Goal: Task Accomplishment & Management: Manage account settings

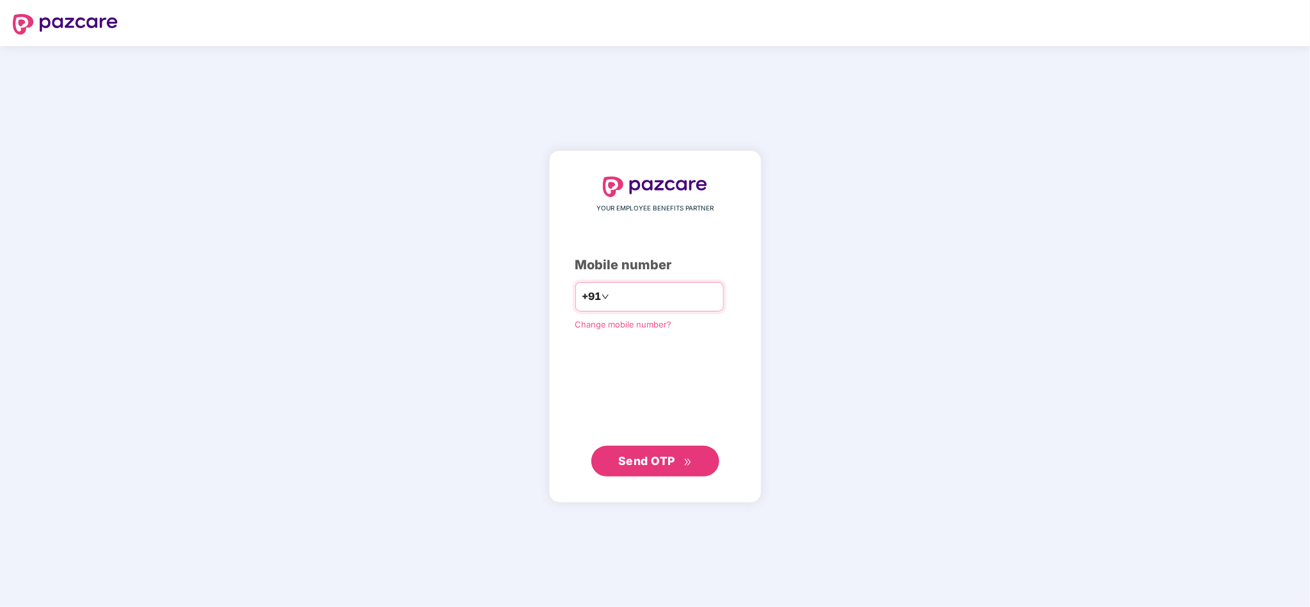
click at [649, 292] on input "number" at bounding box center [664, 297] width 105 height 20
type input "**********"
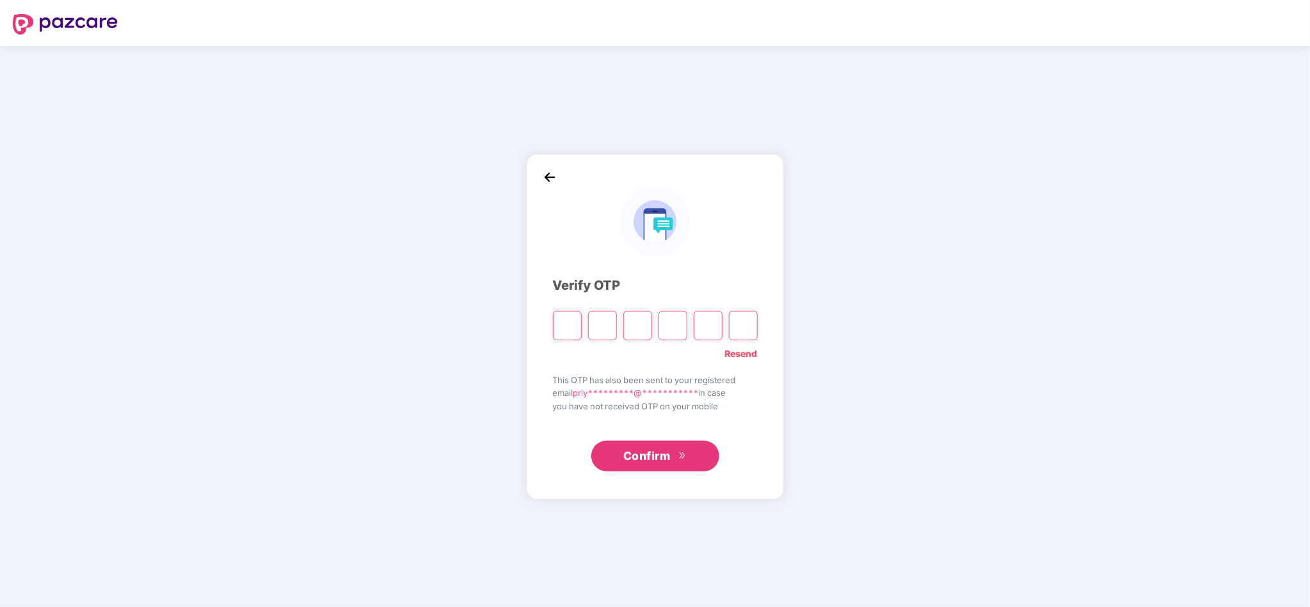
paste input "*"
type input "*"
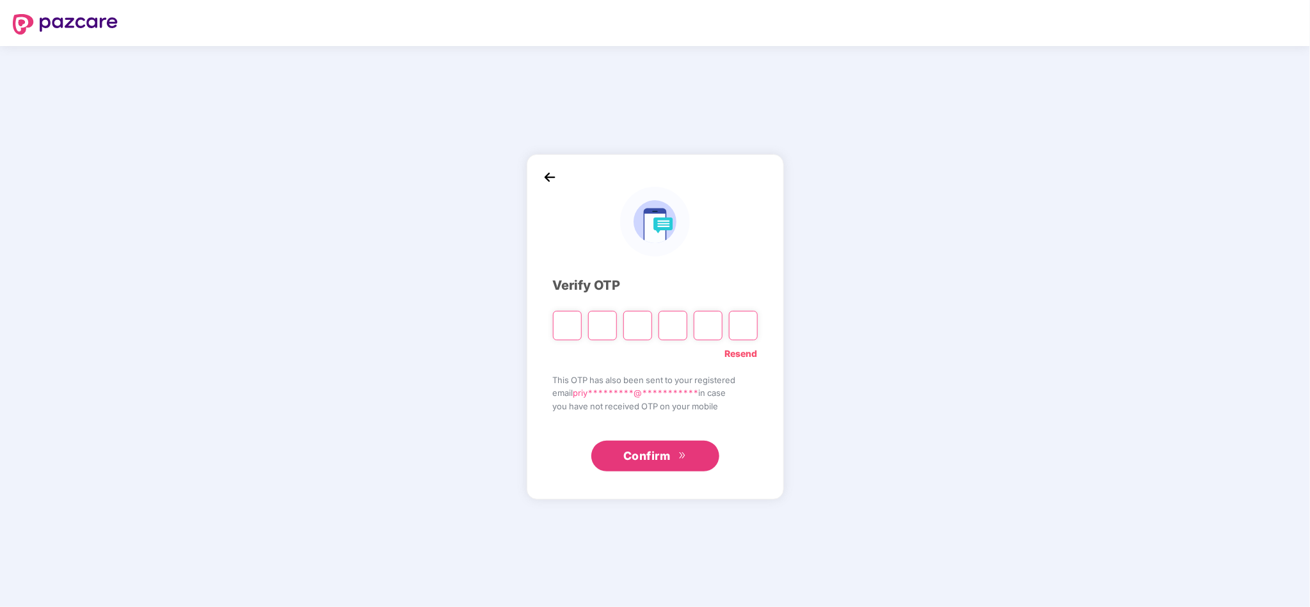
type input "*"
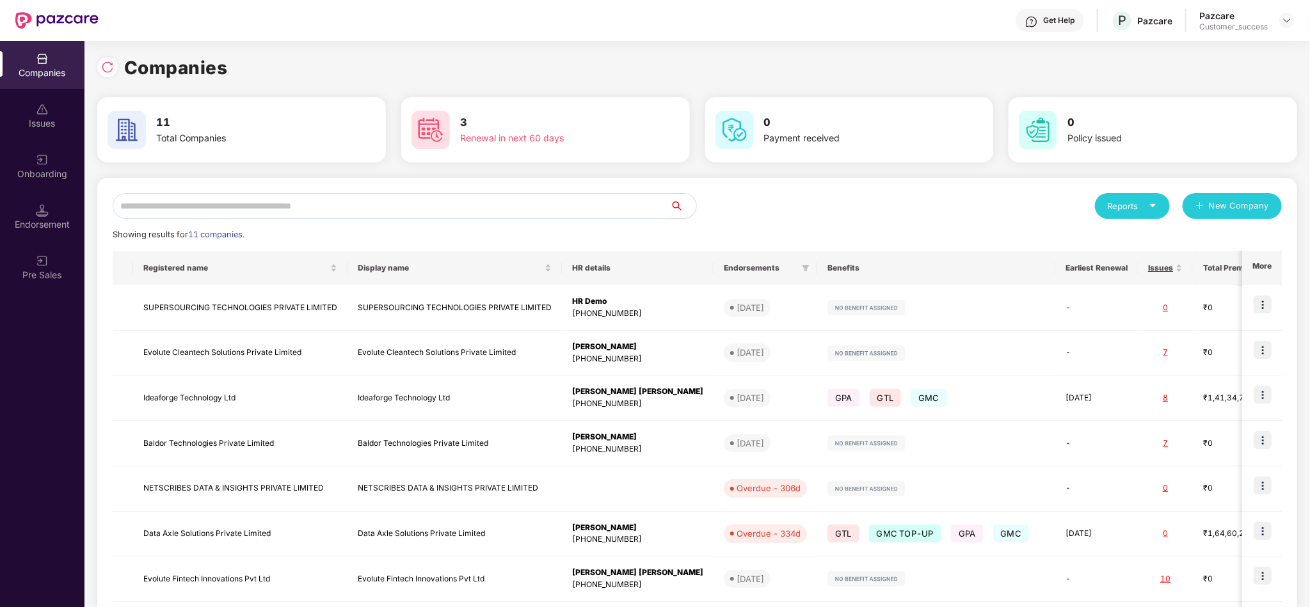
click at [363, 204] on input "text" at bounding box center [392, 206] width 558 height 26
click at [256, 211] on input "text" at bounding box center [392, 206] width 558 height 26
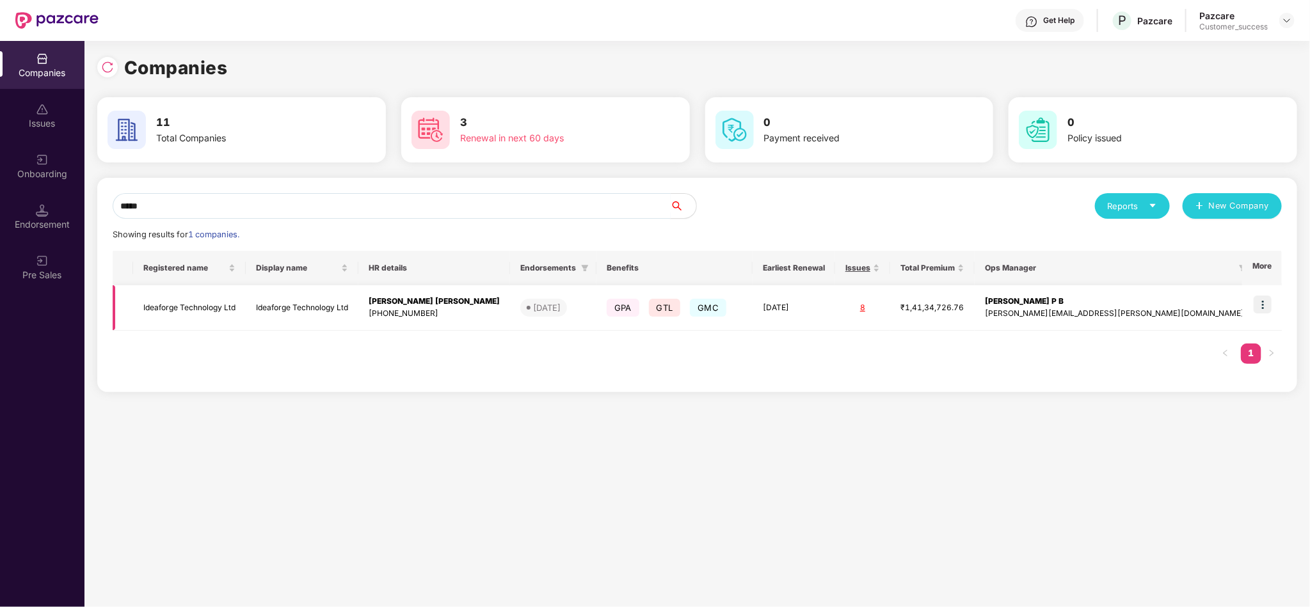
type input "*****"
click at [1258, 300] on img at bounding box center [1263, 305] width 18 height 18
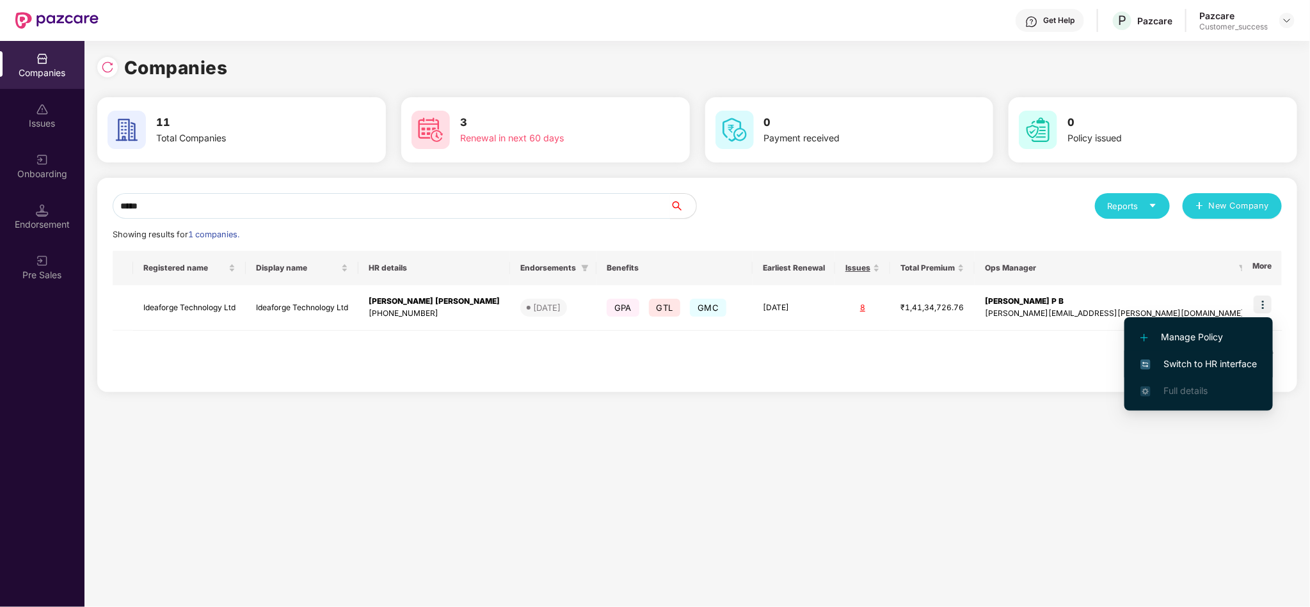
click at [1206, 367] on span "Switch to HR interface" at bounding box center [1198, 364] width 116 height 14
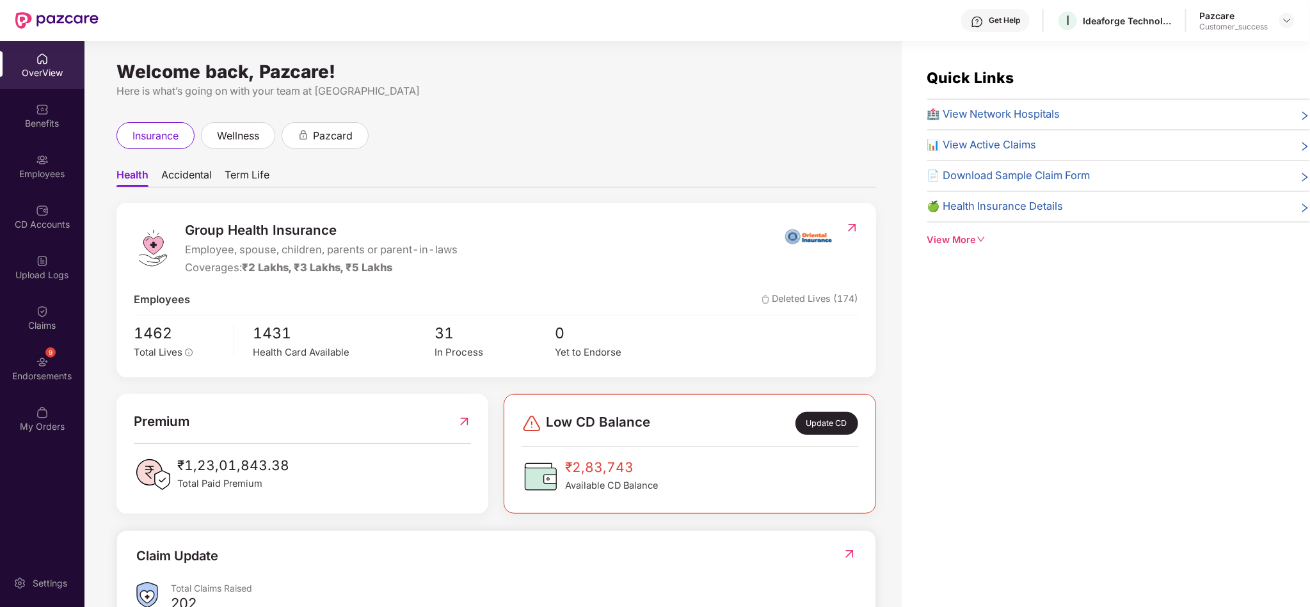
click at [64, 179] on div "Employees" at bounding box center [42, 174] width 84 height 13
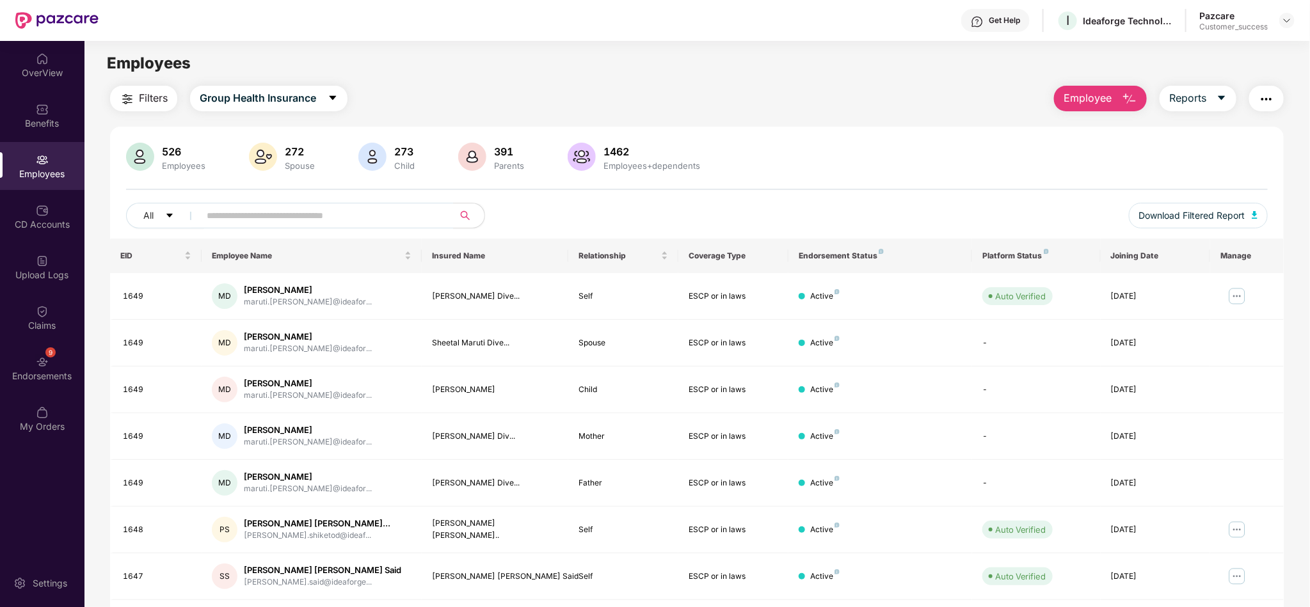
click at [1103, 93] on span "Employee" at bounding box center [1087, 98] width 48 height 16
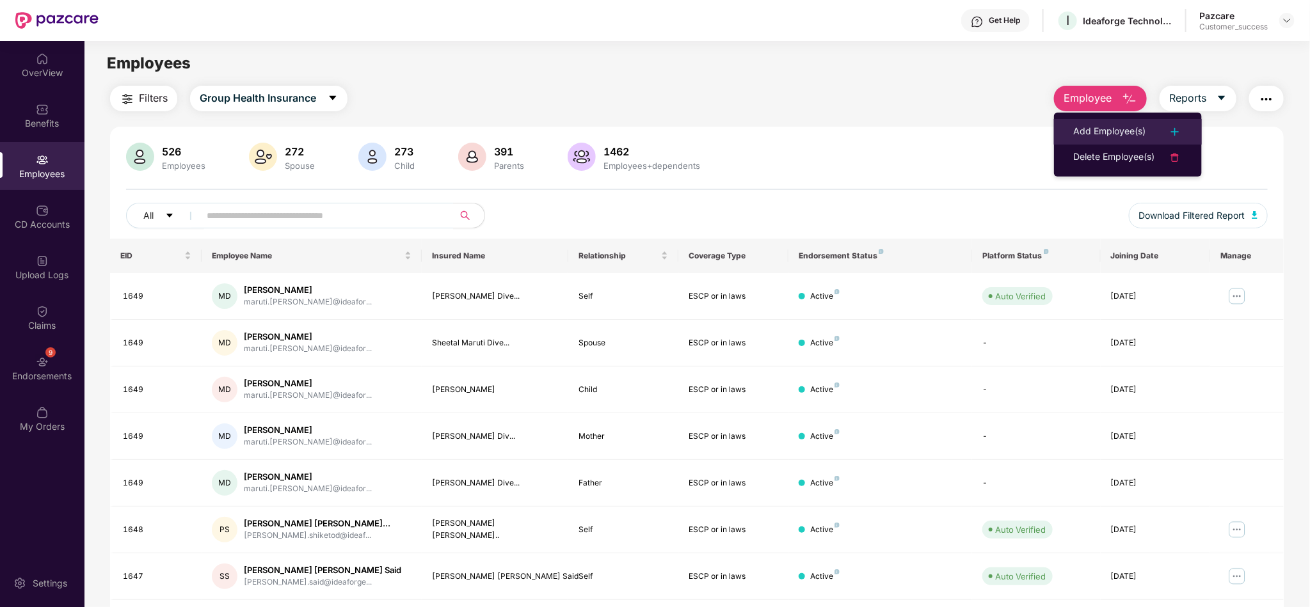
click at [1115, 125] on div "Add Employee(s)" at bounding box center [1109, 131] width 72 height 15
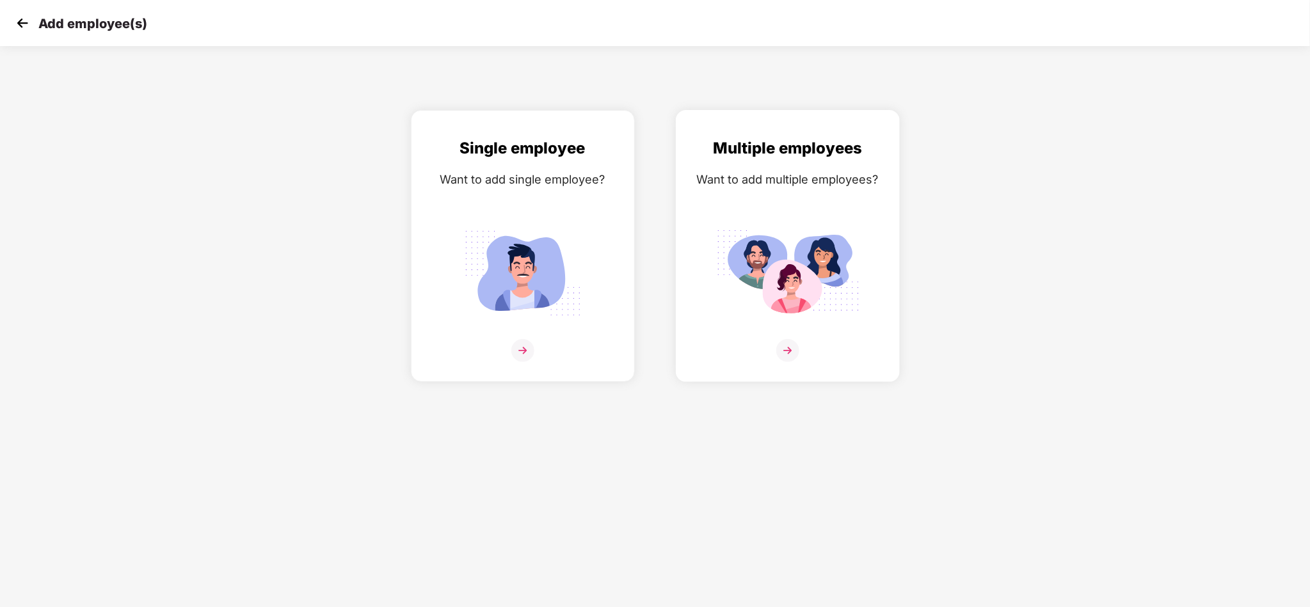
click at [751, 266] on img at bounding box center [787, 273] width 143 height 100
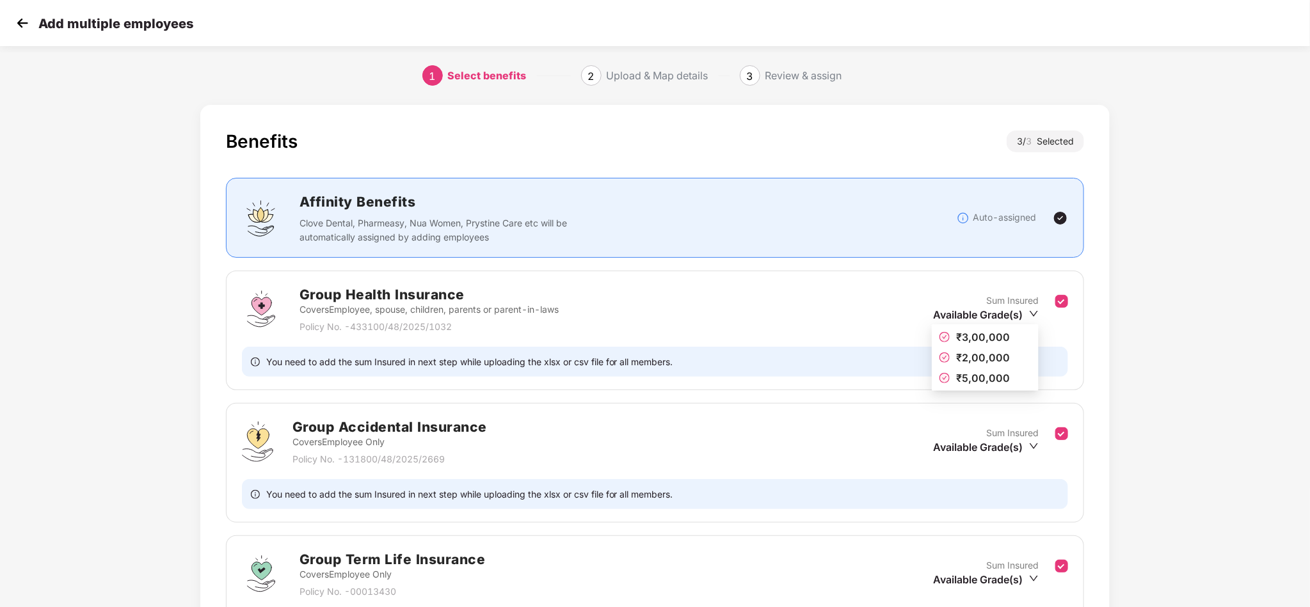
click at [1037, 317] on icon "down" at bounding box center [1034, 314] width 10 height 10
click at [1198, 231] on div "Benefits 3 / 3 Selected Affinity Benefits Clove Dental, Pharmeasy, Nua Women, P…" at bounding box center [655, 433] width 1092 height 668
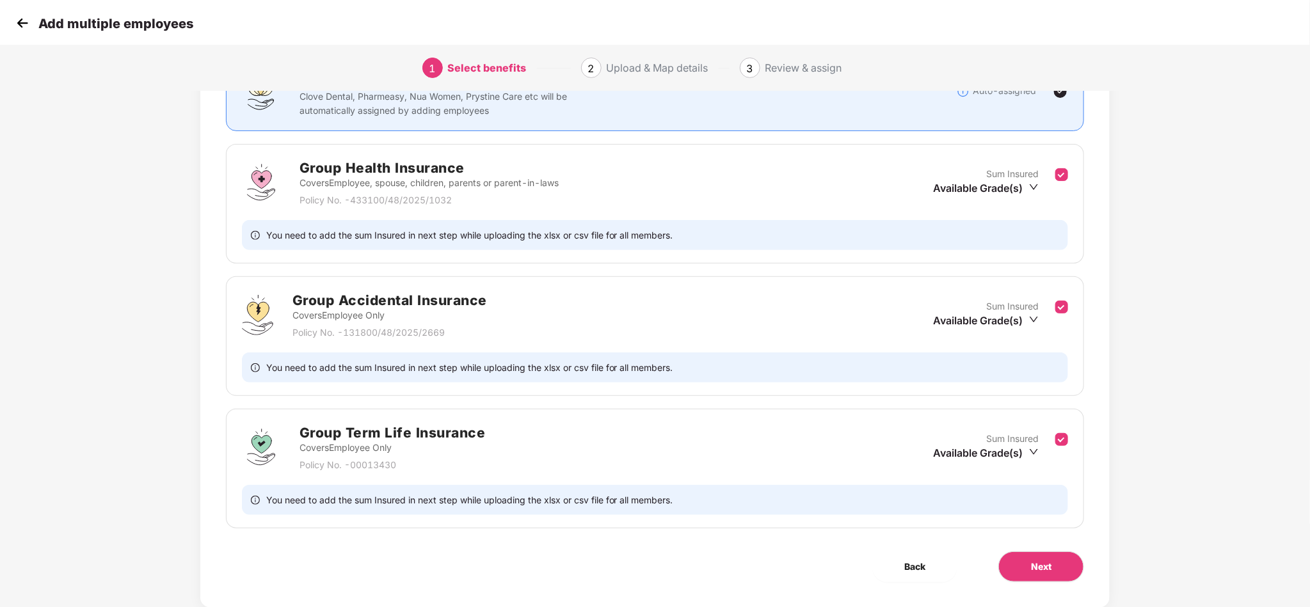
scroll to position [123, 0]
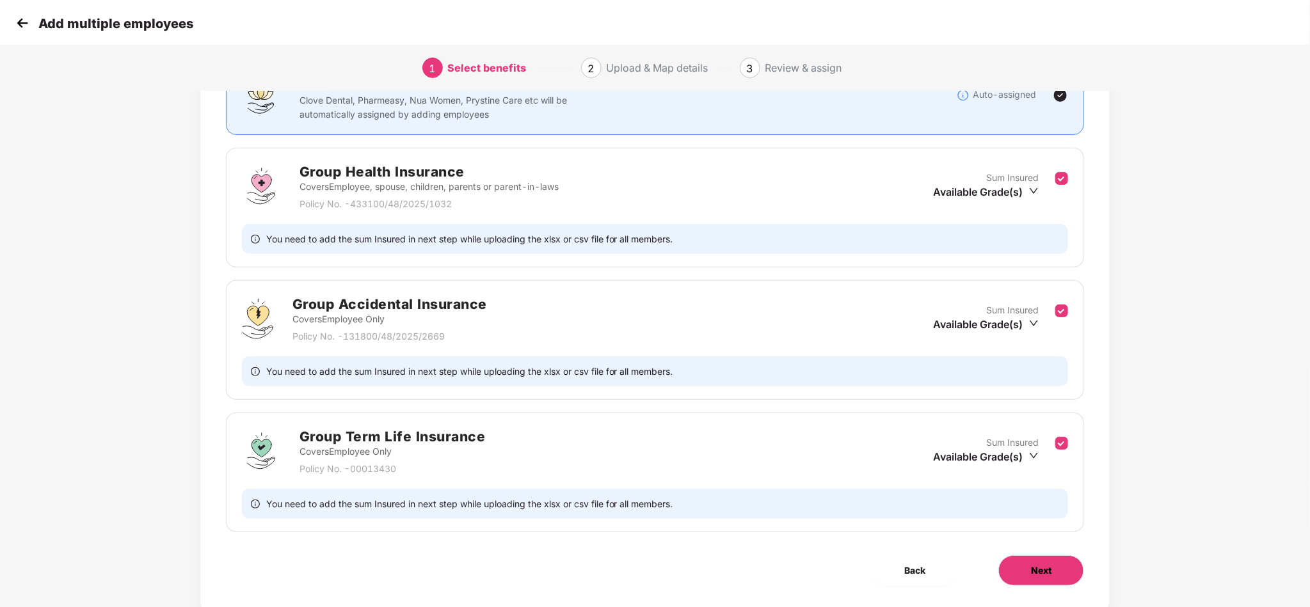
click at [1031, 576] on span "Next" at bounding box center [1041, 571] width 20 height 14
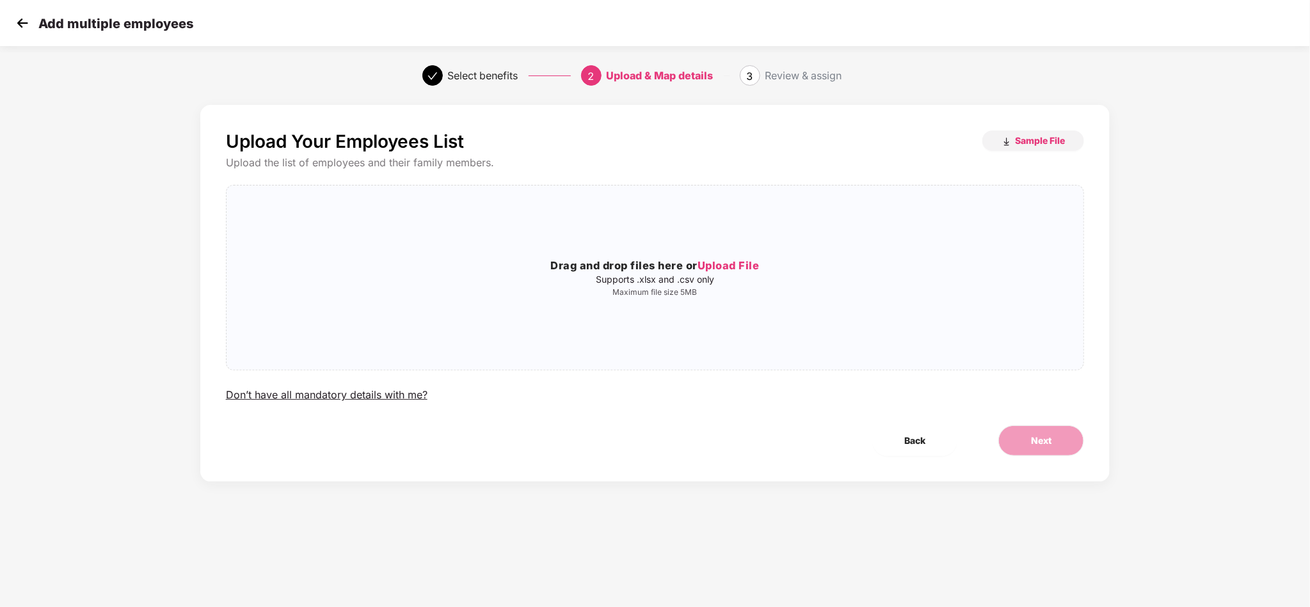
scroll to position [0, 0]
click at [1015, 136] on span "Sample File" at bounding box center [1040, 140] width 50 height 12
click at [611, 275] on p "Supports .xlsx and .csv only" at bounding box center [655, 280] width 857 height 10
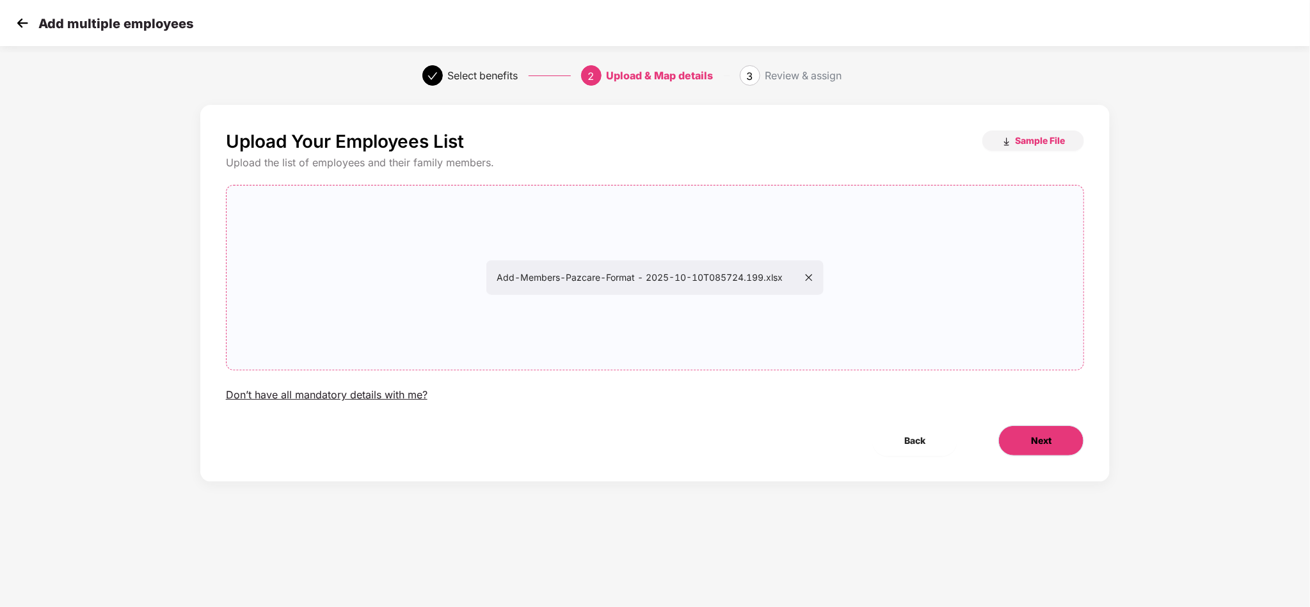
click at [1035, 431] on button "Next" at bounding box center [1041, 441] width 86 height 31
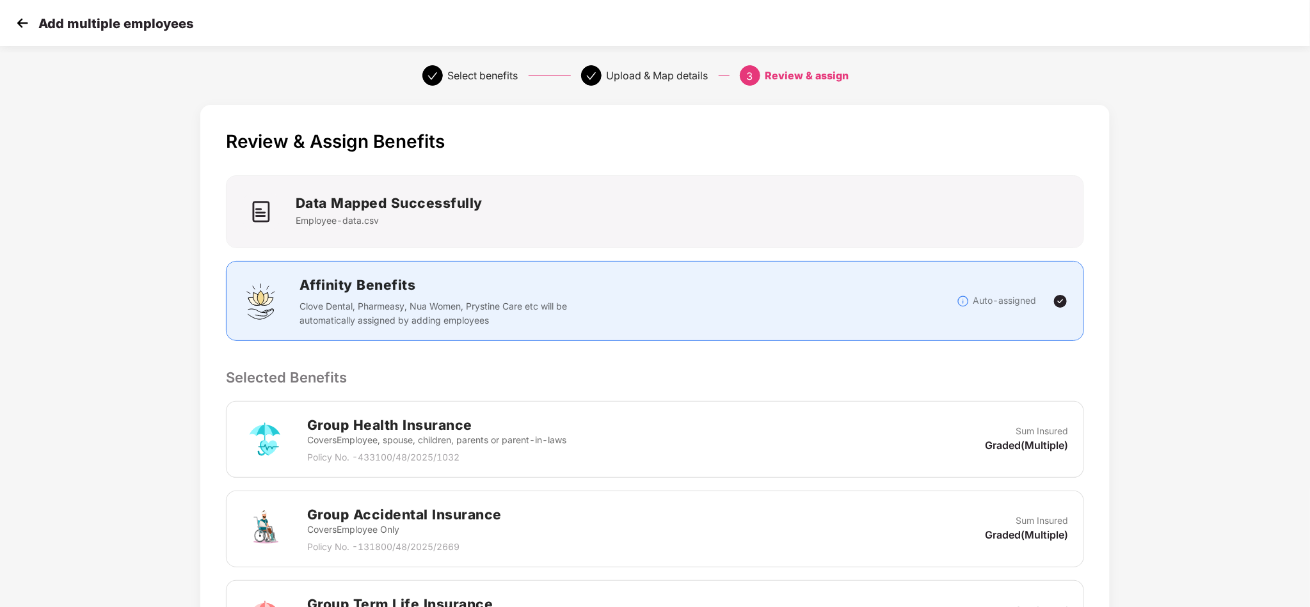
click at [1248, 262] on div "Review & Assign Benefits Data Mapped Successfully Employee-data.csv Affinity Be…" at bounding box center [655, 496] width 1310 height 794
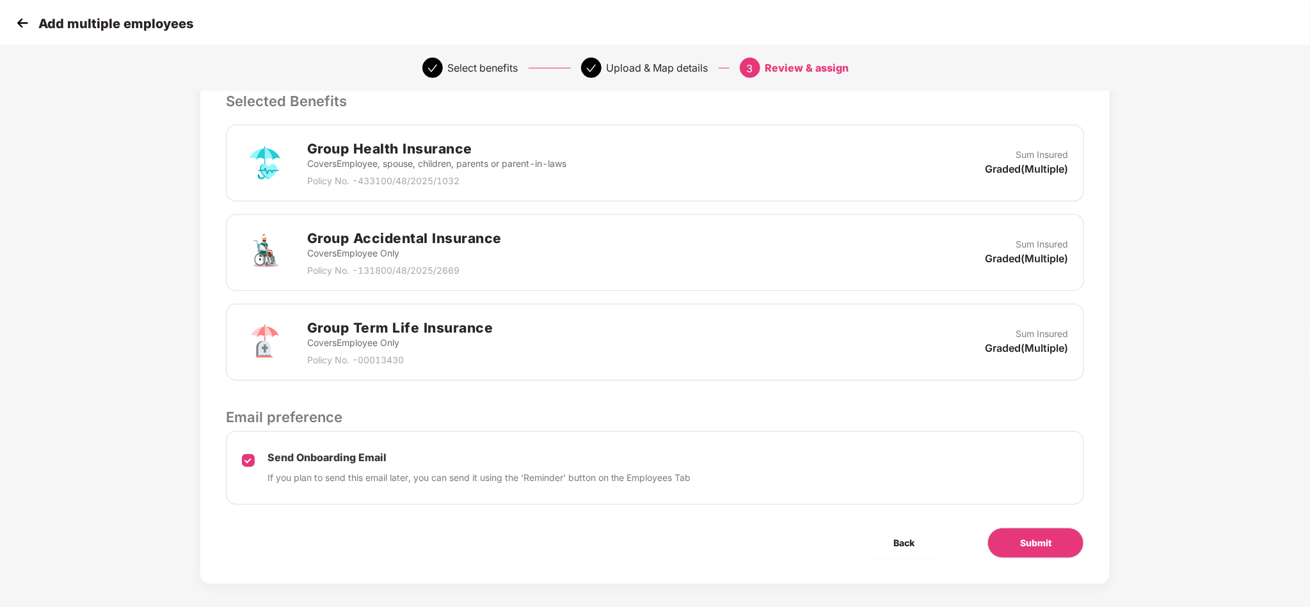
scroll to position [289, 0]
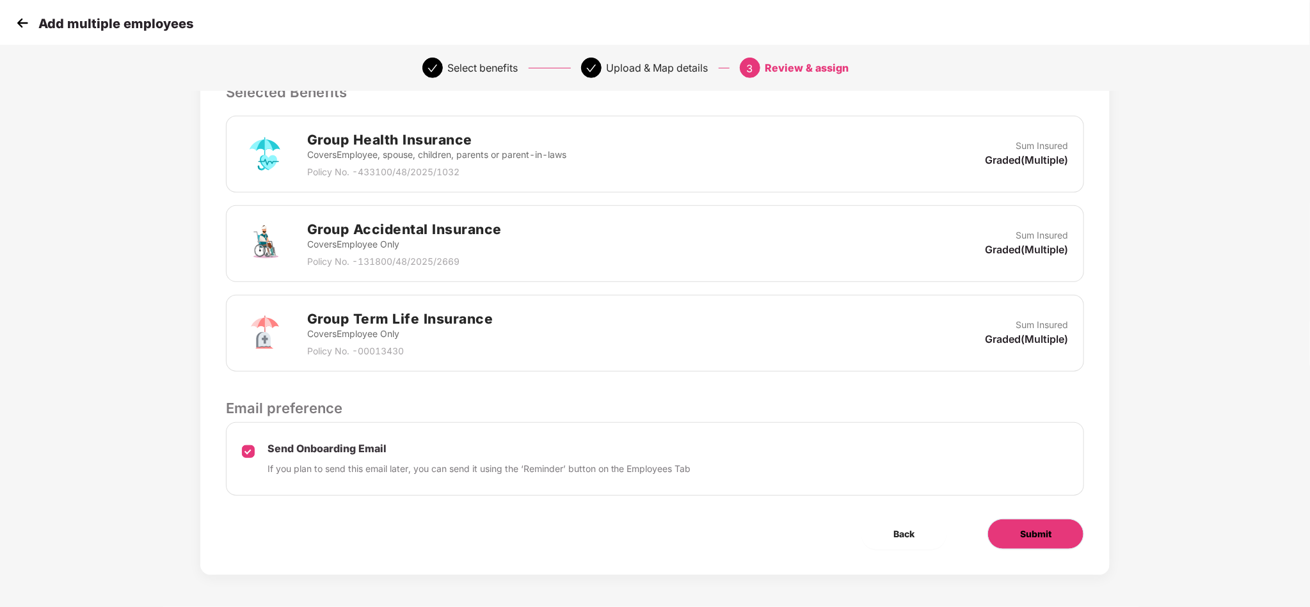
click at [1021, 520] on button "Submit" at bounding box center [1035, 534] width 97 height 31
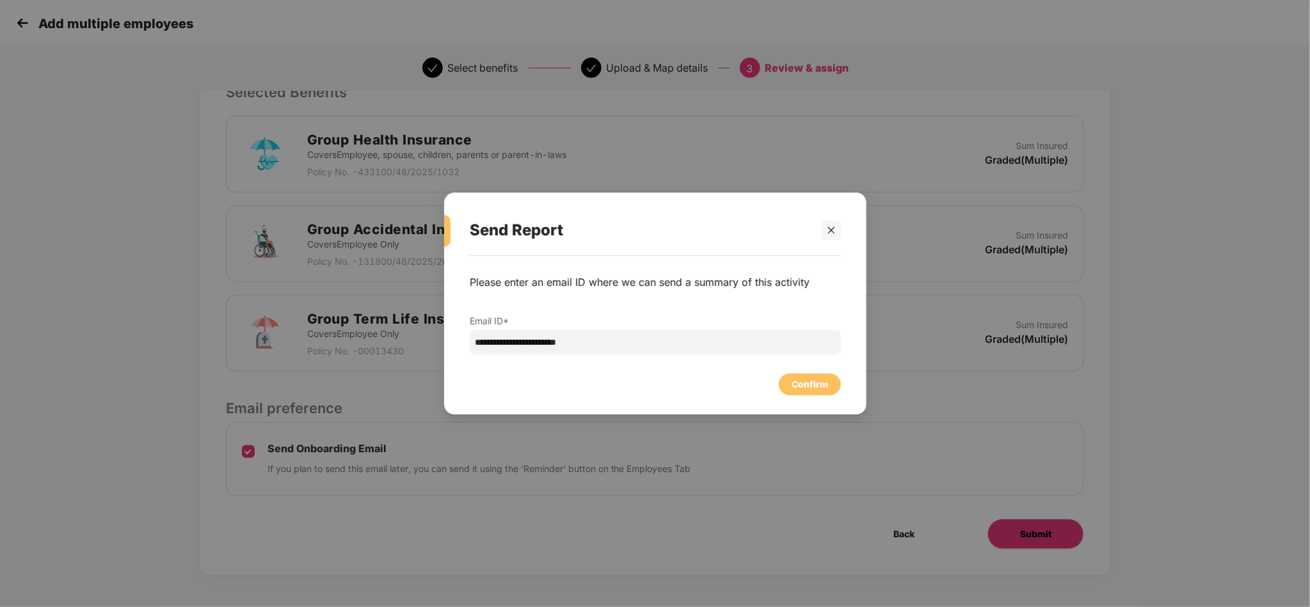
scroll to position [0, 0]
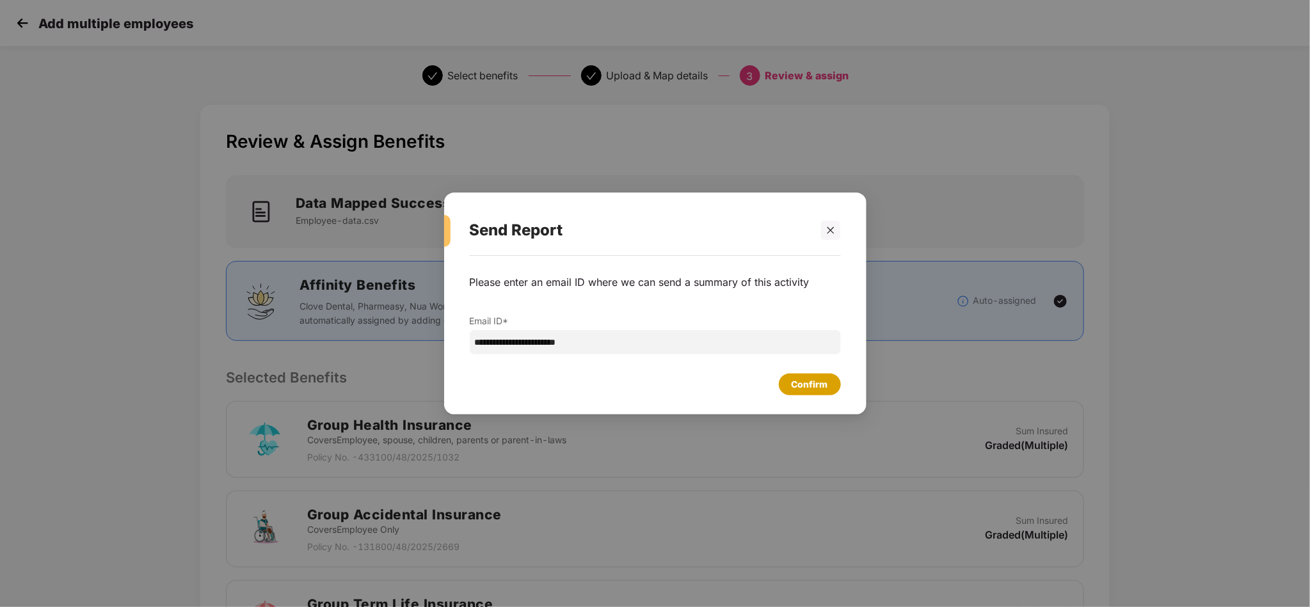
click at [838, 390] on div "Confirm" at bounding box center [810, 385] width 62 height 22
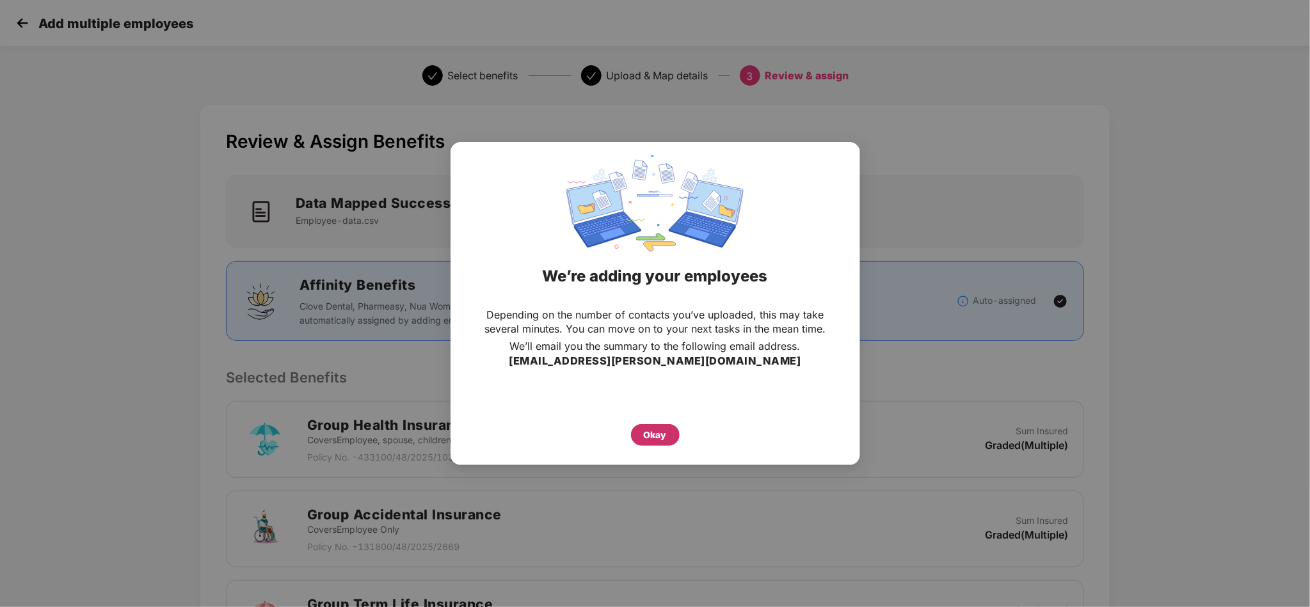
click at [640, 434] on div "Okay" at bounding box center [655, 435] width 49 height 22
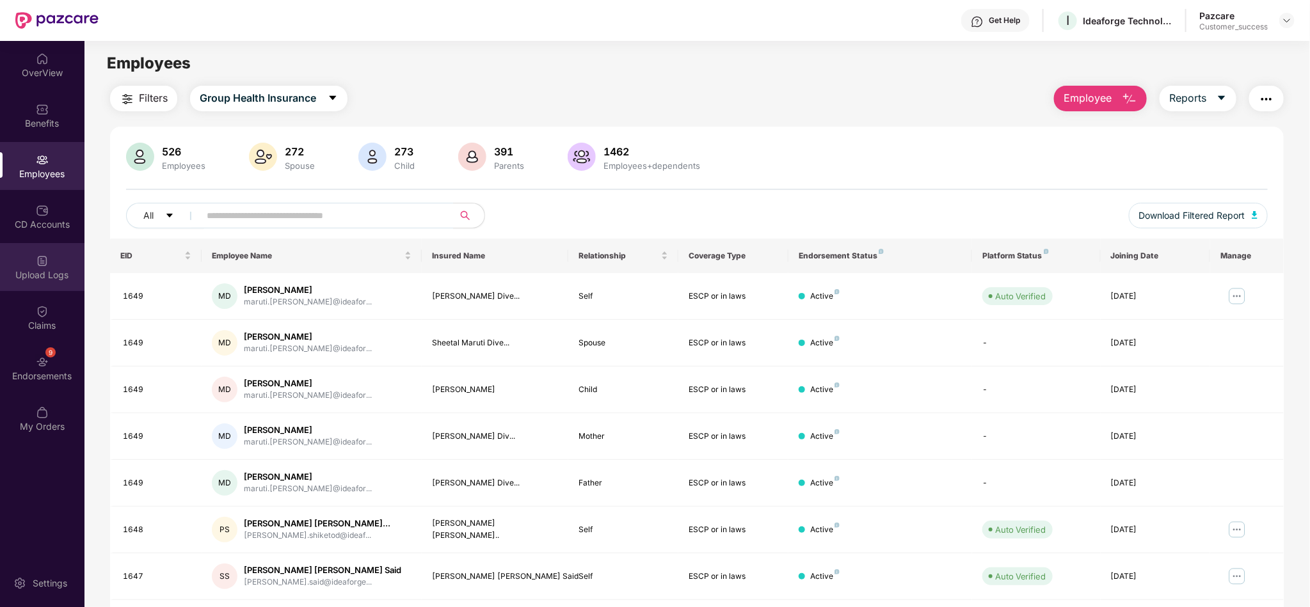
click at [60, 279] on div "Upload Logs" at bounding box center [42, 275] width 84 height 13
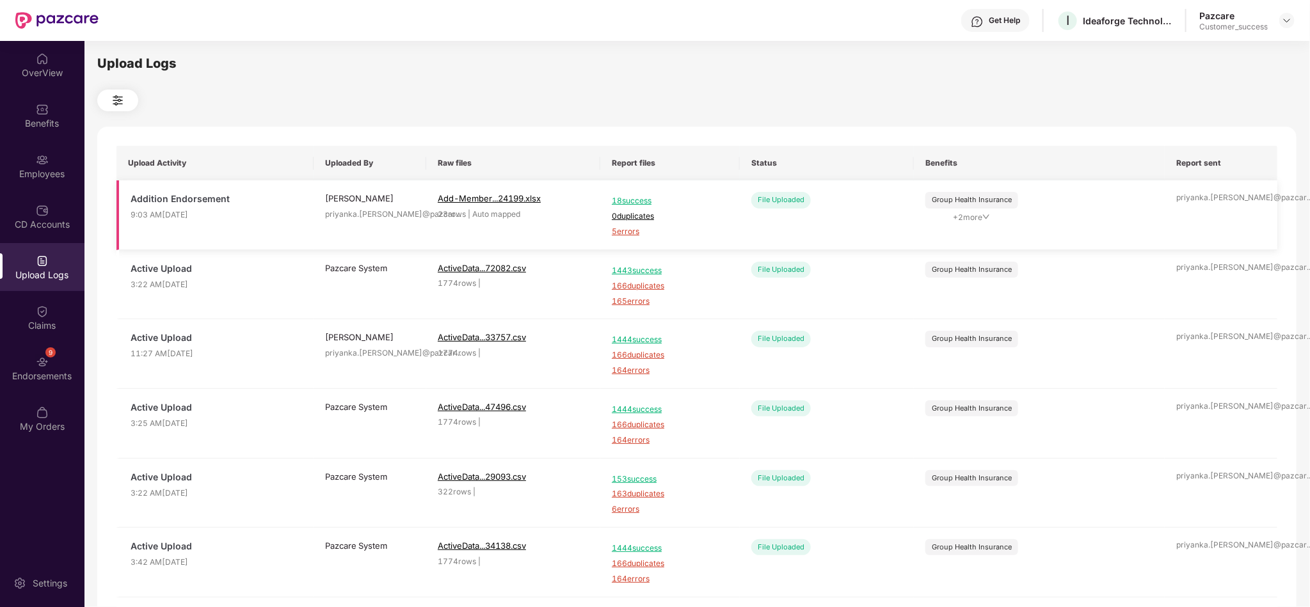
click at [625, 231] on span "5 errors" at bounding box center [670, 232] width 116 height 12
click at [58, 171] on div "Employees" at bounding box center [42, 174] width 84 height 13
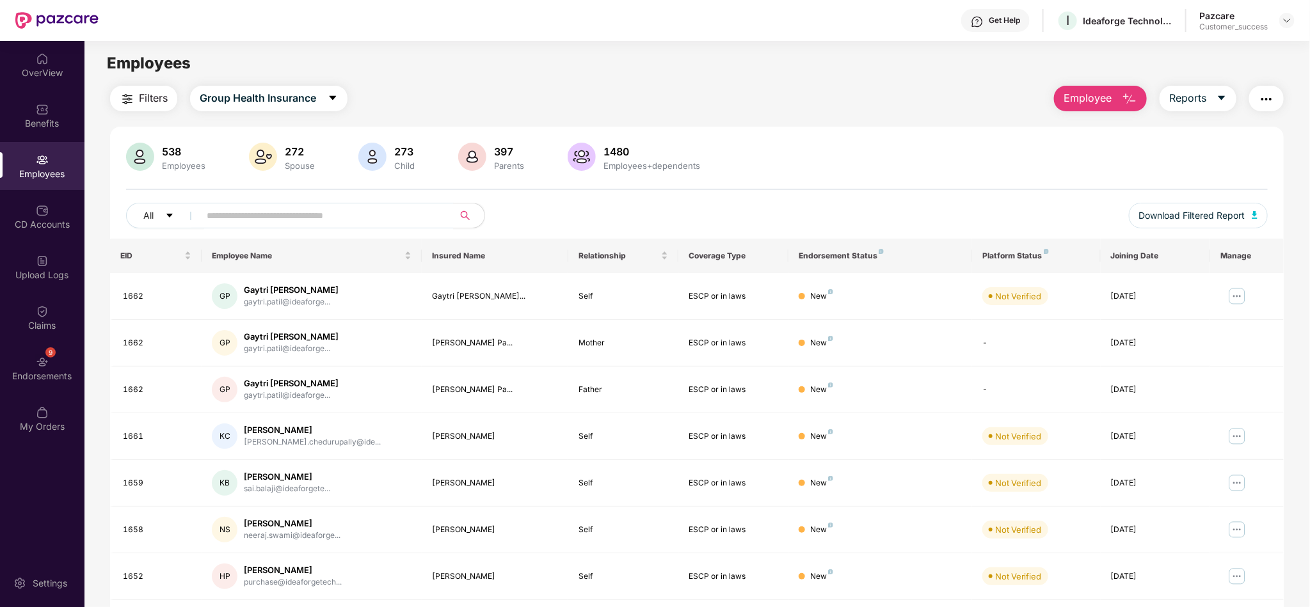
click at [1074, 104] on span "Employee" at bounding box center [1087, 98] width 48 height 16
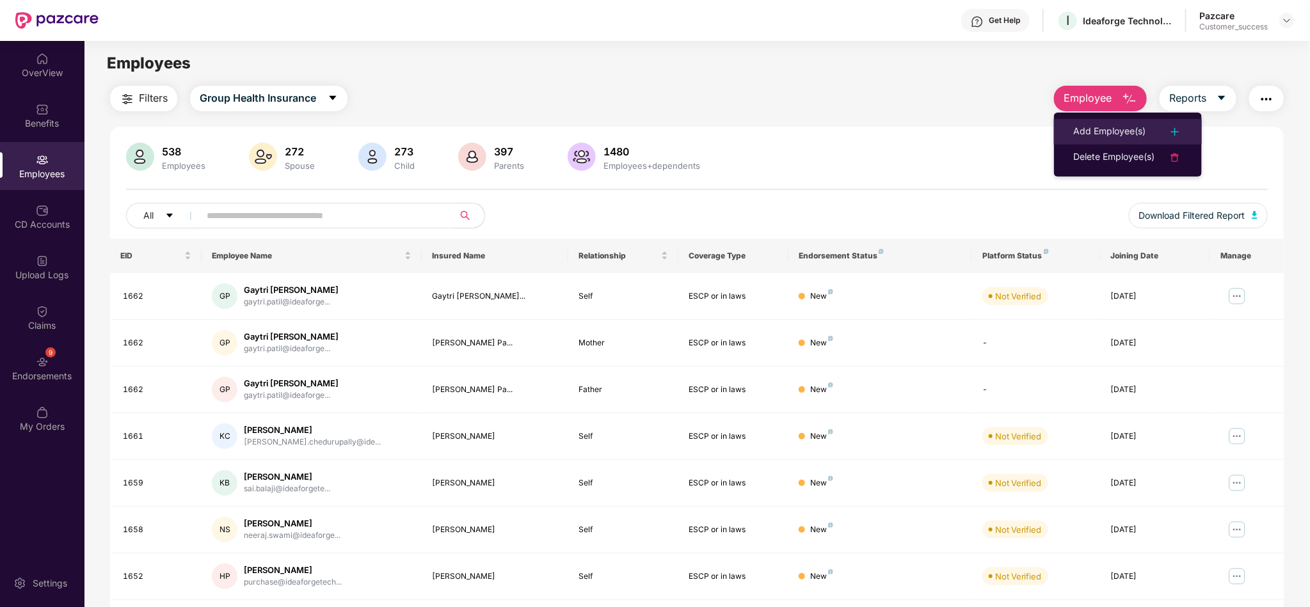
click at [1085, 122] on li "Add Employee(s)" at bounding box center [1128, 132] width 148 height 26
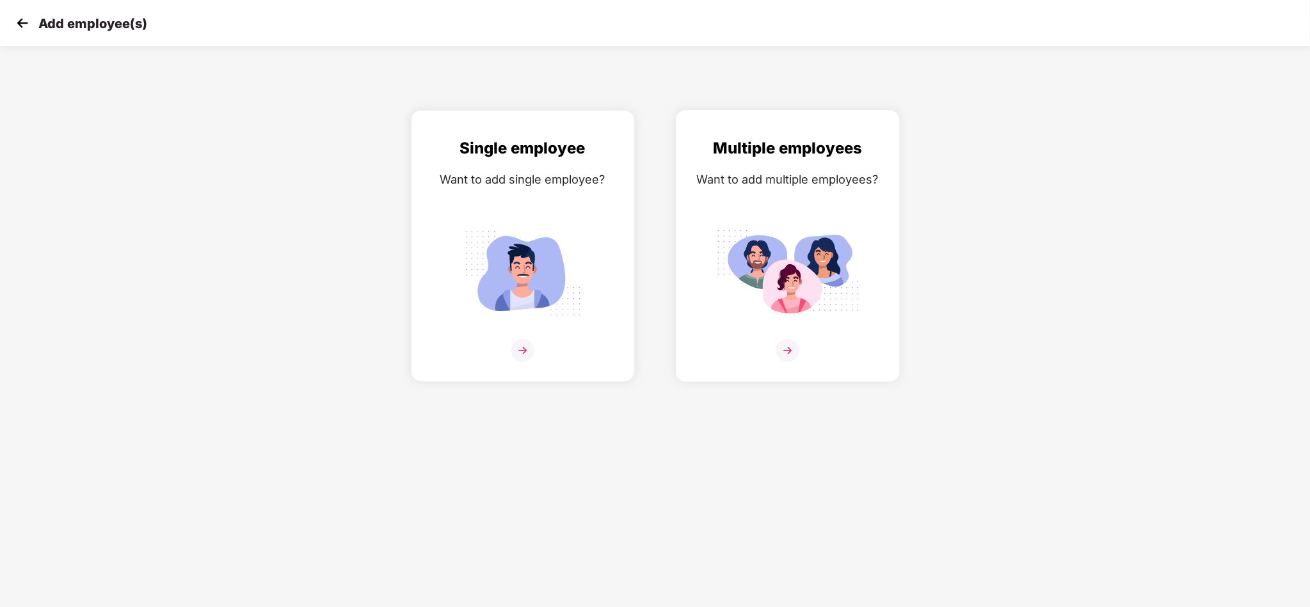
click at [864, 225] on div "Multiple employees Want to add multiple employees?" at bounding box center [787, 257] width 197 height 242
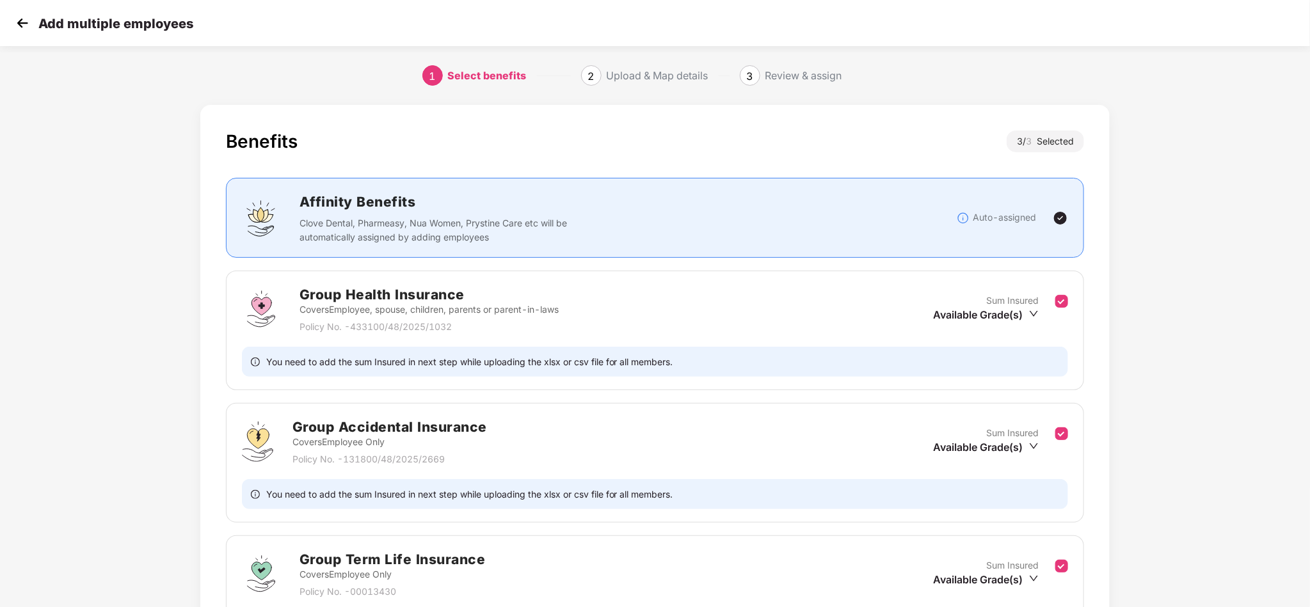
click at [1181, 338] on div "Benefits 3 / 3 Selected Affinity Benefits Clove Dental, Pharmeasy, Nua Women, P…" at bounding box center [655, 433] width 1092 height 668
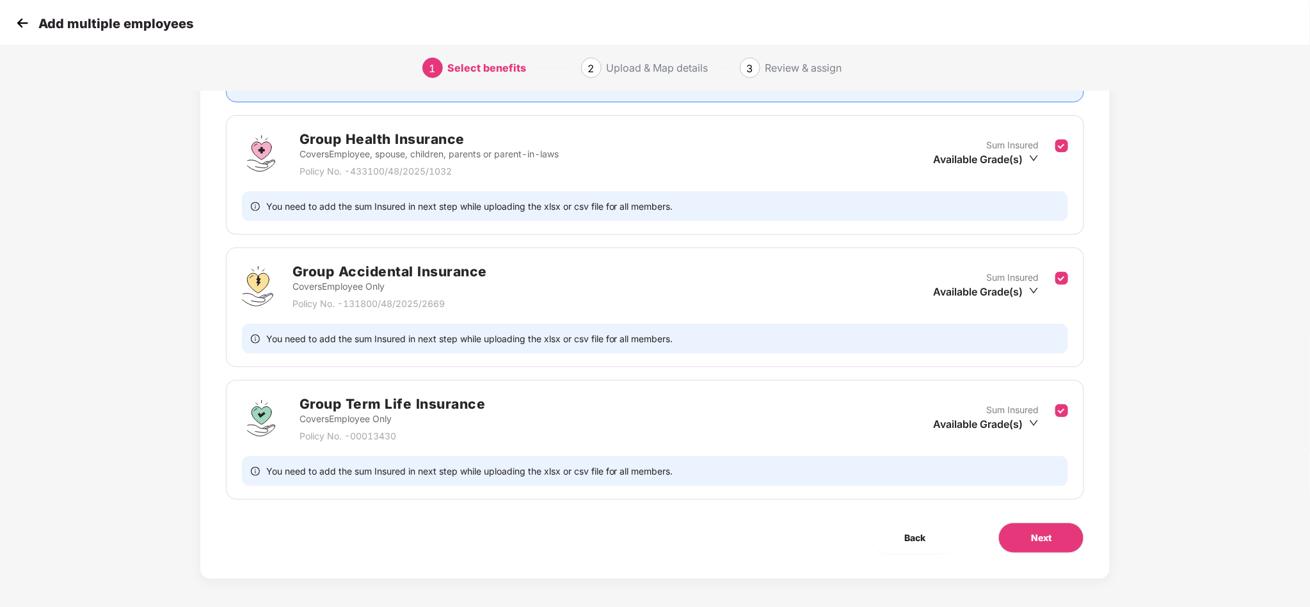
scroll to position [161, 0]
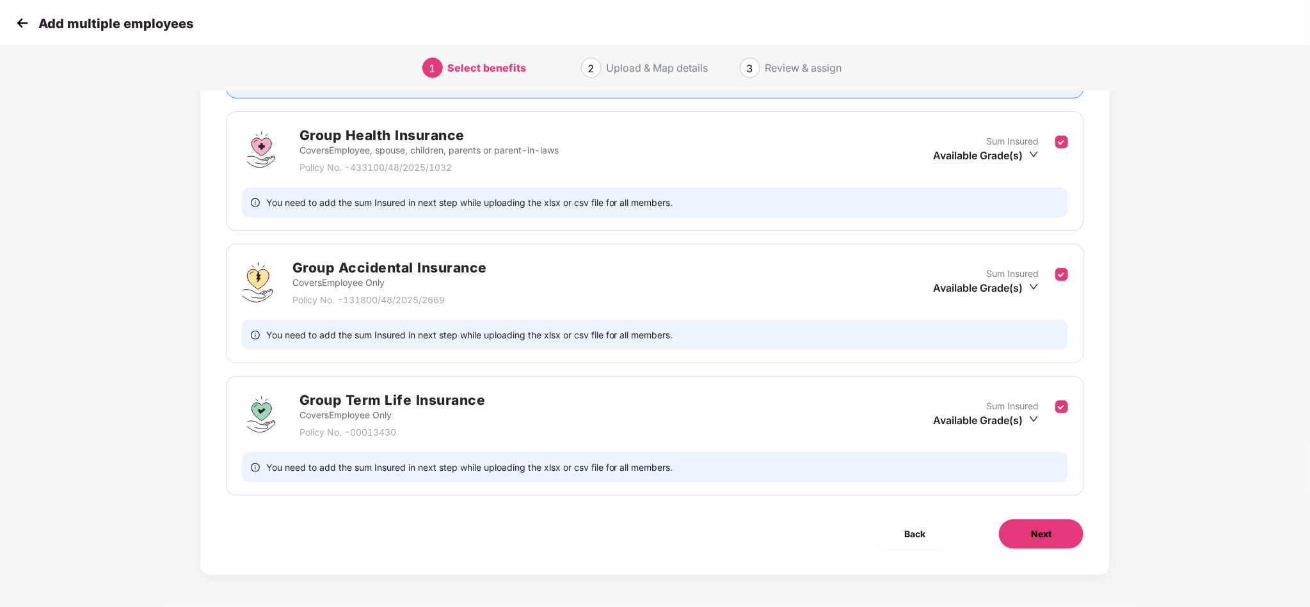
click at [1039, 523] on button "Next" at bounding box center [1041, 534] width 86 height 31
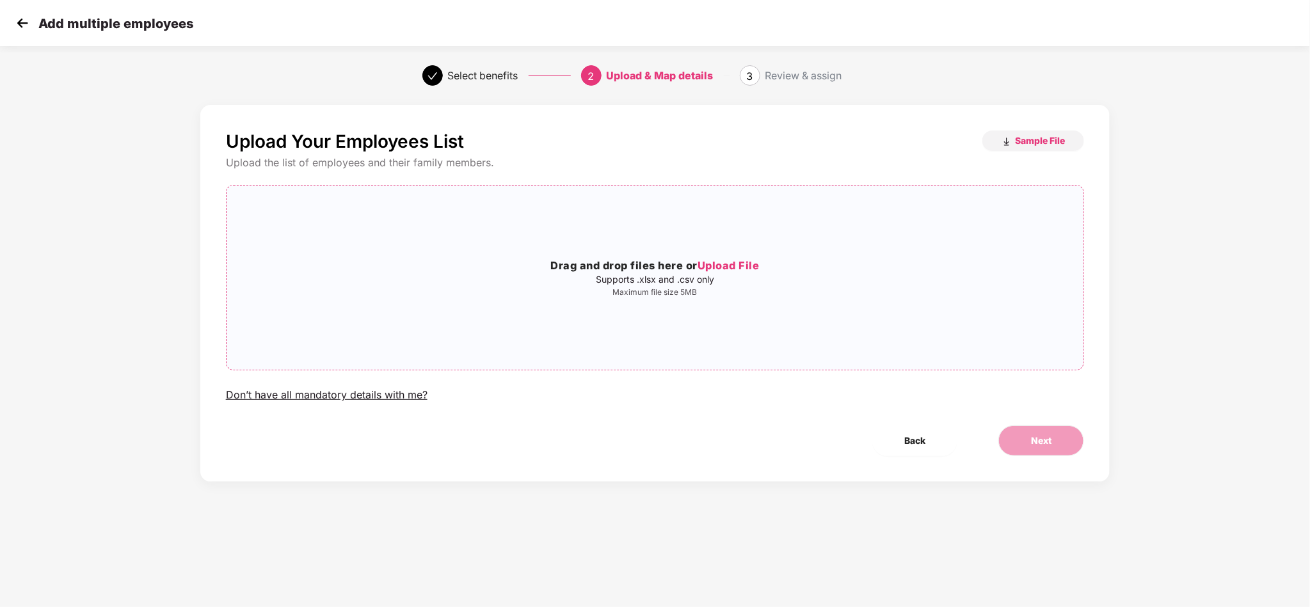
click at [689, 321] on div "Drag and drop files here or Upload File Supports .xlsx and .csv only Maximum fi…" at bounding box center [655, 278] width 857 height 164
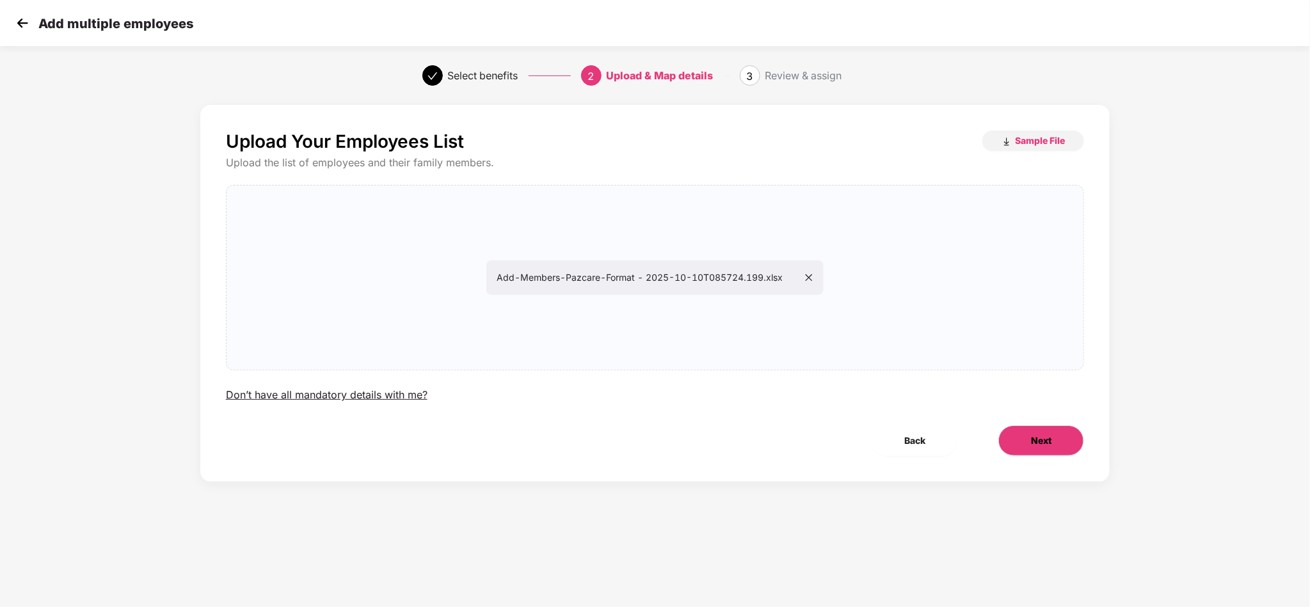
click at [1060, 440] on button "Next" at bounding box center [1041, 441] width 86 height 31
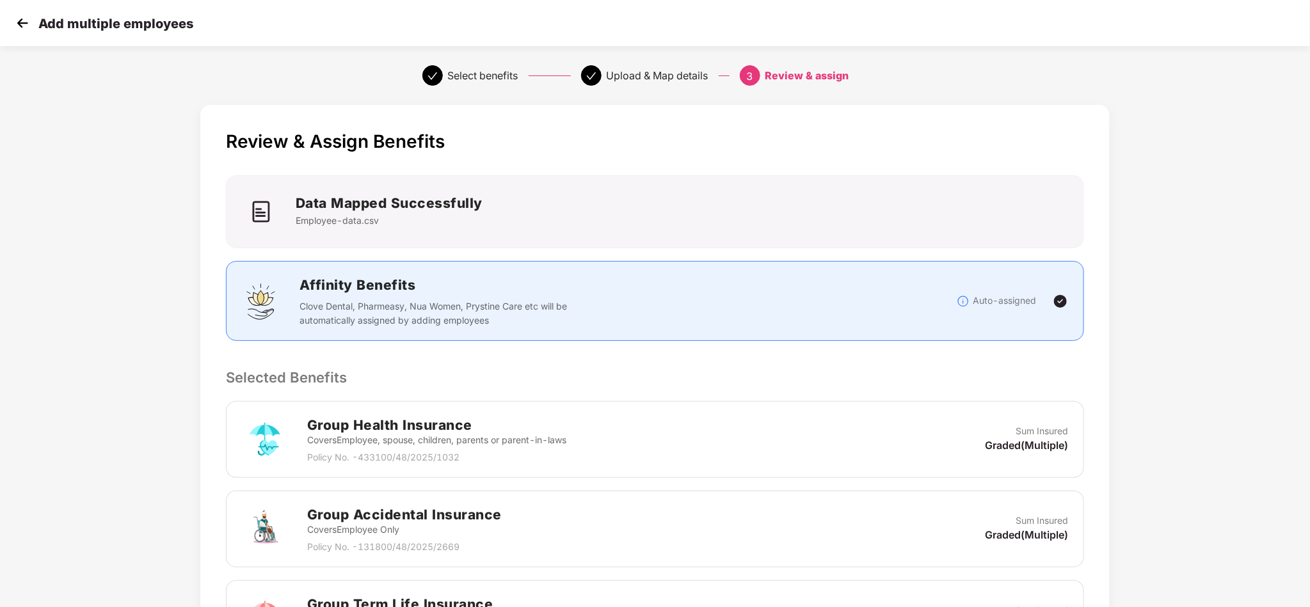
click at [1185, 290] on div "Review & Assign Benefits Data Mapped Successfully Employee-data.csv Affinity Be…" at bounding box center [655, 496] width 1092 height 794
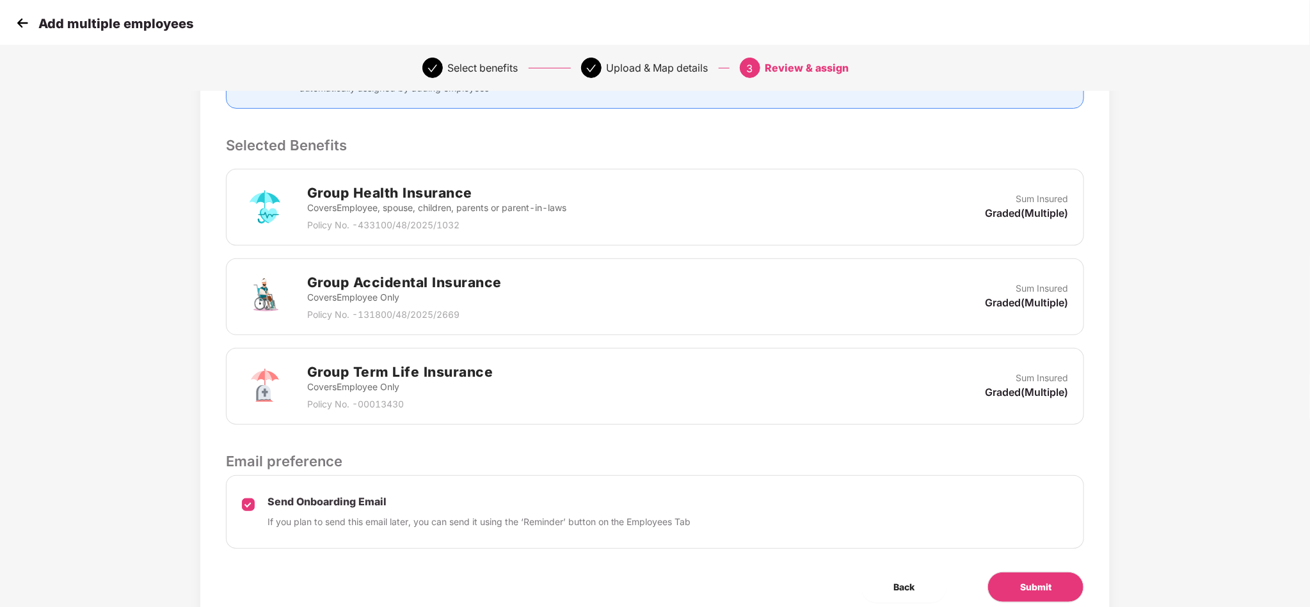
scroll to position [289, 0]
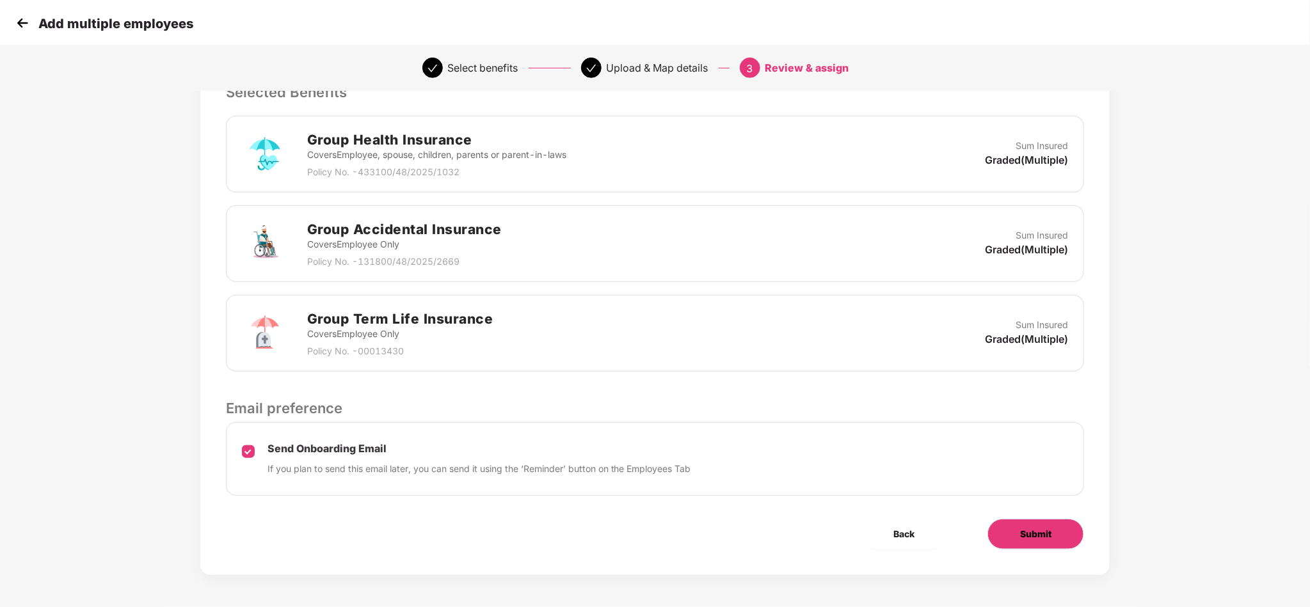
click at [1065, 526] on button "Submit" at bounding box center [1035, 534] width 97 height 31
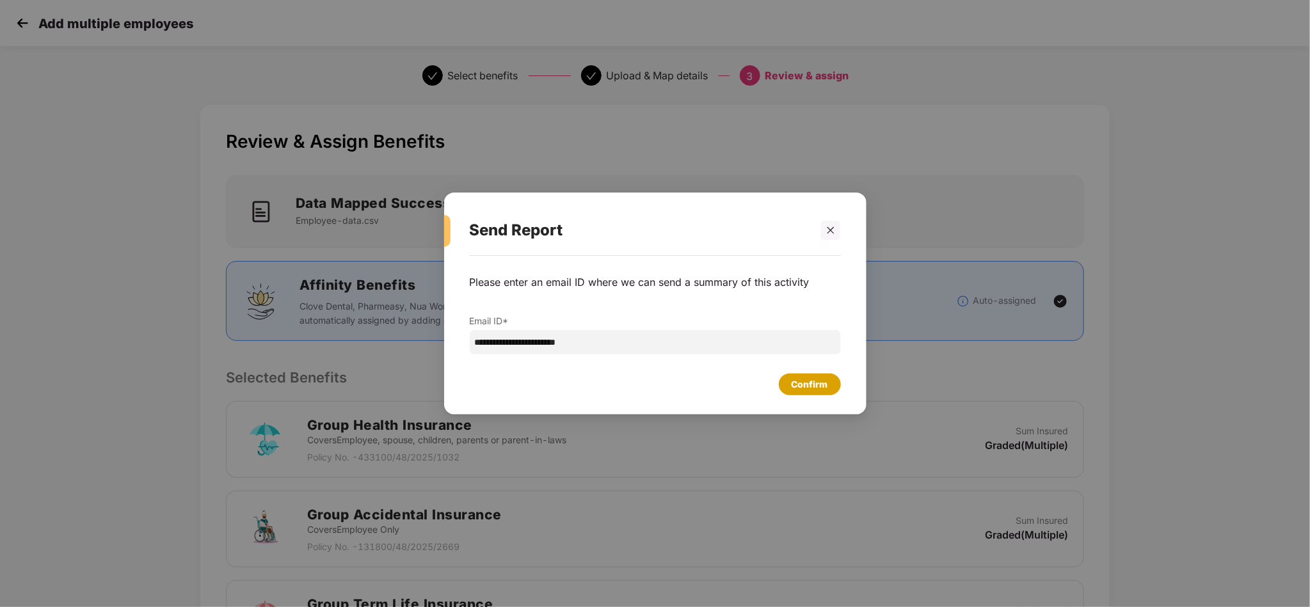
click at [802, 385] on div "Confirm" at bounding box center [810, 385] width 36 height 14
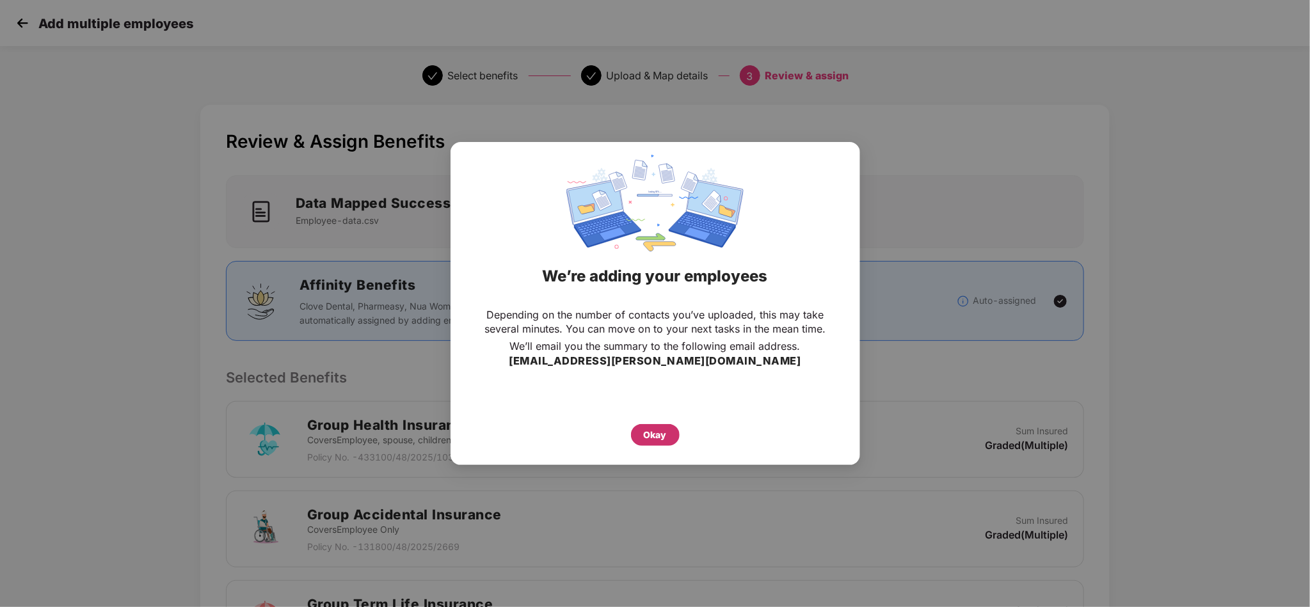
click at [661, 433] on div "Okay" at bounding box center [655, 435] width 23 height 14
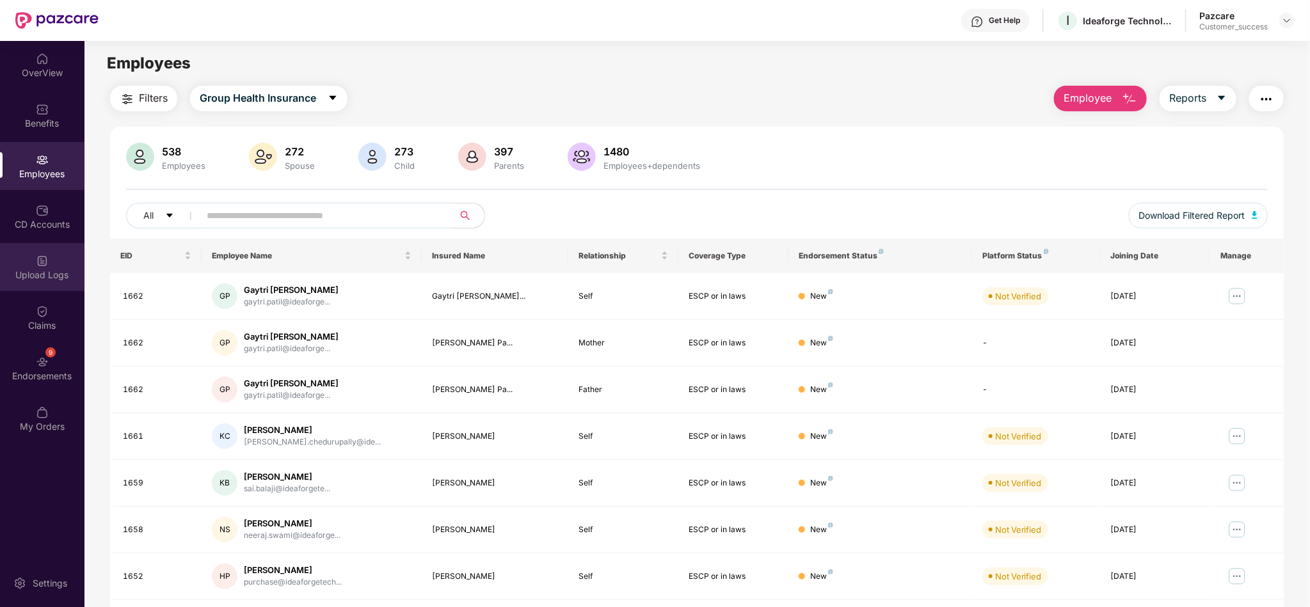
click at [56, 267] on div "Upload Logs" at bounding box center [42, 267] width 84 height 48
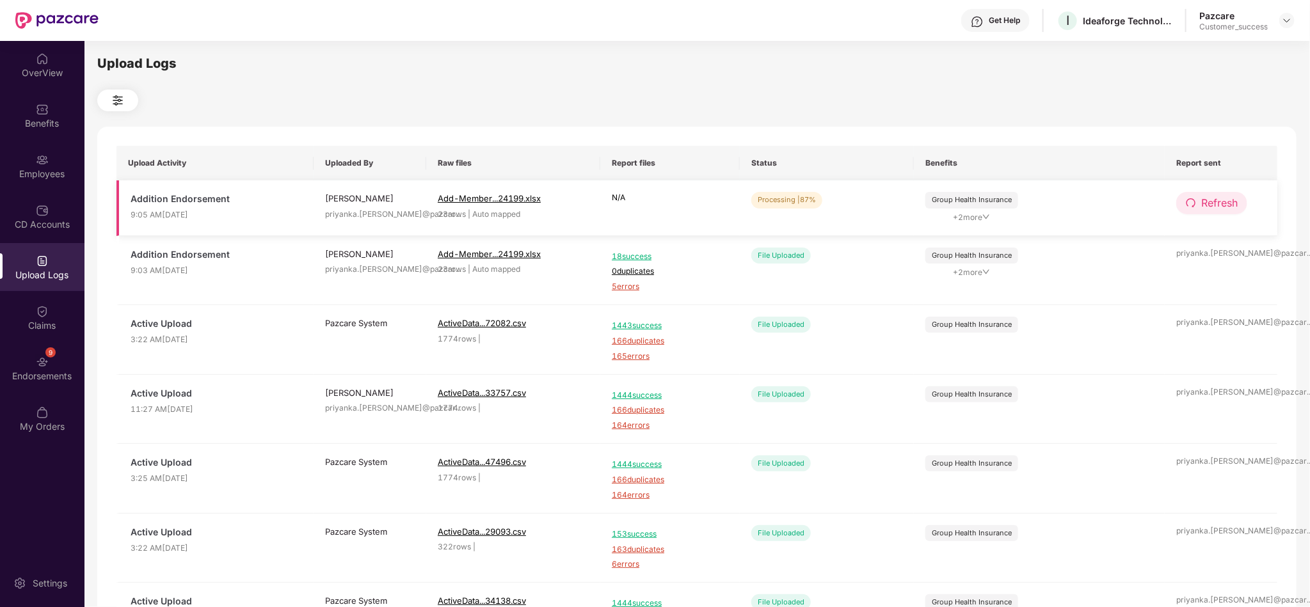
click at [1225, 204] on span "Refresh" at bounding box center [1219, 203] width 36 height 16
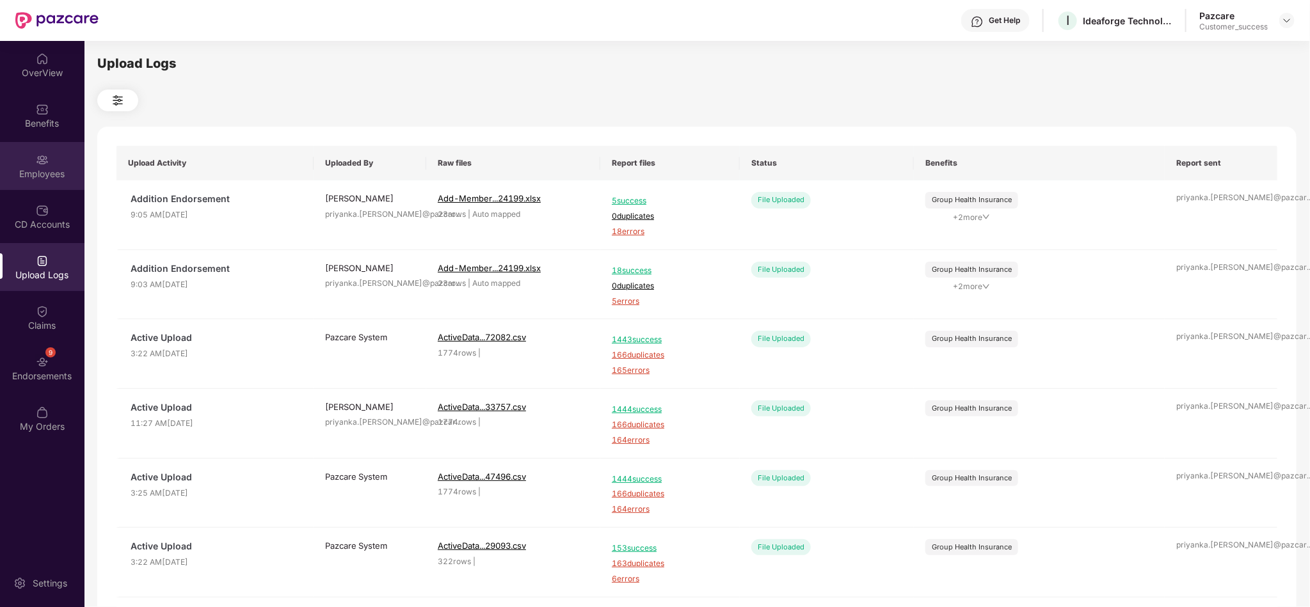
click at [73, 175] on div "Employees" at bounding box center [42, 174] width 84 height 13
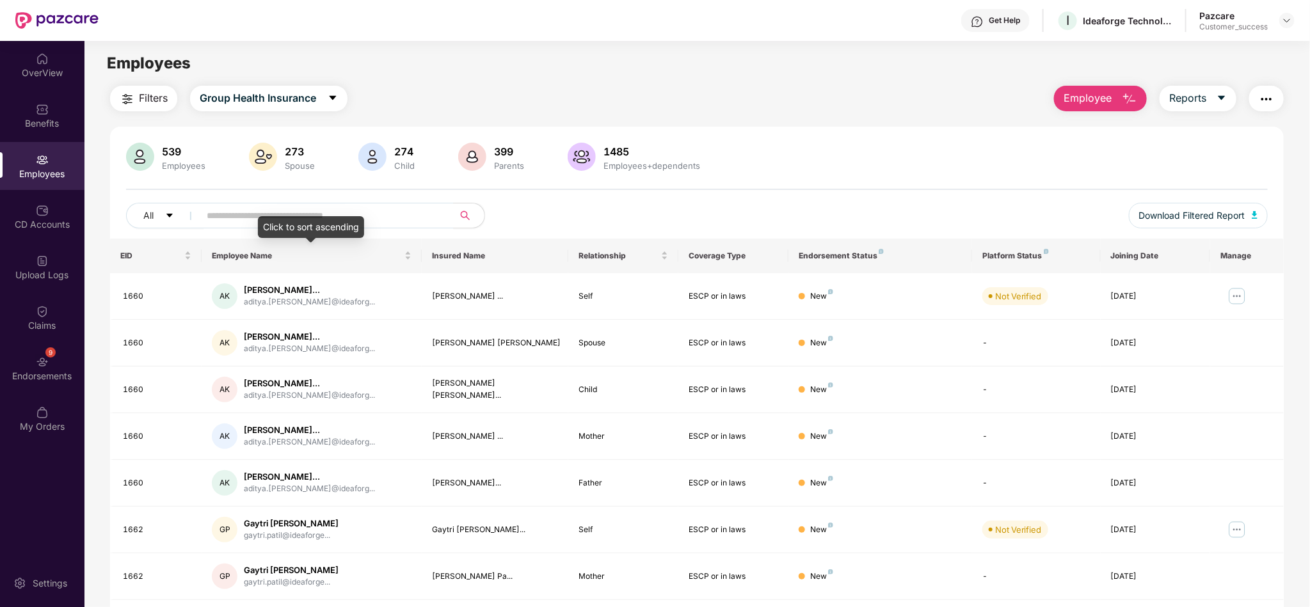
click at [362, 227] on div "Click to sort ascending" at bounding box center [311, 227] width 106 height 22
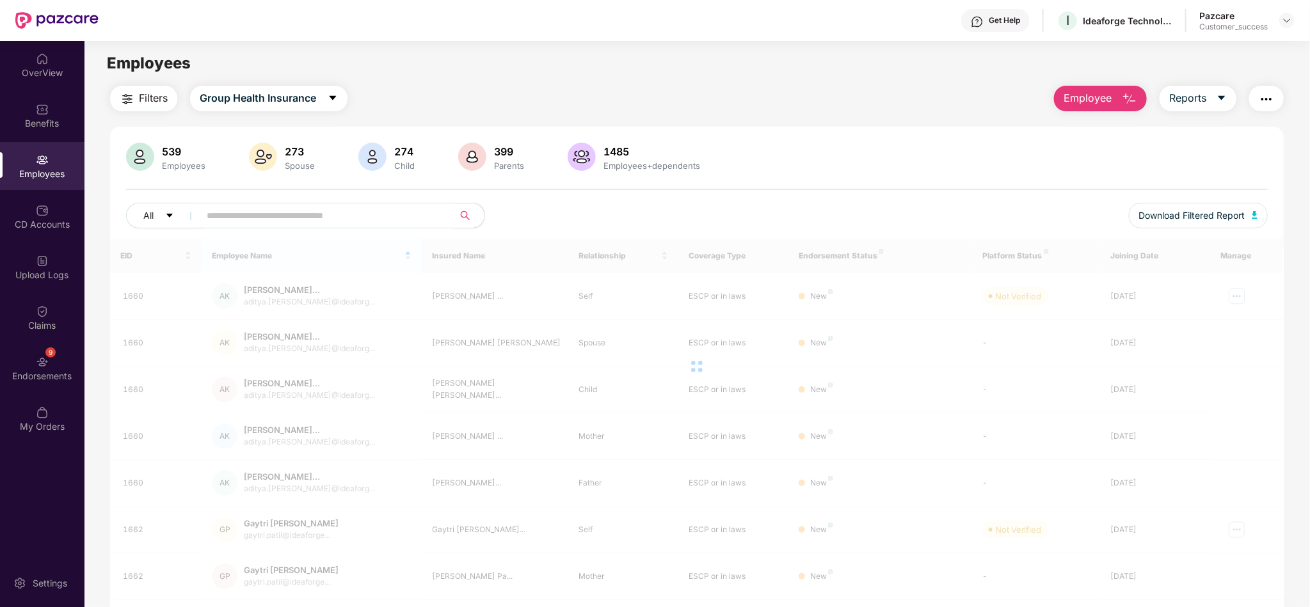
click at [363, 208] on input "text" at bounding box center [322, 215] width 230 height 19
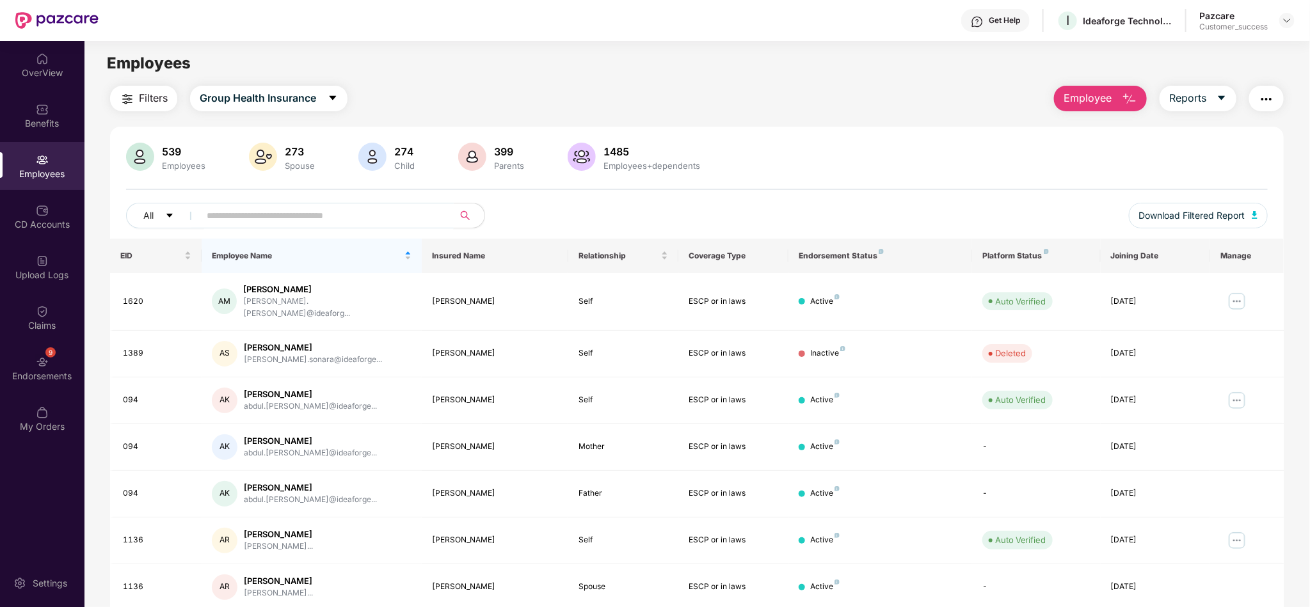
click at [248, 207] on input "text" at bounding box center [322, 215] width 230 height 19
click at [136, 262] on div "EID" at bounding box center [155, 256] width 71 height 12
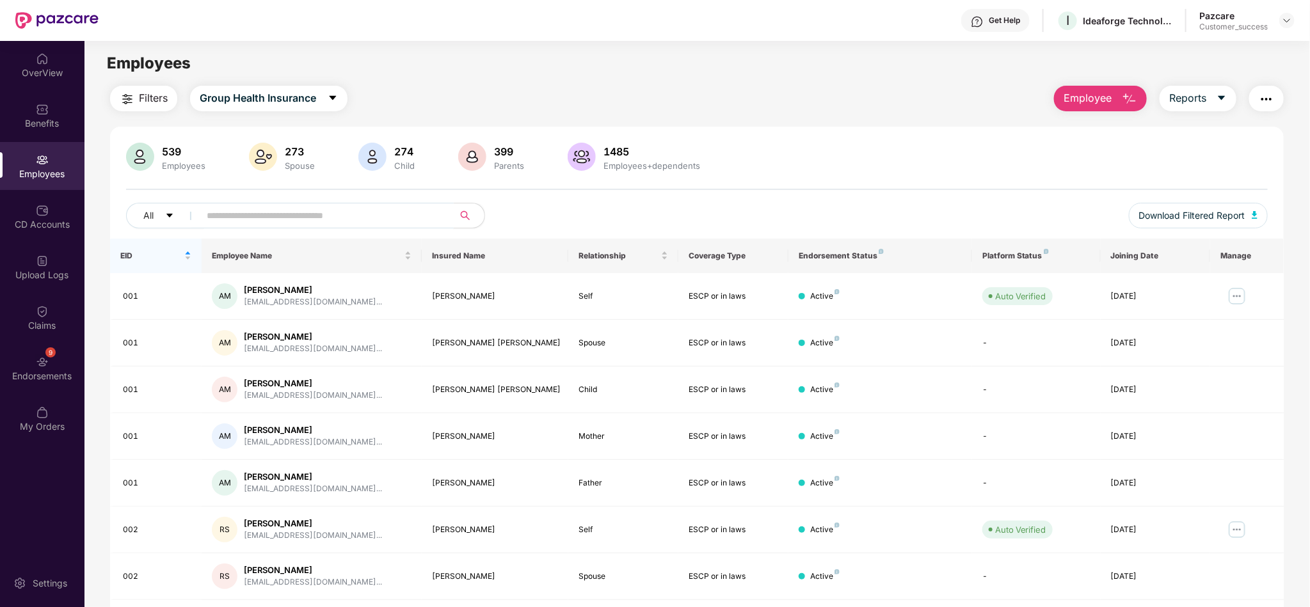
click at [375, 225] on input "text" at bounding box center [322, 215] width 230 height 19
click at [133, 254] on span "EID" at bounding box center [150, 256] width 61 height 10
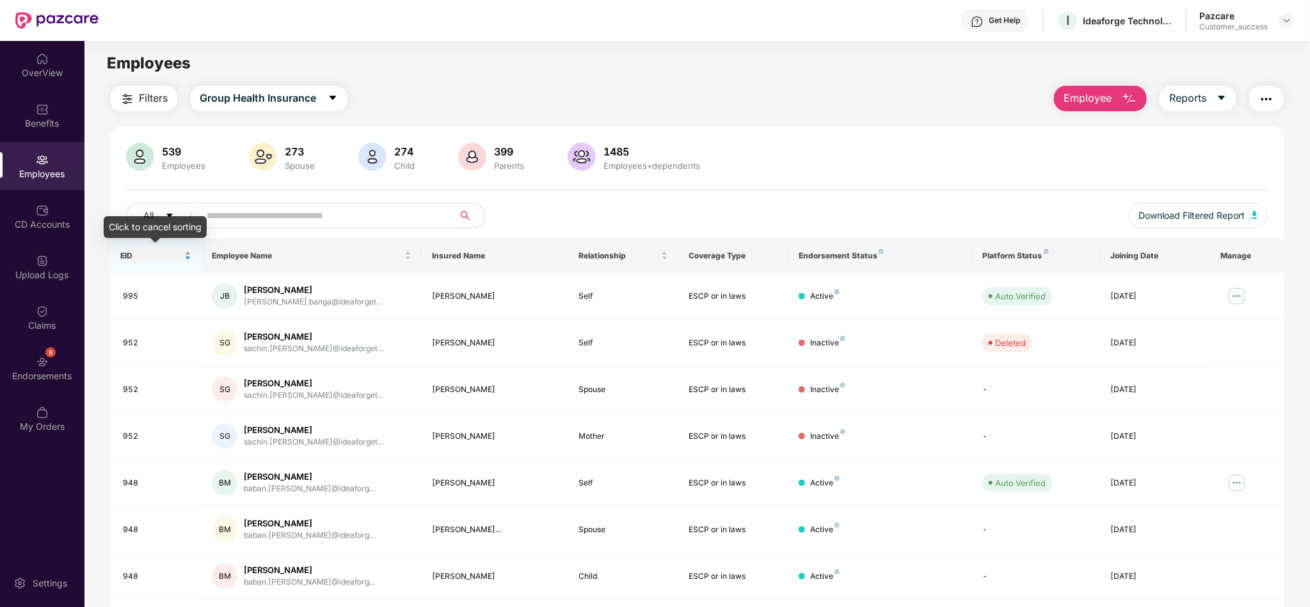
click at [187, 253] on div "EID" at bounding box center [155, 256] width 71 height 12
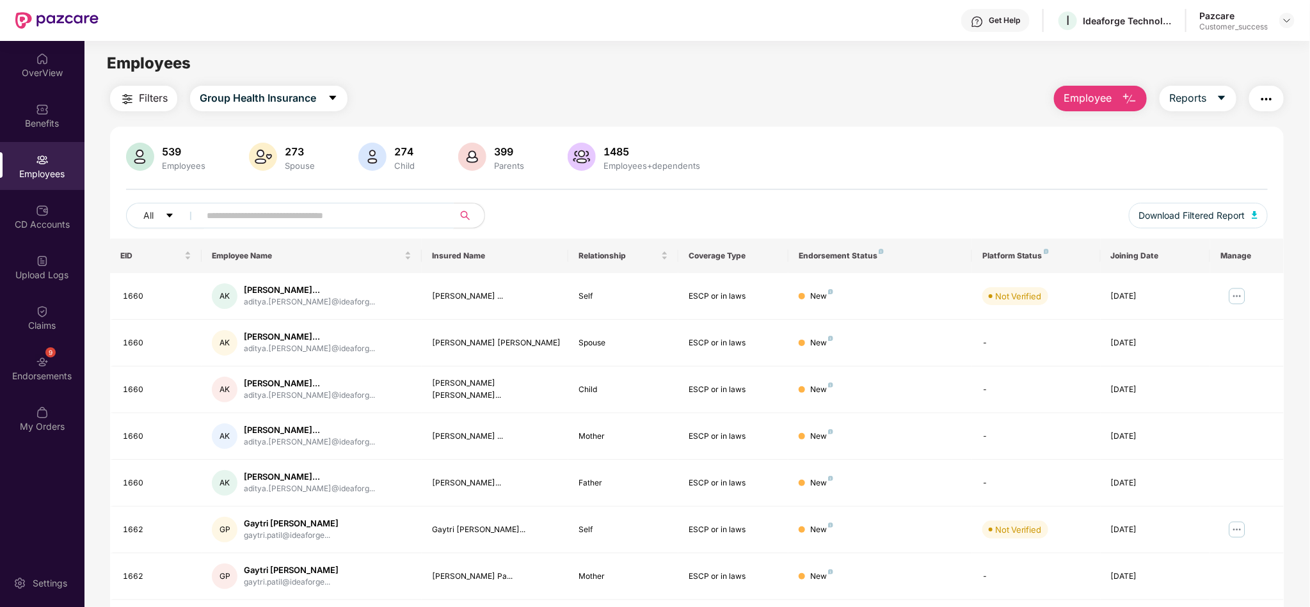
click at [363, 214] on input "text" at bounding box center [322, 215] width 230 height 19
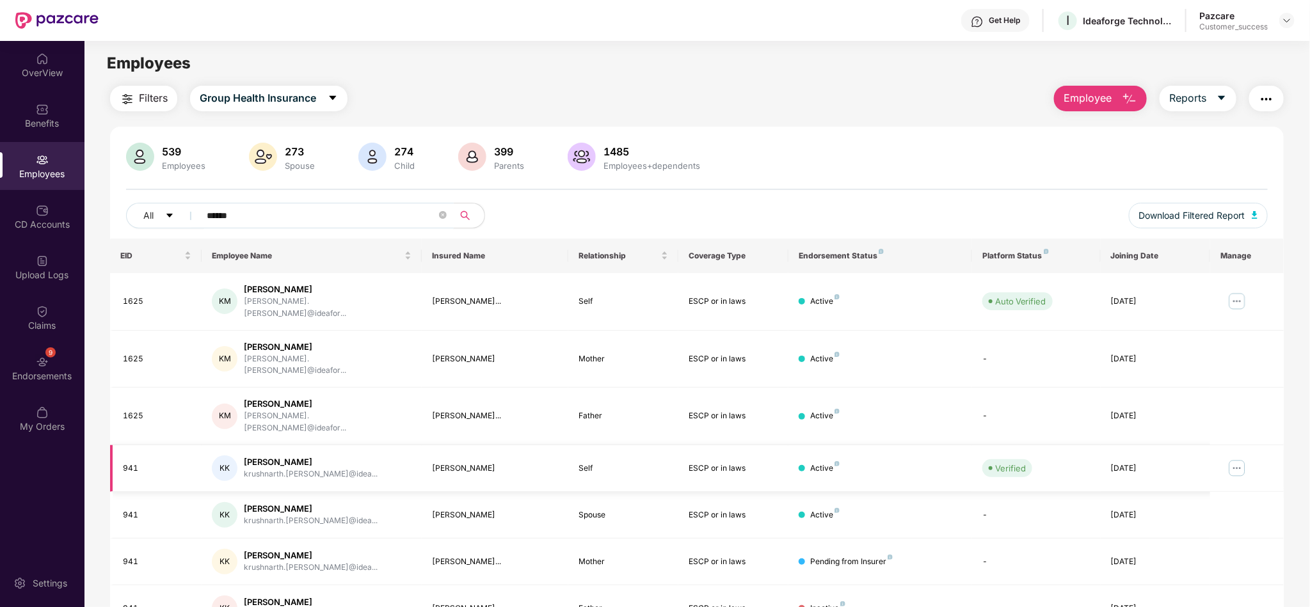
click at [1235, 458] on img at bounding box center [1237, 468] width 20 height 20
click at [1183, 209] on span "Download Filtered Report" at bounding box center [1192, 216] width 106 height 14
click at [836, 556] on div "Pending from Insurer" at bounding box center [851, 562] width 83 height 12
click at [1273, 99] on img "button" at bounding box center [1266, 99] width 15 height 15
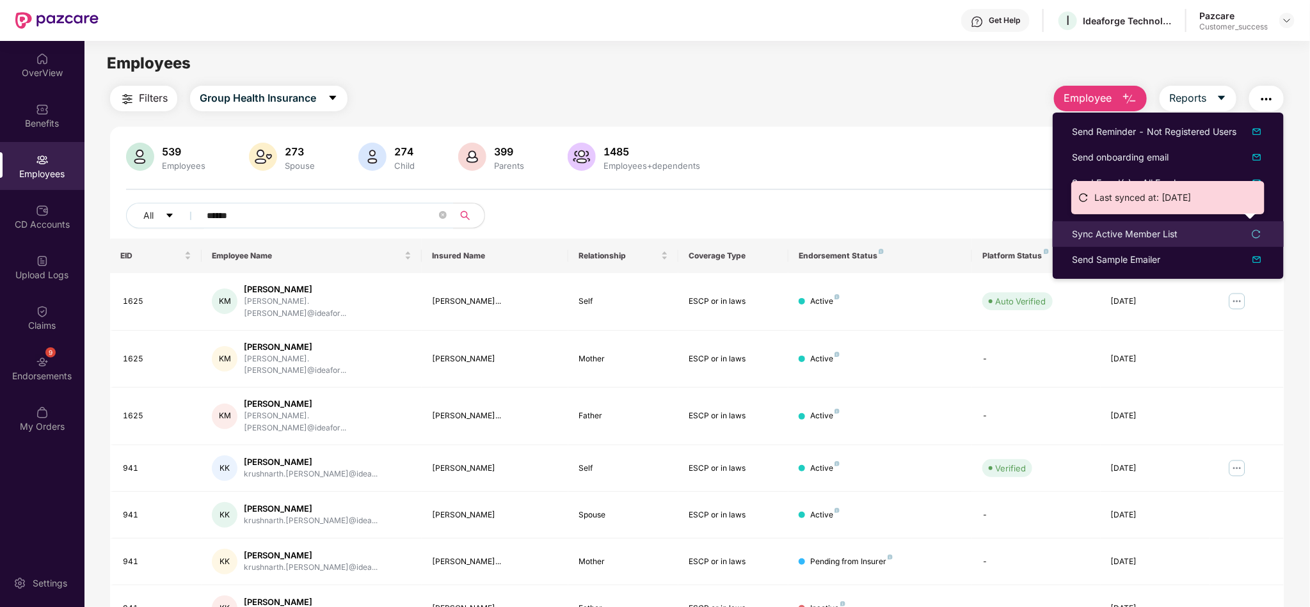
click at [1177, 228] on div "Sync Active Member List" at bounding box center [1125, 234] width 106 height 14
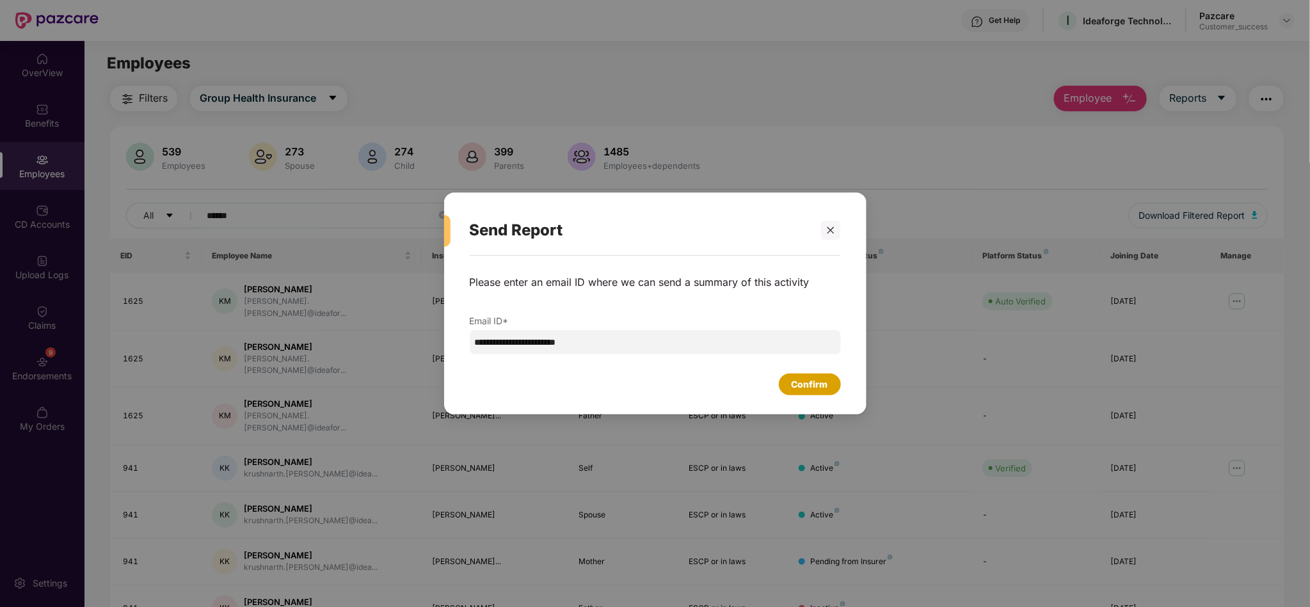
click at [831, 388] on div "Confirm" at bounding box center [810, 385] width 62 height 22
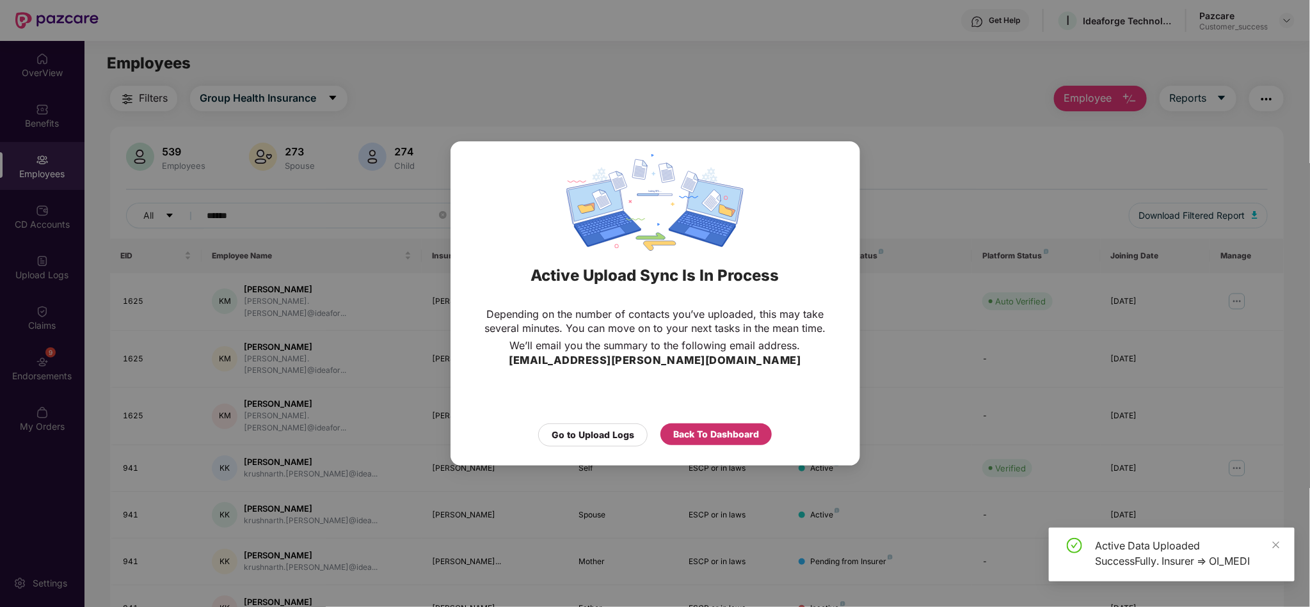
click at [707, 434] on div "Back To Dashboard" at bounding box center [716, 434] width 86 height 14
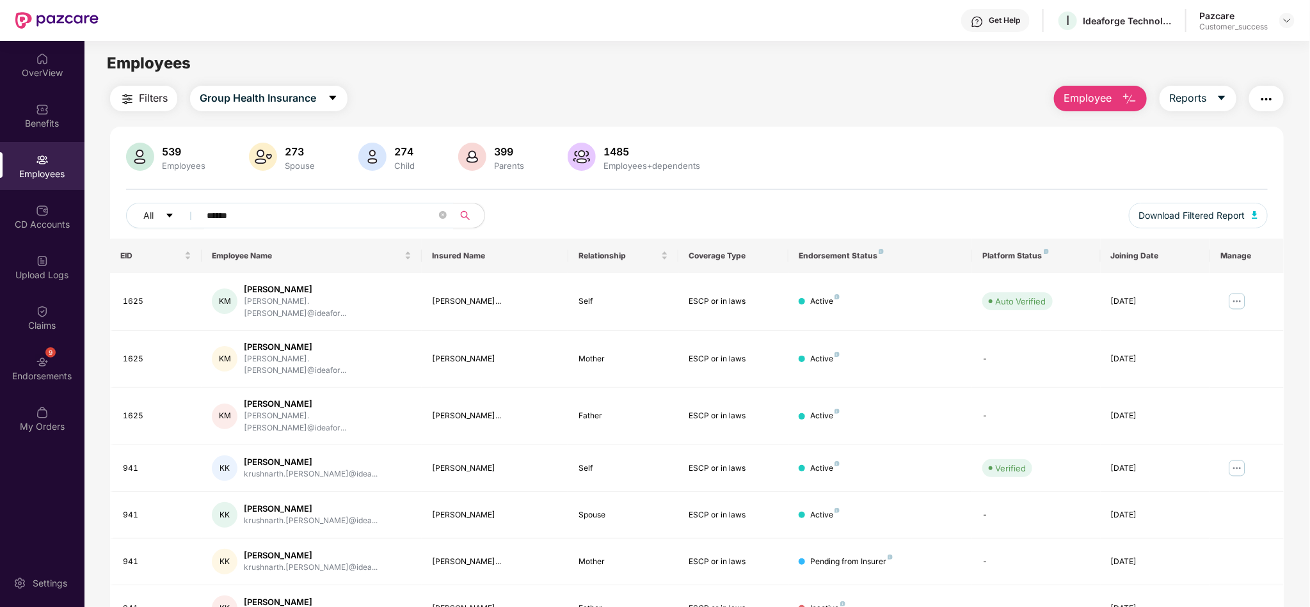
click at [350, 66] on div "Employees" at bounding box center [696, 63] width 1225 height 24
click at [308, 214] on input "******" at bounding box center [322, 215] width 230 height 19
paste input "****"
type input "**********"
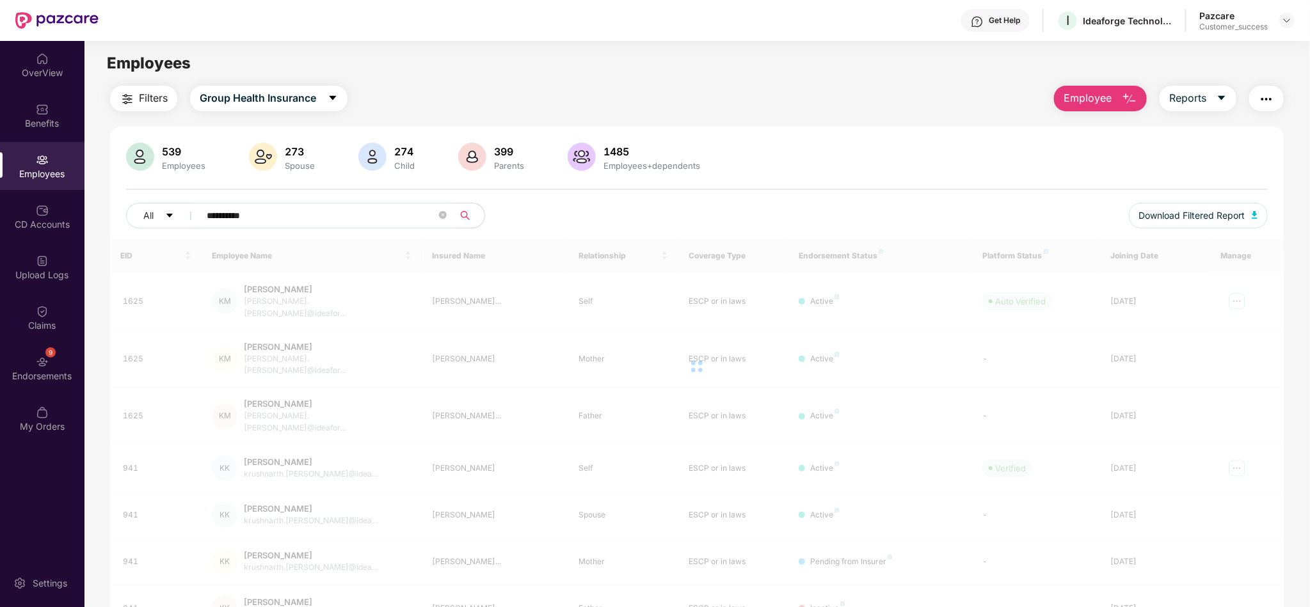
drag, startPoint x: 308, startPoint y: 214, endPoint x: 177, endPoint y: 230, distance: 131.6
click at [177, 230] on div "**********" at bounding box center [697, 221] width 1142 height 36
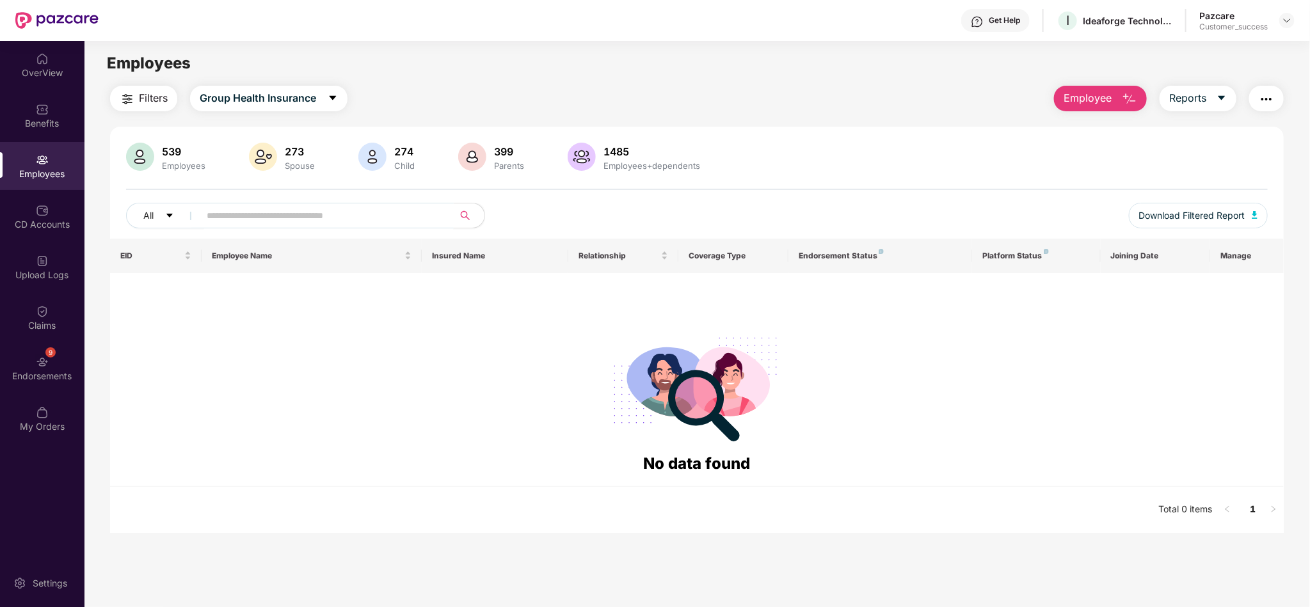
paste input "****"
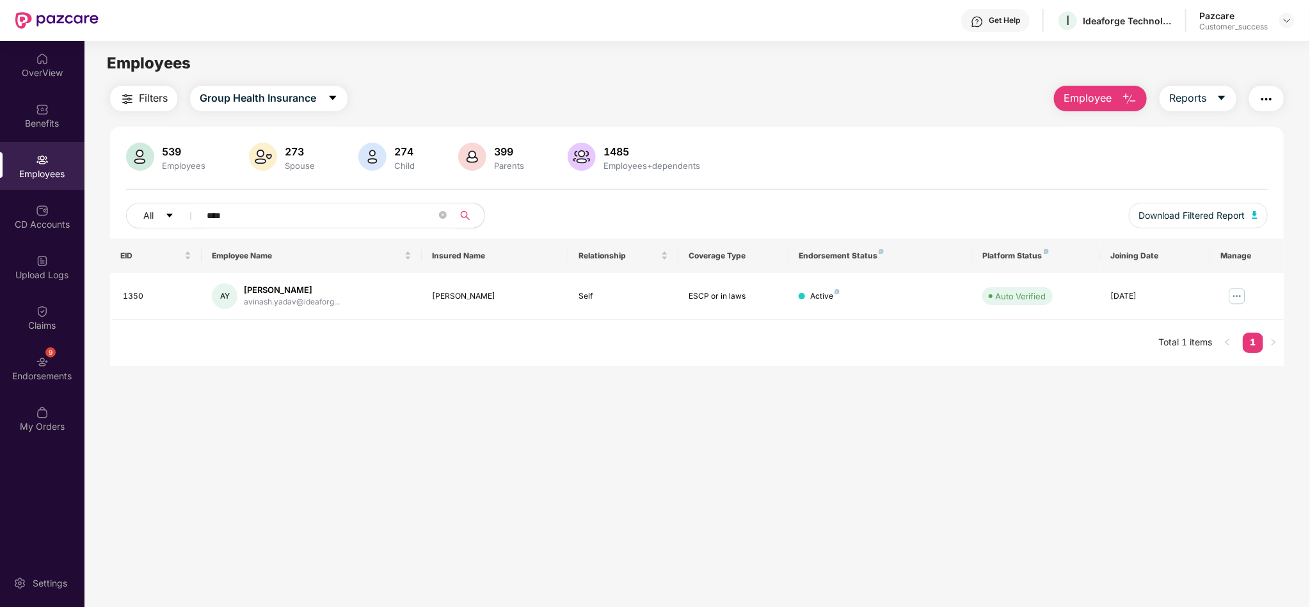
type input "****"
click at [1235, 300] on img at bounding box center [1237, 296] width 20 height 20
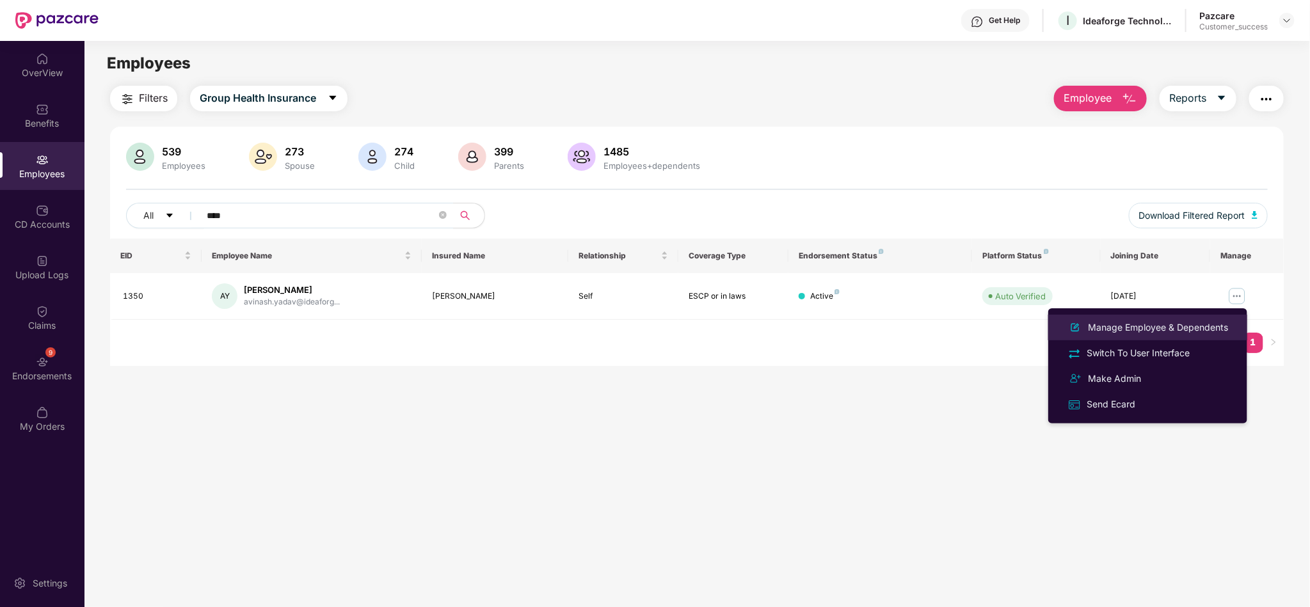
click at [1185, 331] on div "Manage Employee & Dependents" at bounding box center [1157, 328] width 145 height 14
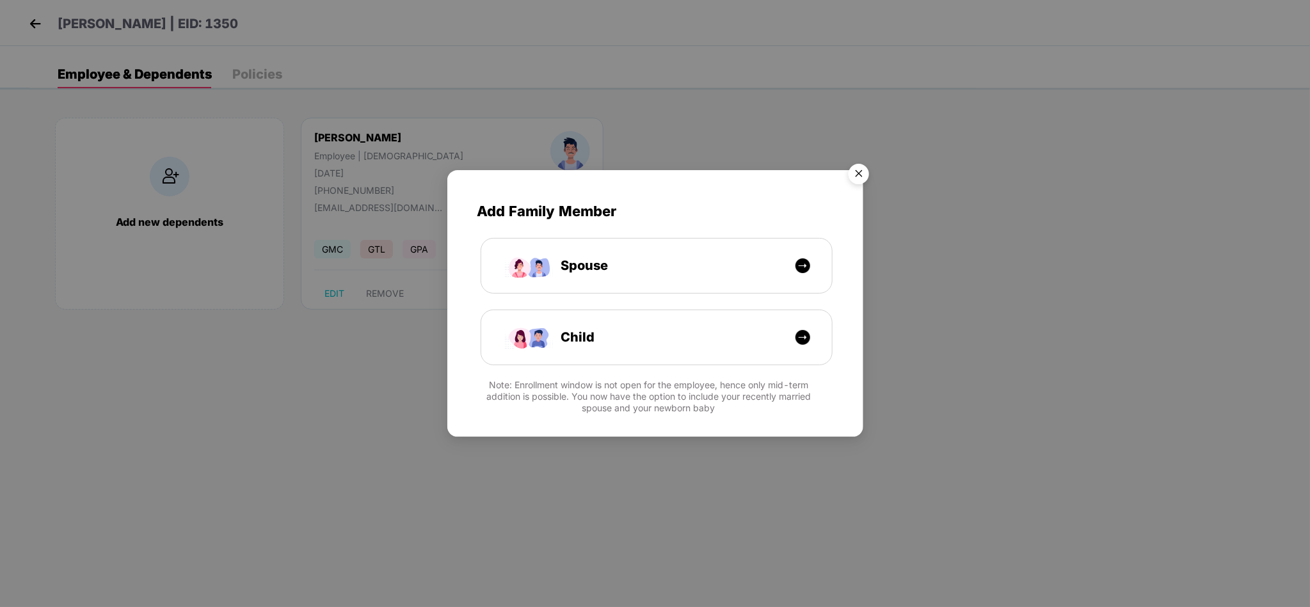
click at [855, 165] on img "Close" at bounding box center [859, 176] width 36 height 36
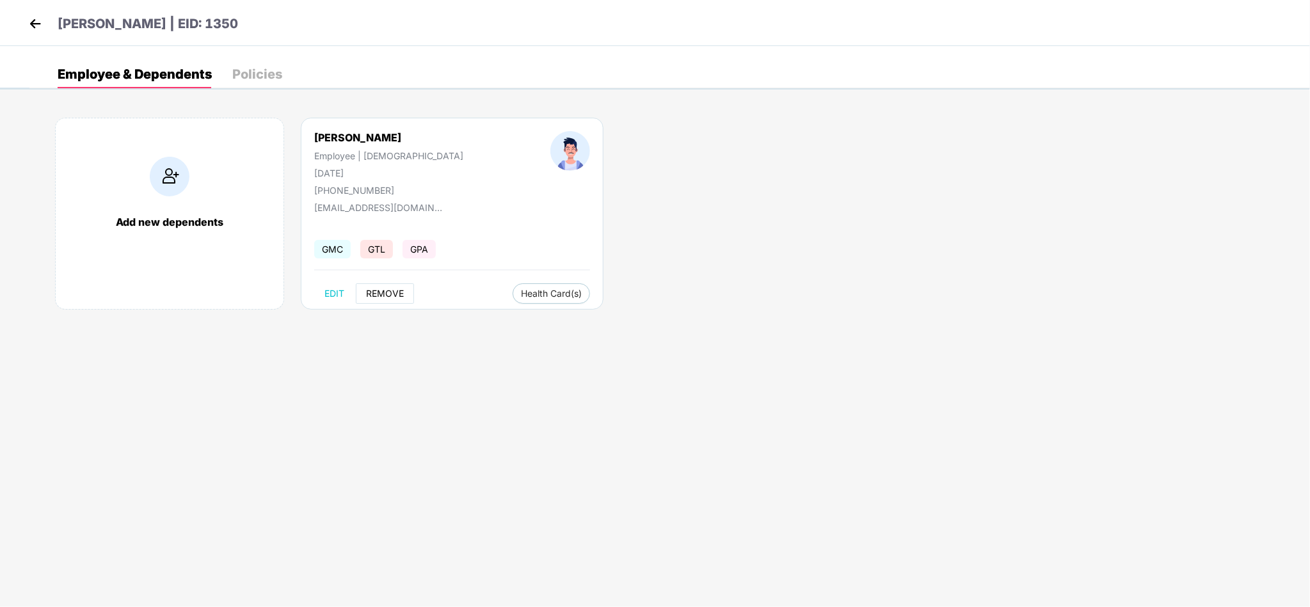
click at [394, 298] on span "REMOVE" at bounding box center [385, 294] width 38 height 10
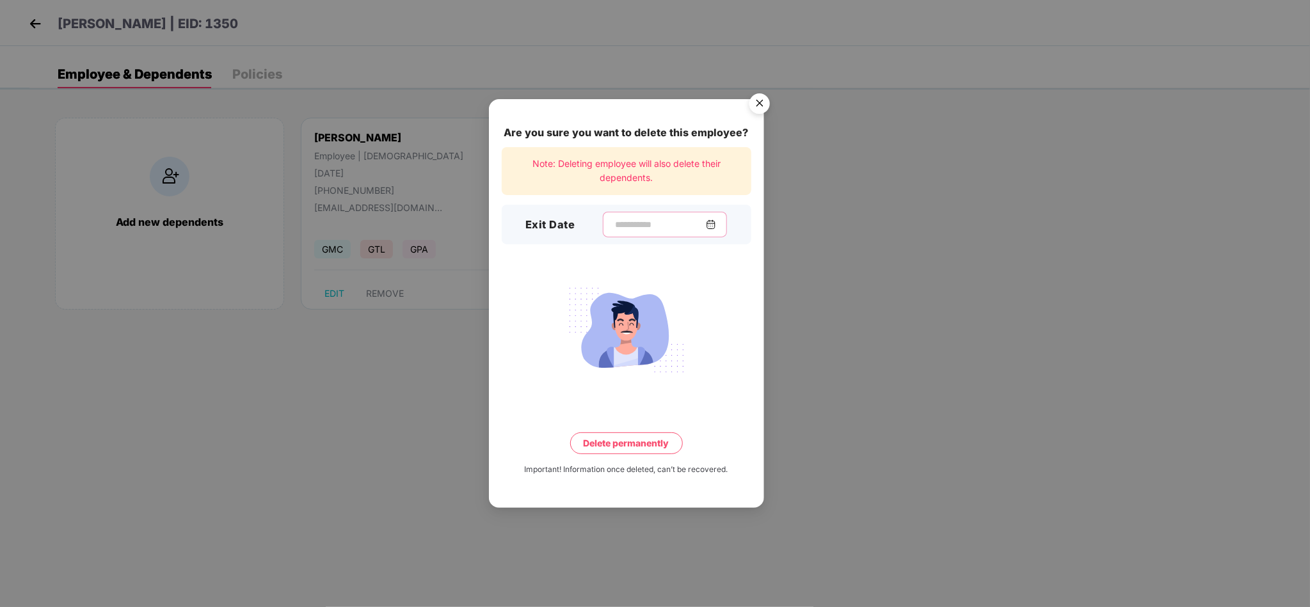
click at [624, 223] on input at bounding box center [660, 224] width 92 height 13
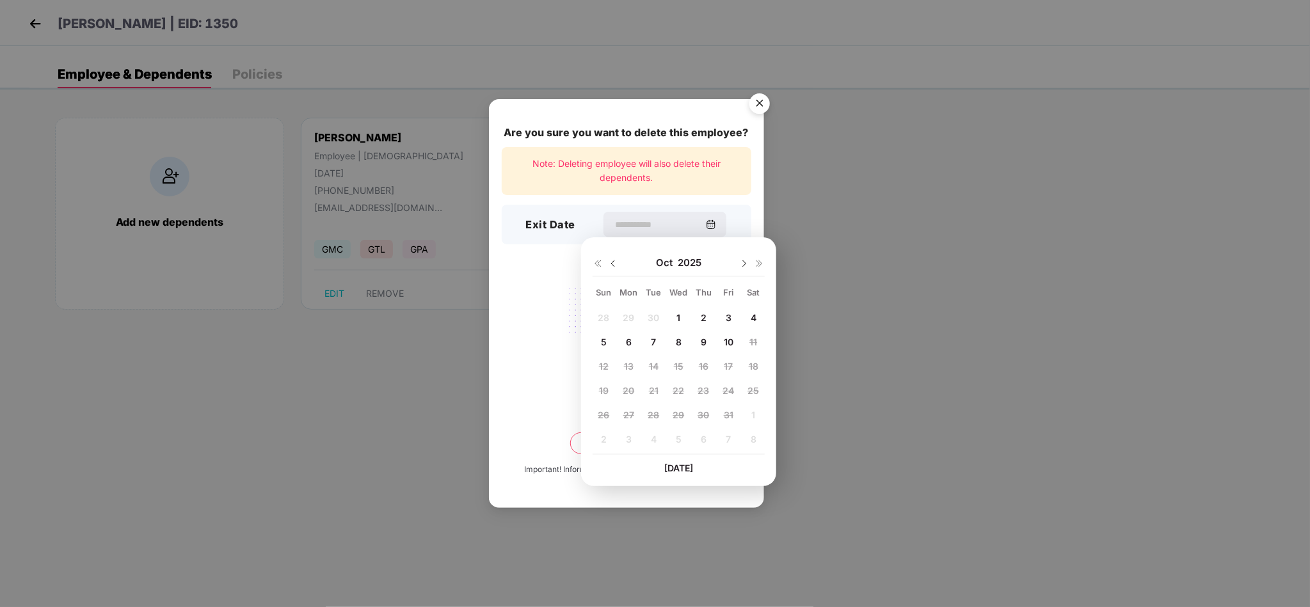
click at [614, 262] on img at bounding box center [613, 264] width 10 height 10
click at [701, 340] on span "11" at bounding box center [703, 342] width 8 height 11
type input "**********"
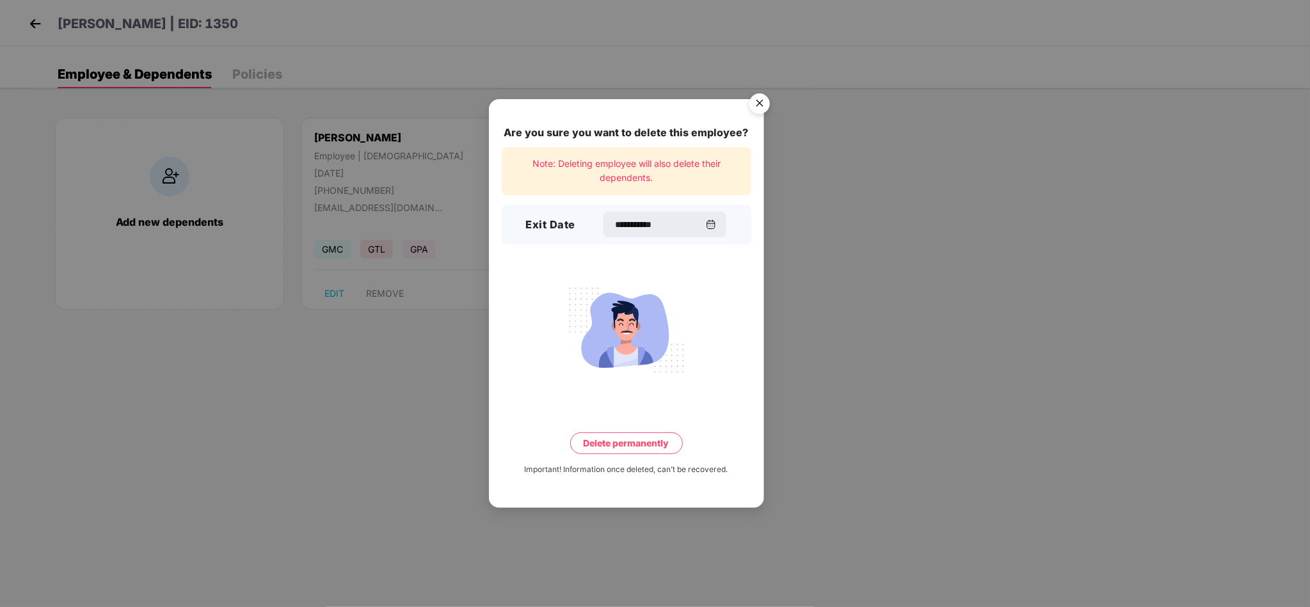
click at [618, 443] on button "Delete permanently" at bounding box center [626, 444] width 113 height 22
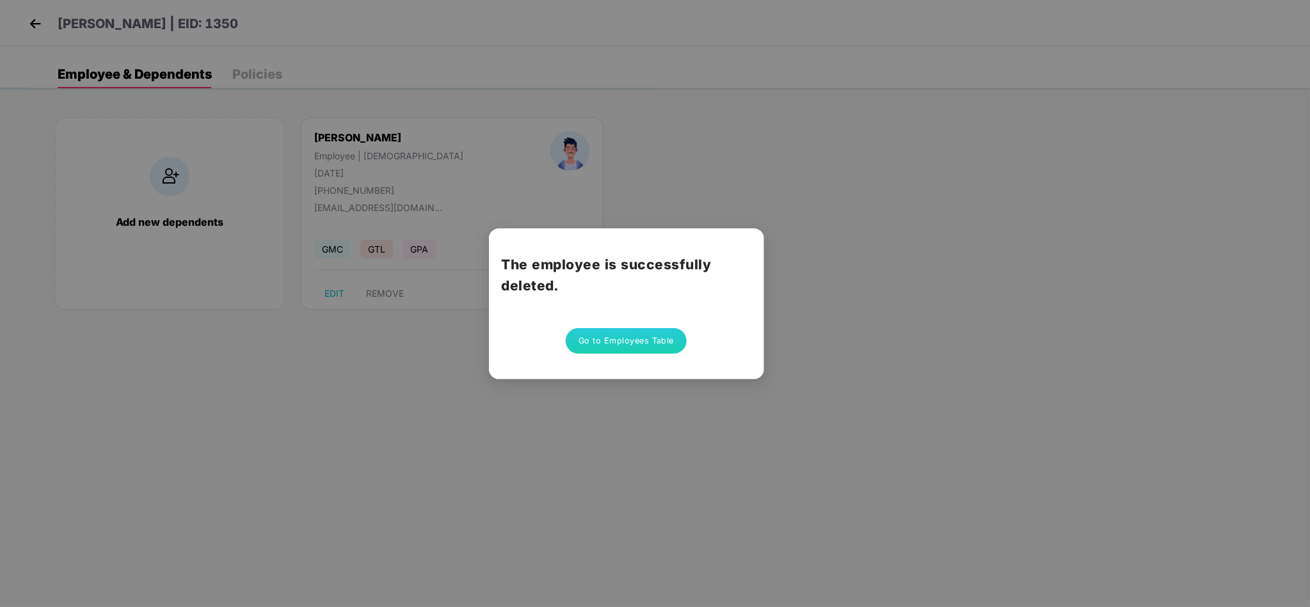
click at [662, 348] on button "Go to Employees Table" at bounding box center [627, 341] width 122 height 26
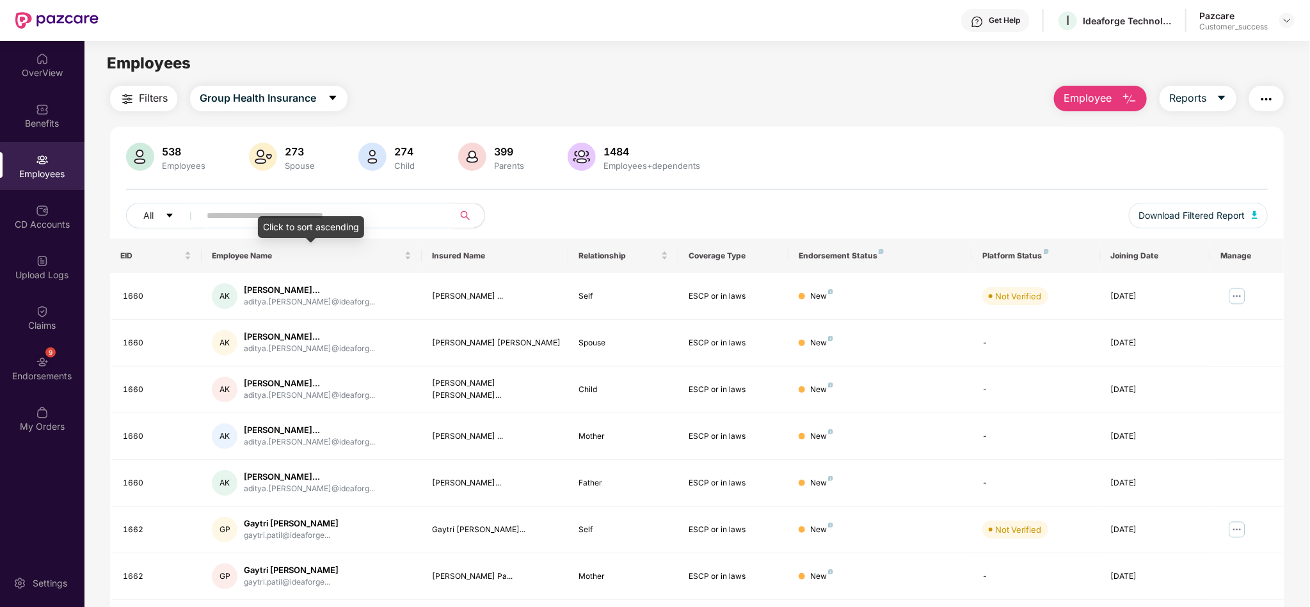
click at [340, 216] on div "Click to sort ascending" at bounding box center [311, 227] width 106 height 22
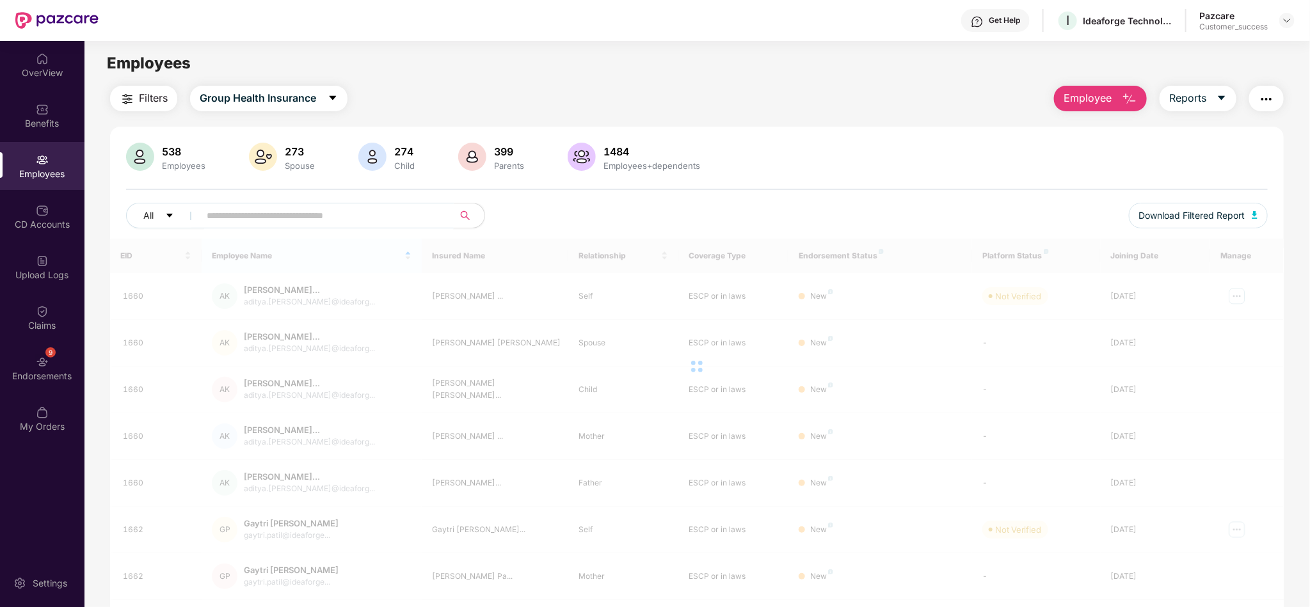
click at [365, 214] on input "text" at bounding box center [322, 215] width 230 height 19
paste input "****"
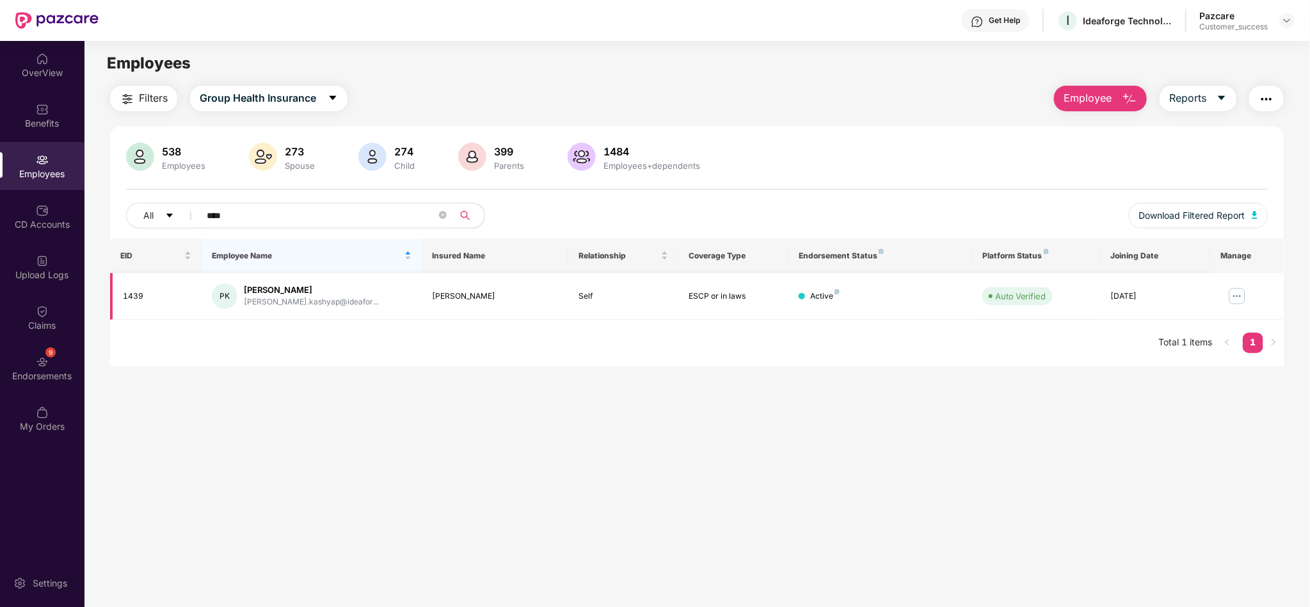
type input "****"
click at [1236, 302] on img at bounding box center [1237, 296] width 20 height 20
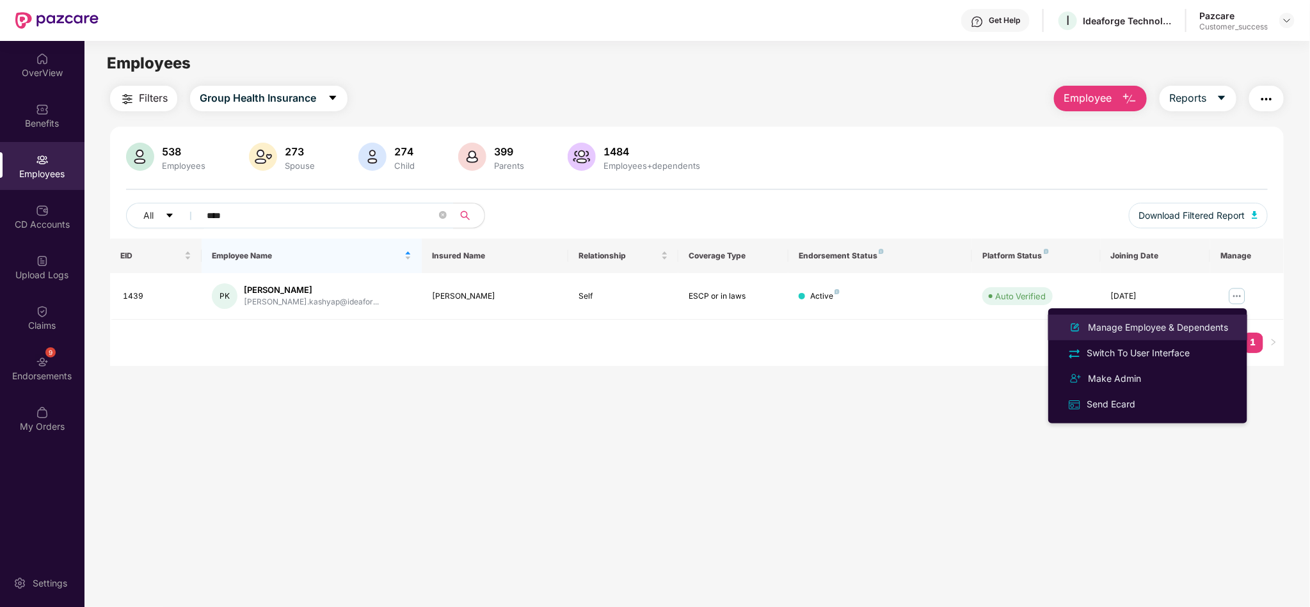
click at [1184, 325] on div "Manage Employee & Dependents" at bounding box center [1157, 328] width 145 height 14
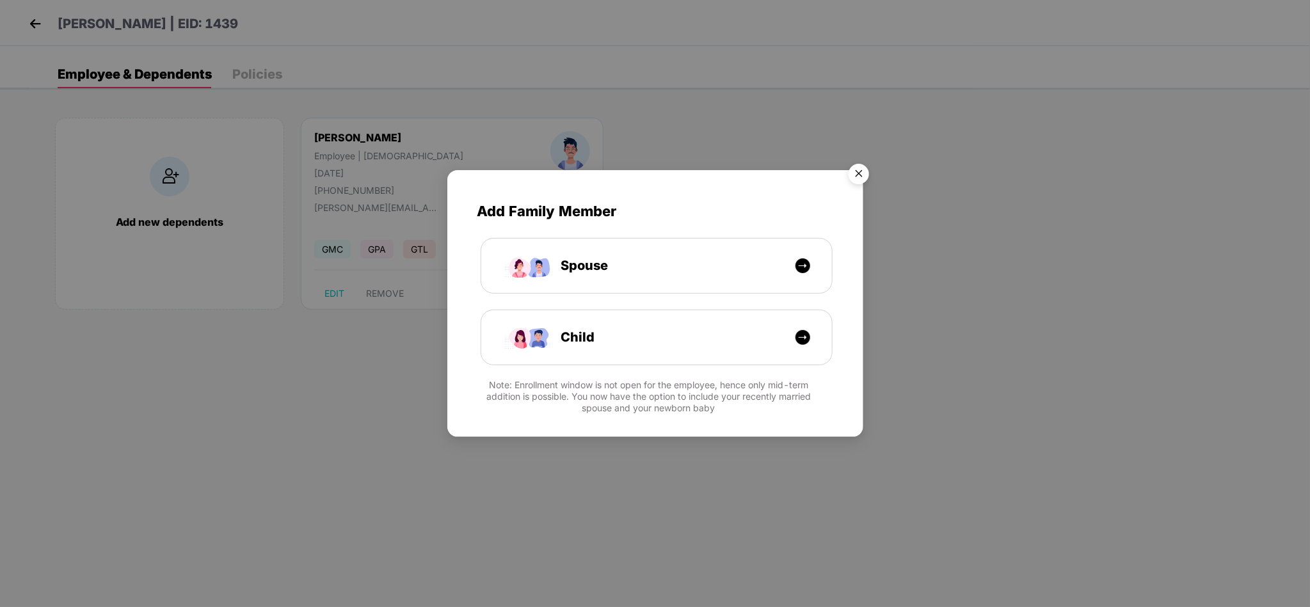
click at [858, 175] on img "Close" at bounding box center [859, 176] width 36 height 36
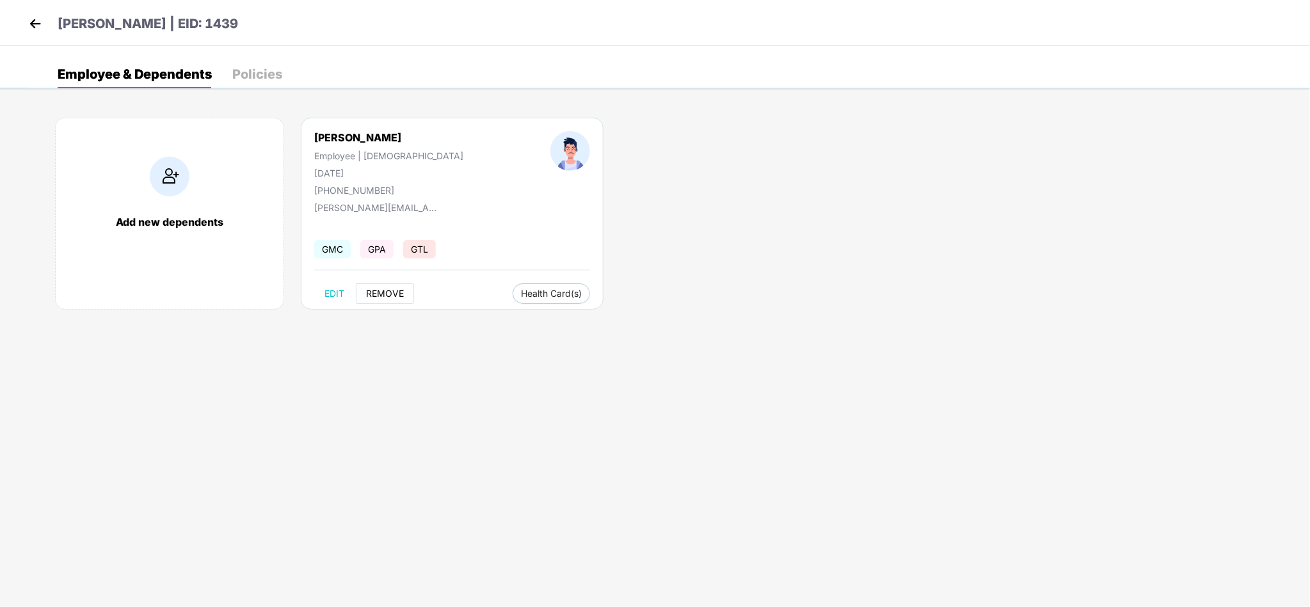
click at [390, 292] on span "REMOVE" at bounding box center [385, 294] width 38 height 10
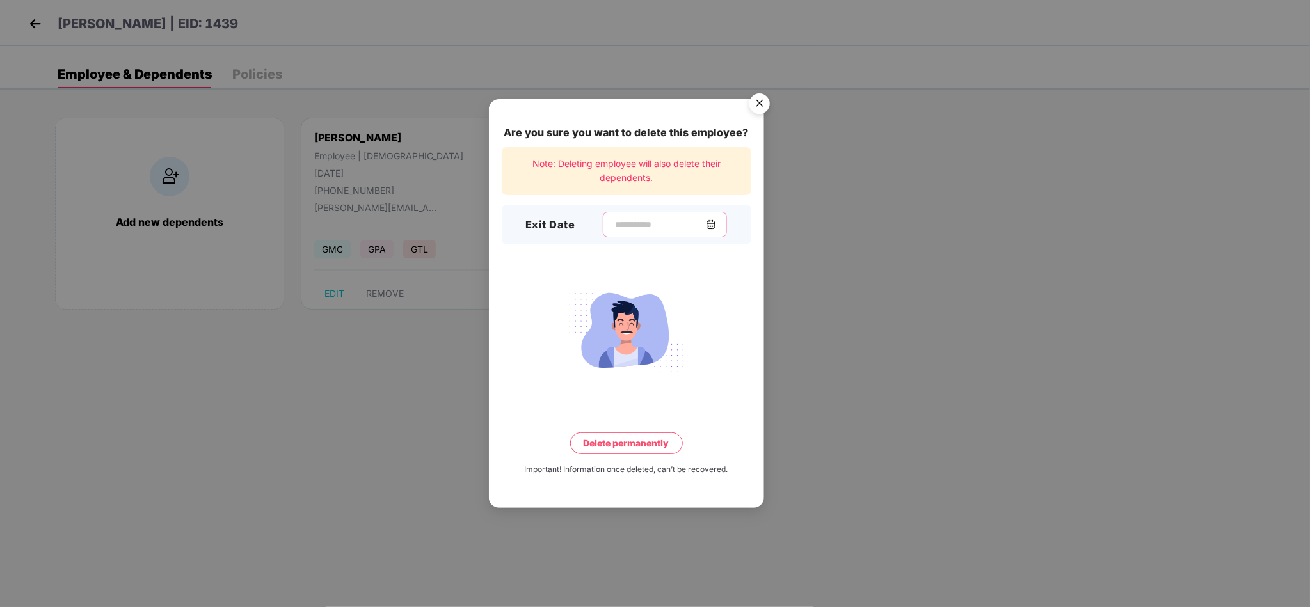
click at [628, 227] on input at bounding box center [660, 224] width 92 height 13
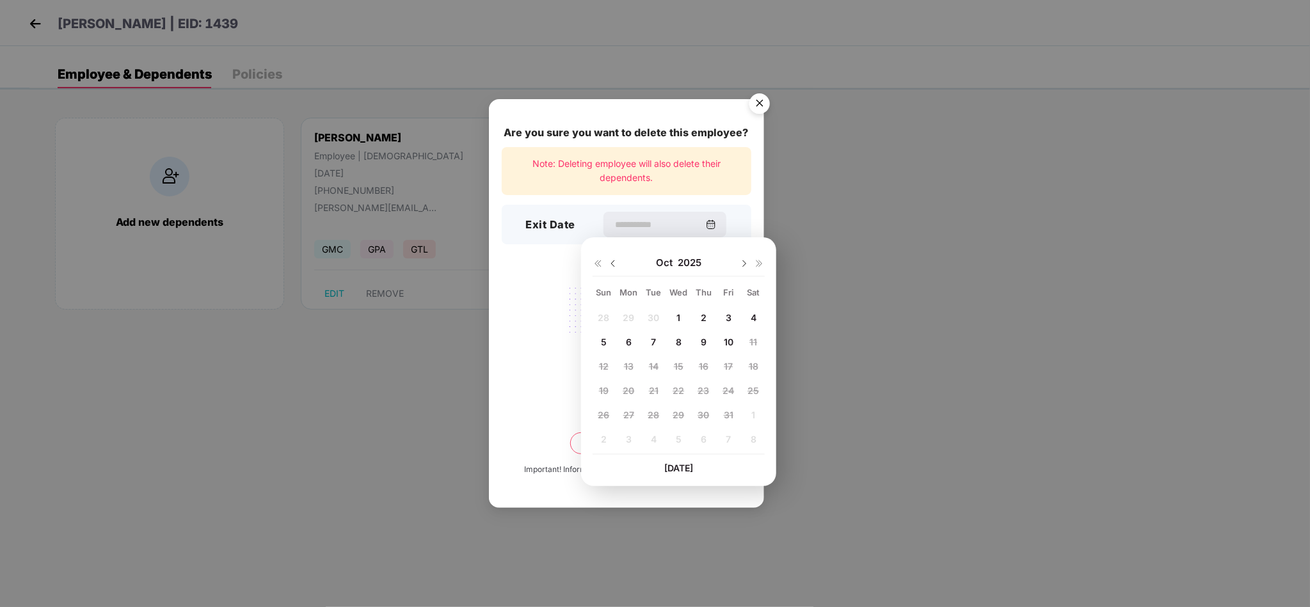
click at [614, 263] on img at bounding box center [613, 264] width 10 height 10
click at [728, 344] on span "12" at bounding box center [729, 342] width 10 height 11
type input "**********"
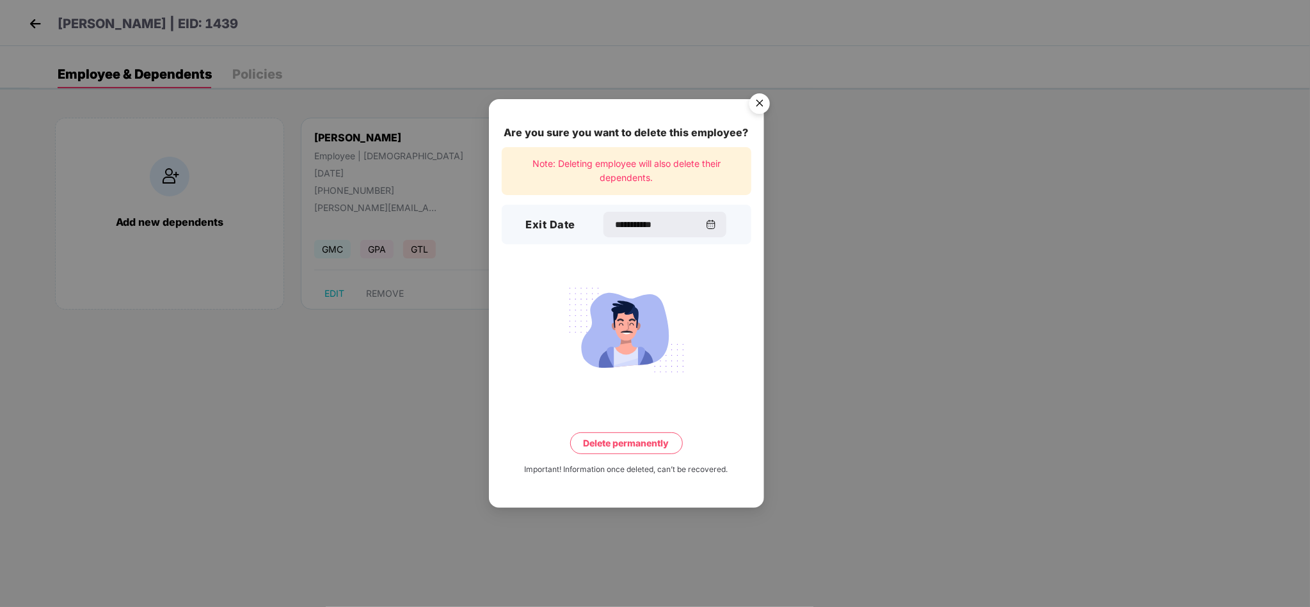
click at [633, 438] on button "Delete permanently" at bounding box center [626, 444] width 113 height 22
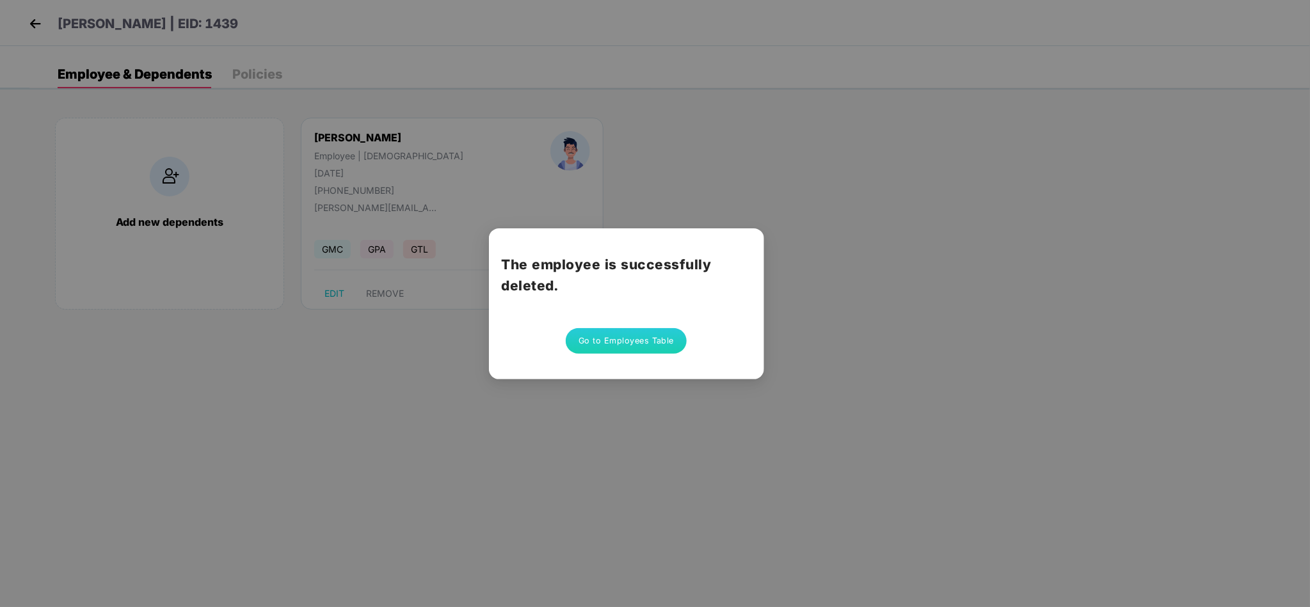
click at [613, 338] on button "Go to Employees Table" at bounding box center [627, 341] width 122 height 26
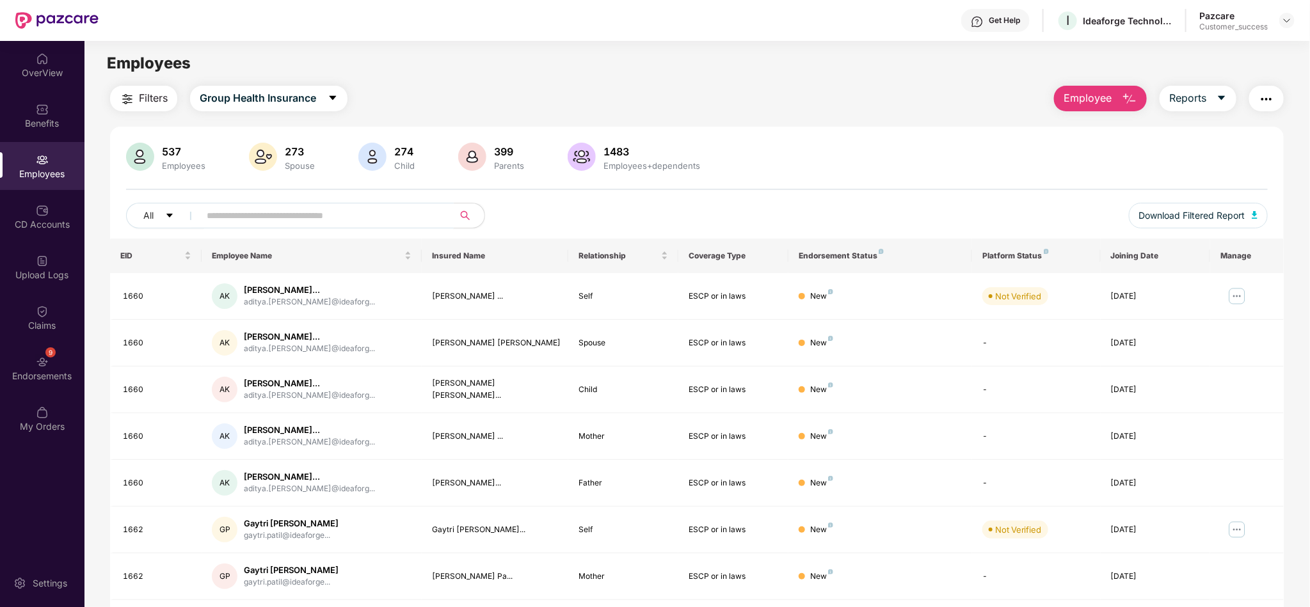
click at [401, 211] on input "text" at bounding box center [322, 215] width 230 height 19
paste input "****"
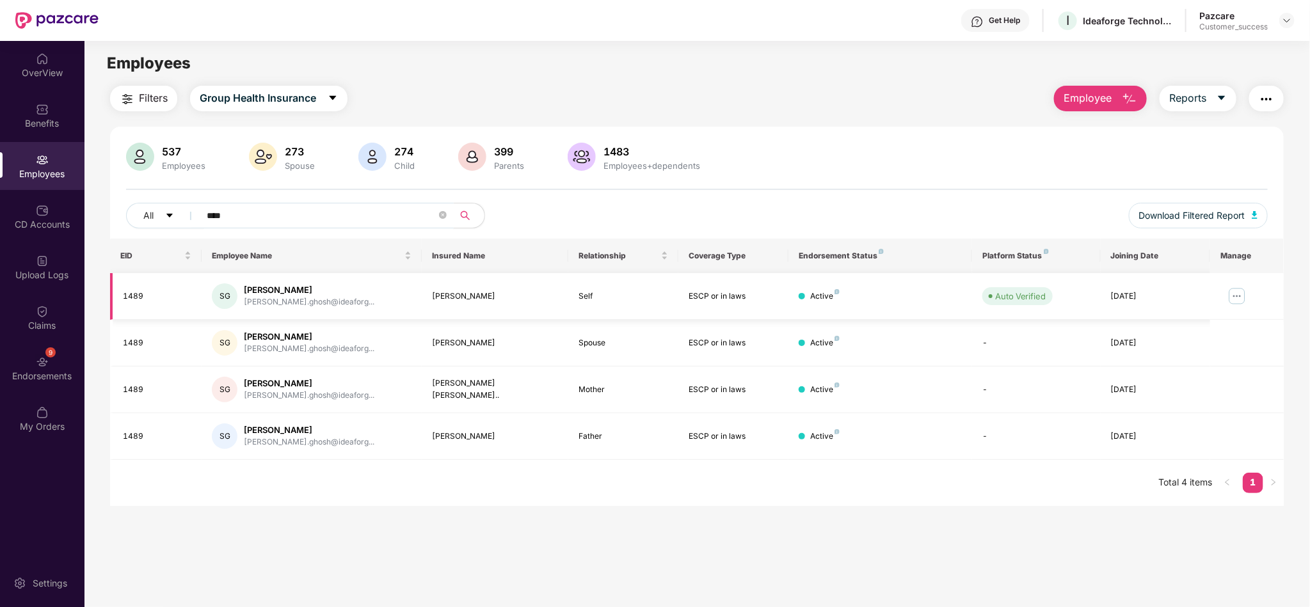
type input "****"
click at [1233, 299] on img at bounding box center [1237, 296] width 20 height 20
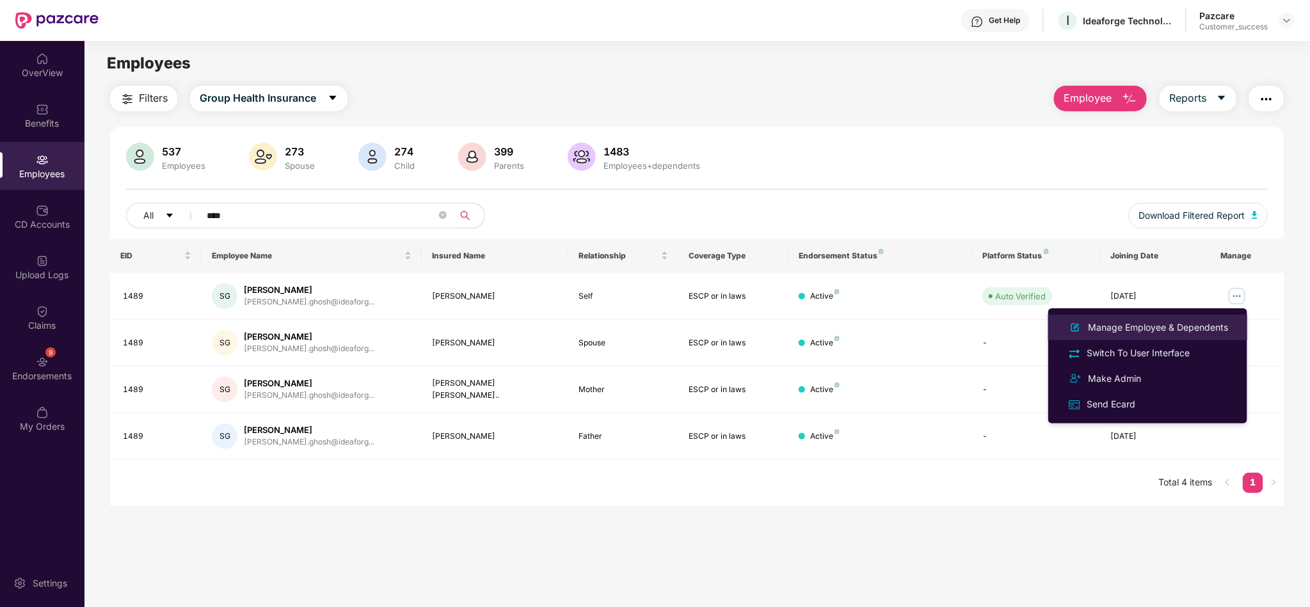
click at [1179, 322] on div "Manage Employee & Dependents" at bounding box center [1157, 328] width 145 height 14
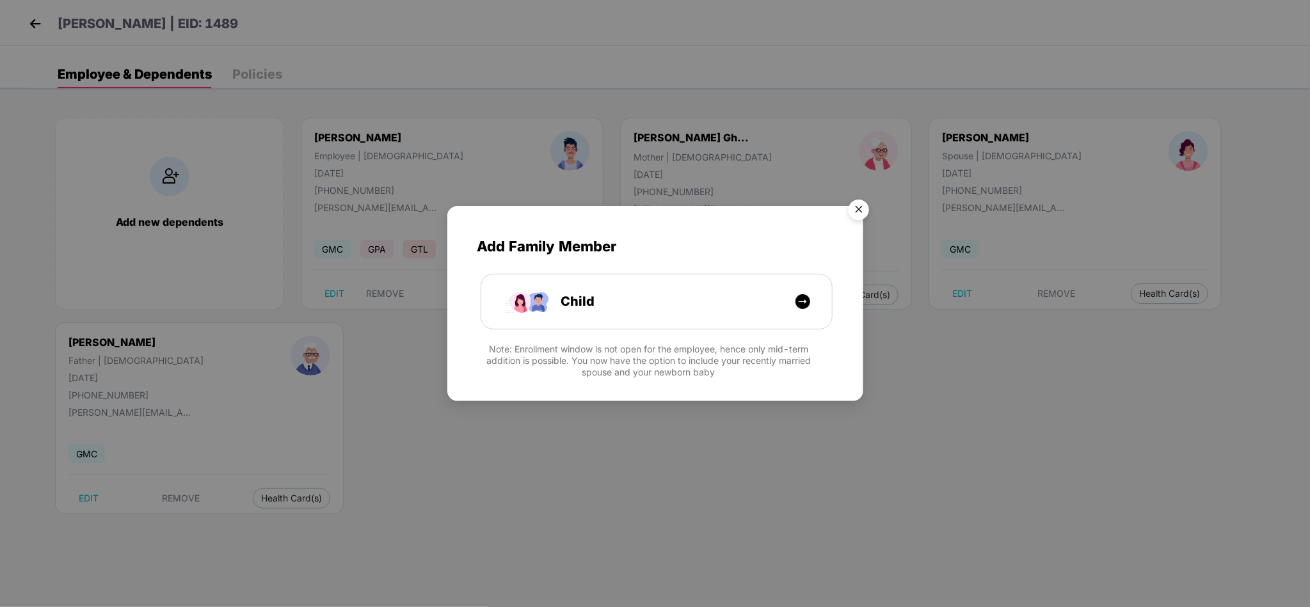
click at [857, 208] on img "Close" at bounding box center [859, 212] width 36 height 36
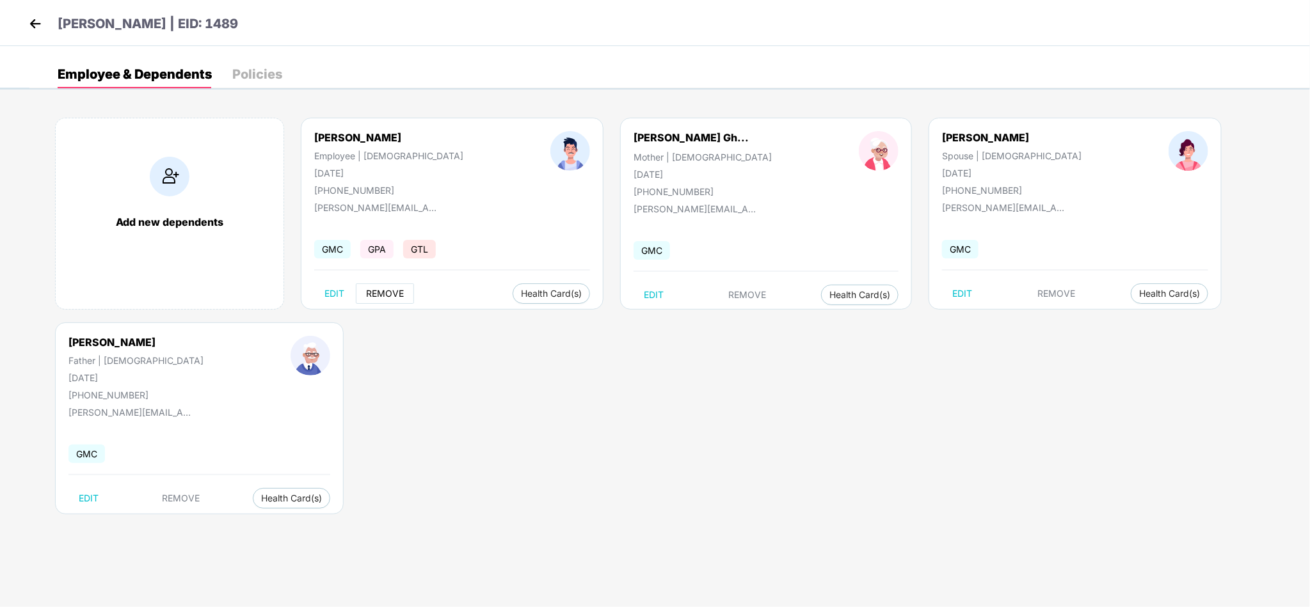
click at [390, 301] on button "REMOVE" at bounding box center [385, 293] width 58 height 20
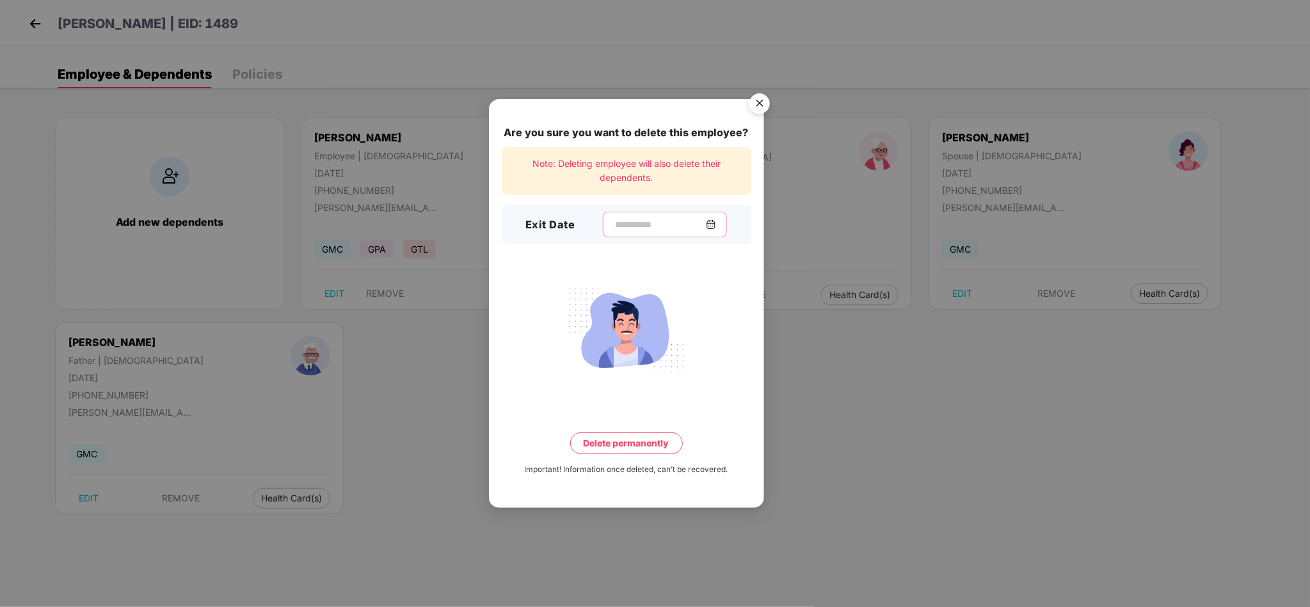
click at [663, 228] on input at bounding box center [660, 224] width 92 height 13
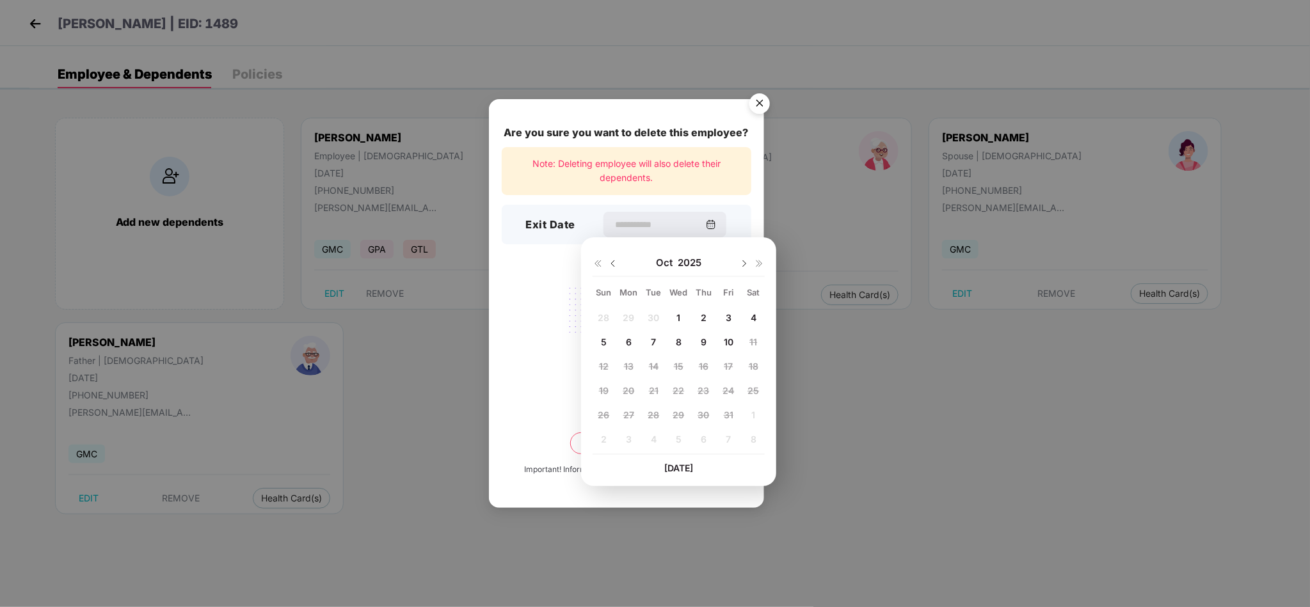
click at [613, 263] on img at bounding box center [613, 264] width 10 height 10
click at [681, 369] on span "17" at bounding box center [678, 366] width 9 height 11
type input "**********"
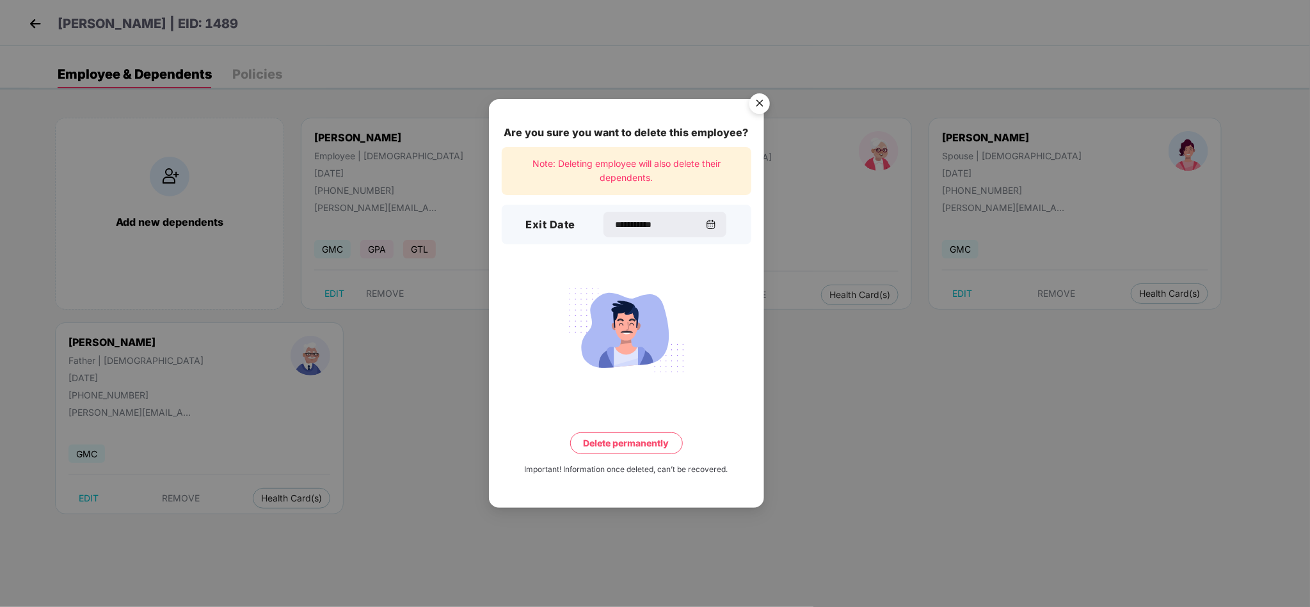
click at [628, 442] on button "Delete permanently" at bounding box center [626, 444] width 113 height 22
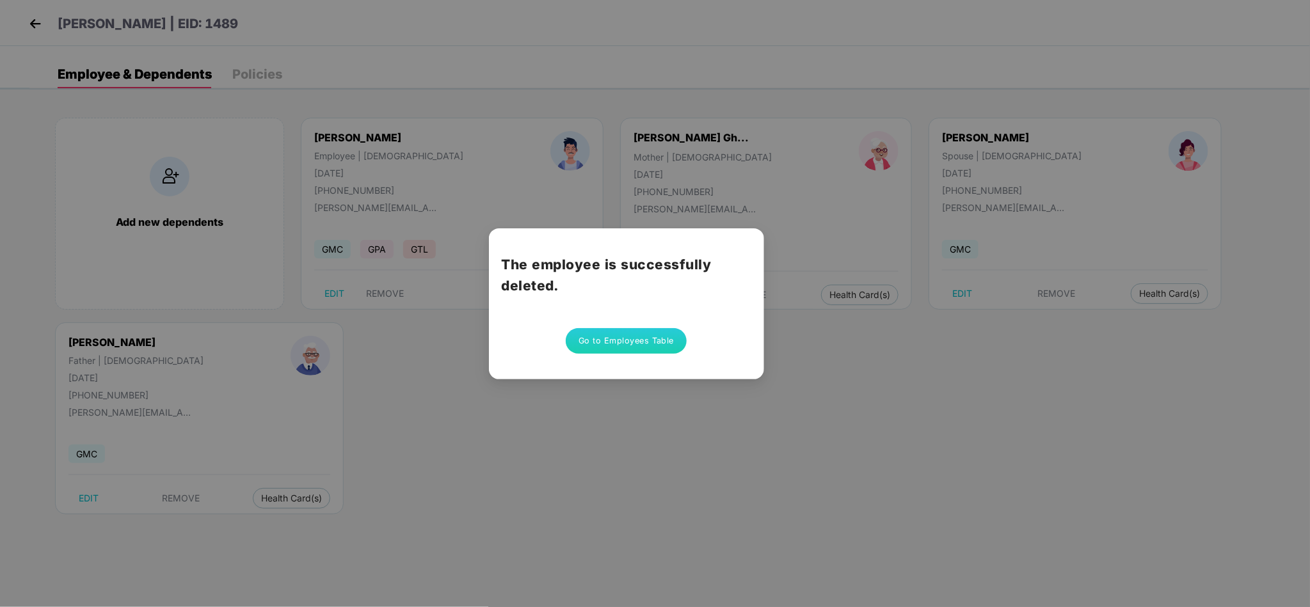
click at [584, 335] on button "Go to Employees Table" at bounding box center [627, 341] width 122 height 26
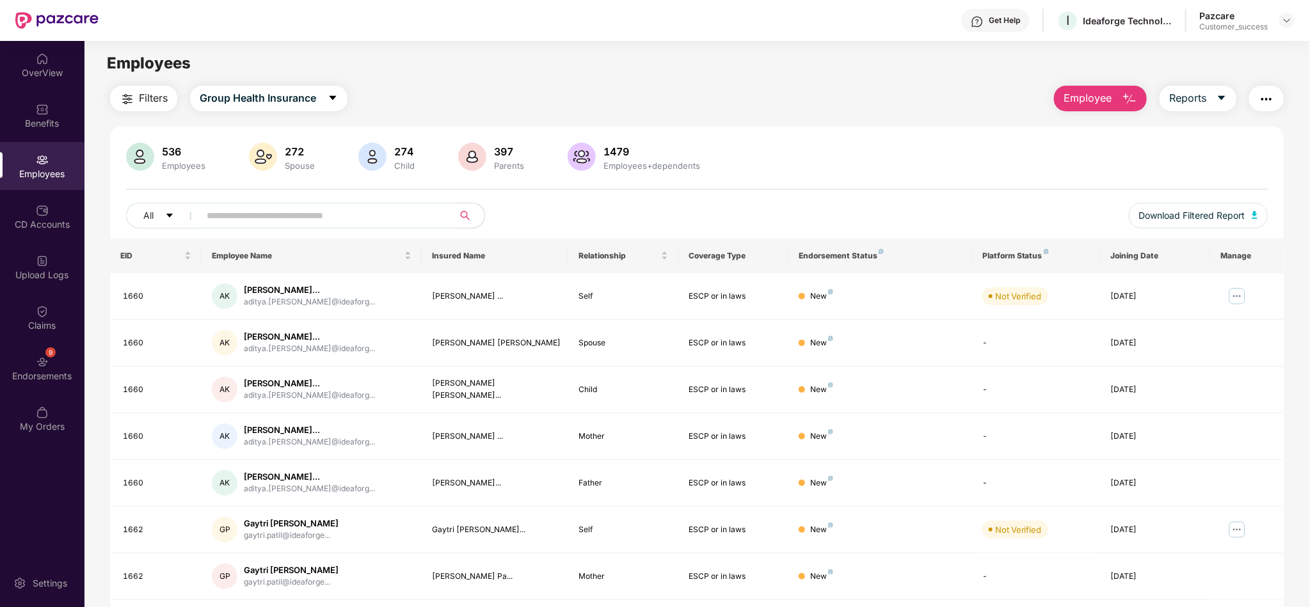
click at [370, 204] on span at bounding box center [322, 216] width 262 height 26
paste input "***"
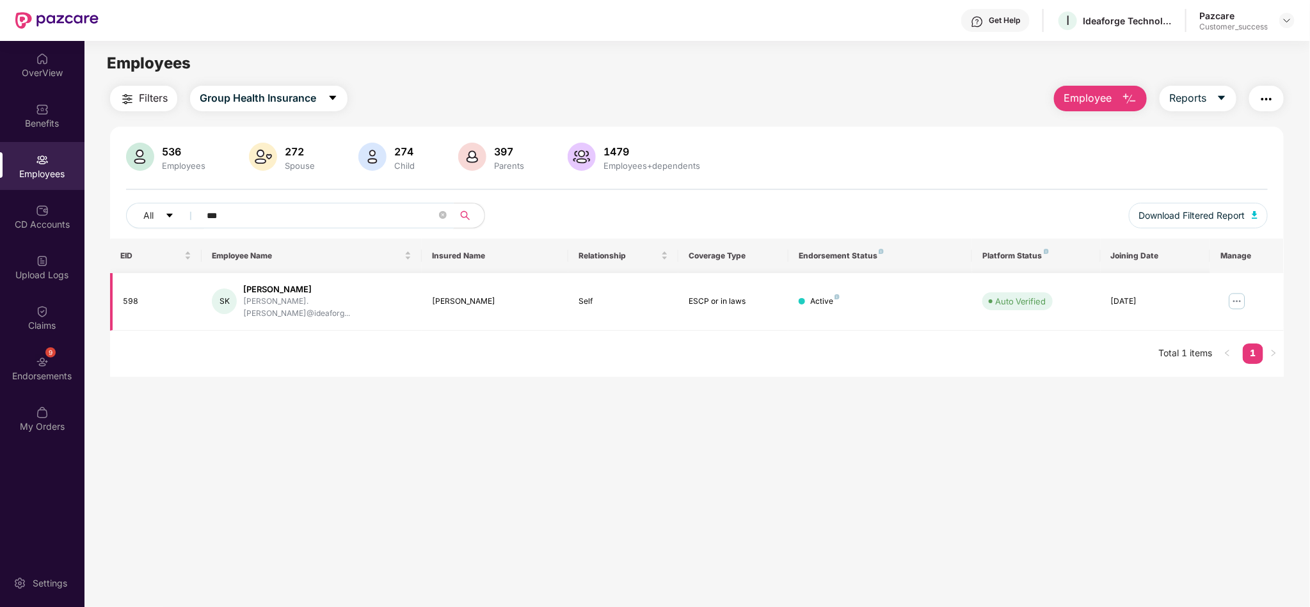
type input "***"
click at [1235, 301] on img at bounding box center [1237, 301] width 20 height 20
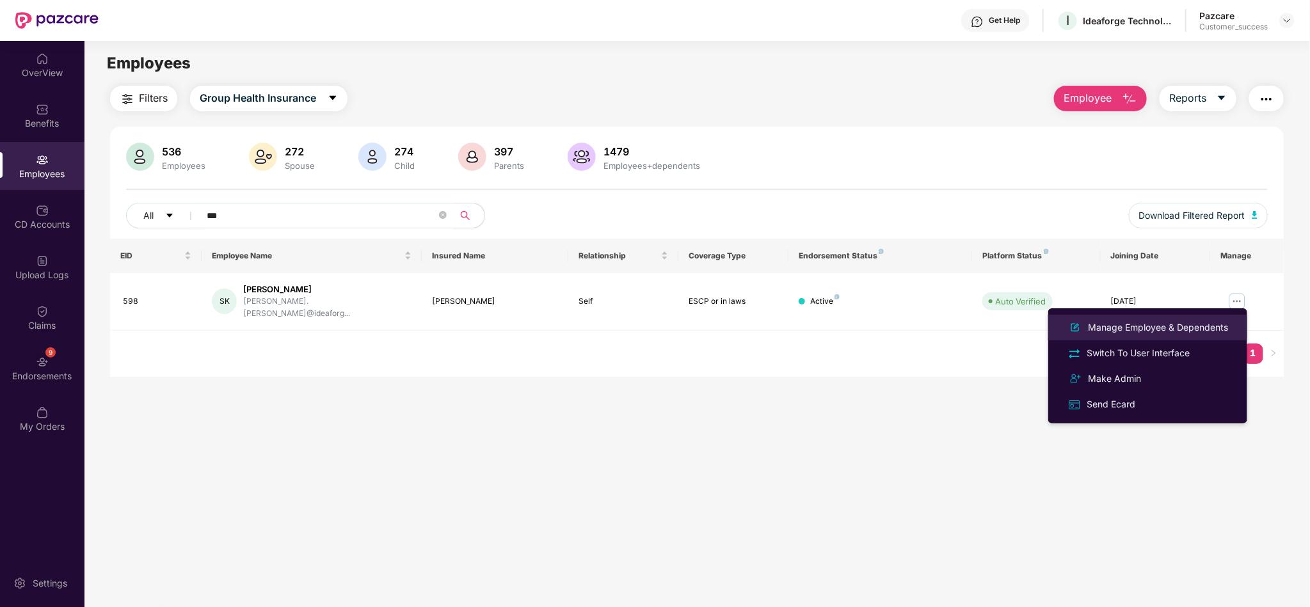
click at [1192, 322] on div "Manage Employee & Dependents" at bounding box center [1157, 328] width 145 height 14
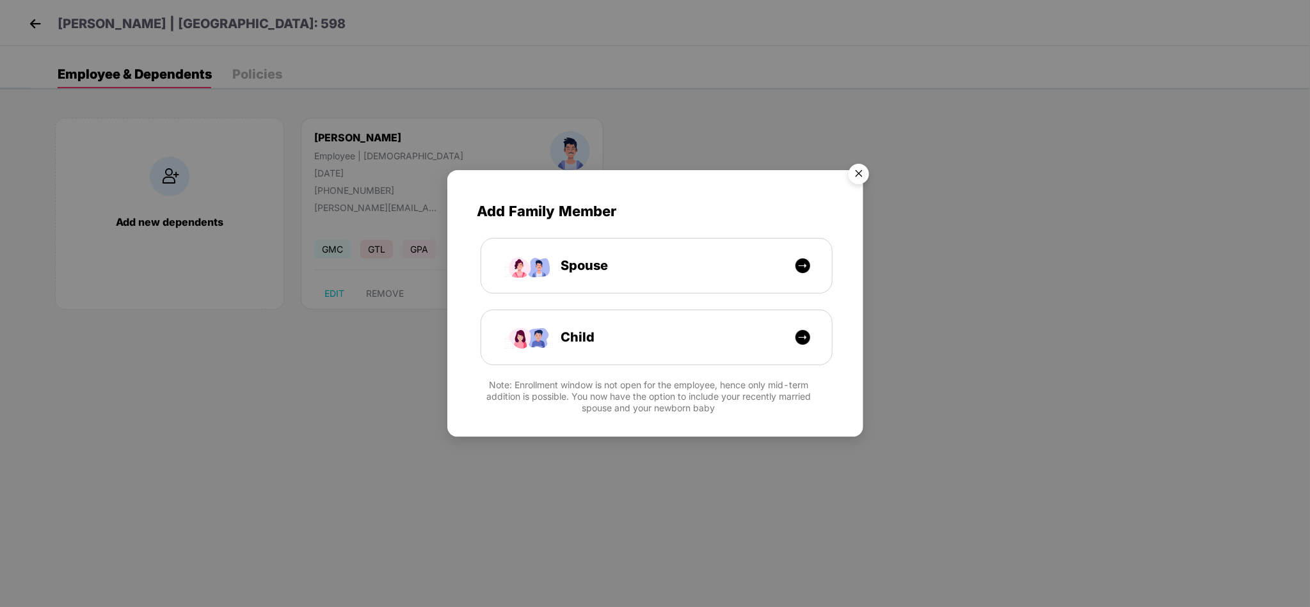
click at [860, 165] on img "Close" at bounding box center [859, 176] width 36 height 36
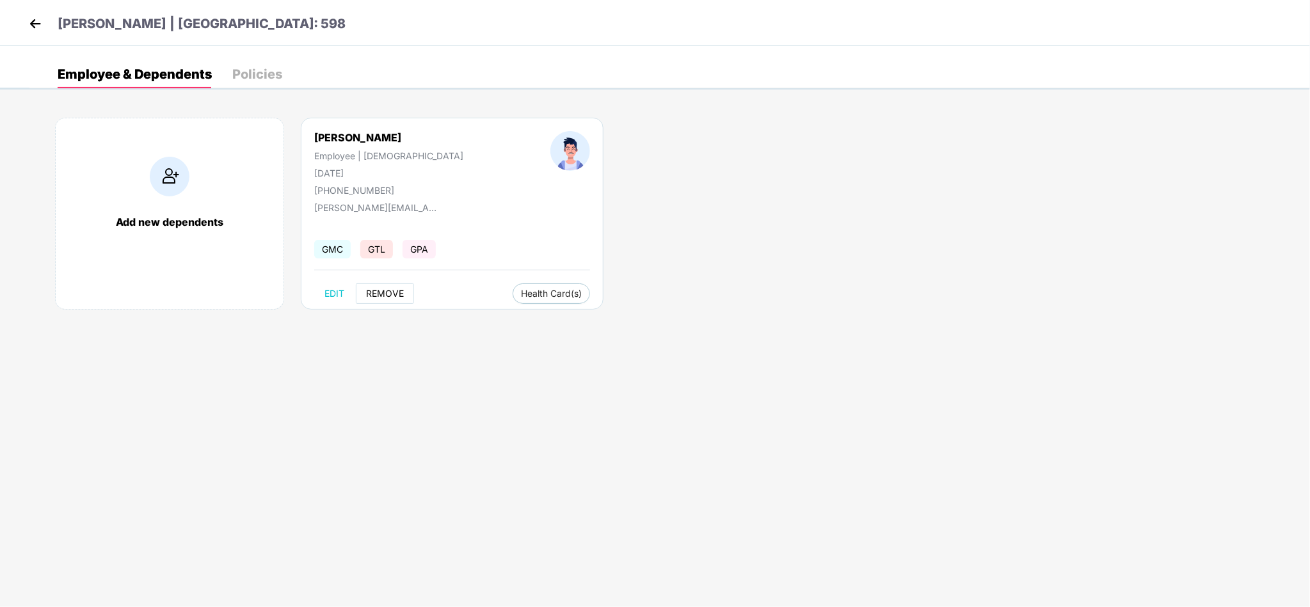
click at [378, 299] on span "REMOVE" at bounding box center [385, 294] width 38 height 10
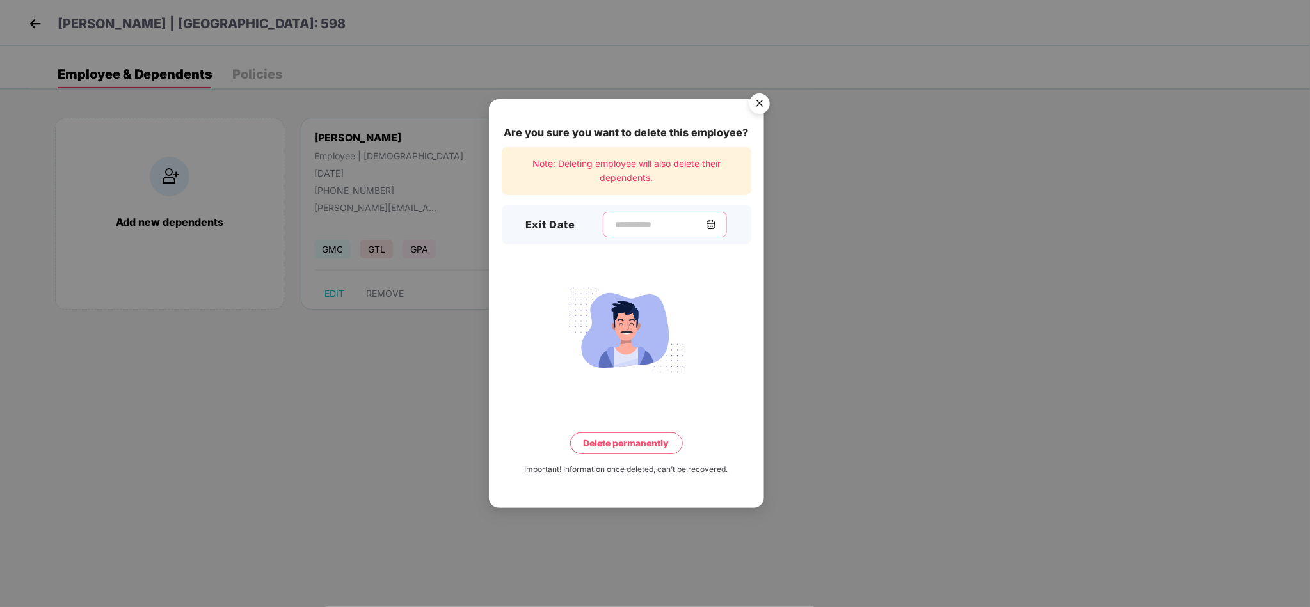
click at [636, 228] on input at bounding box center [660, 224] width 92 height 13
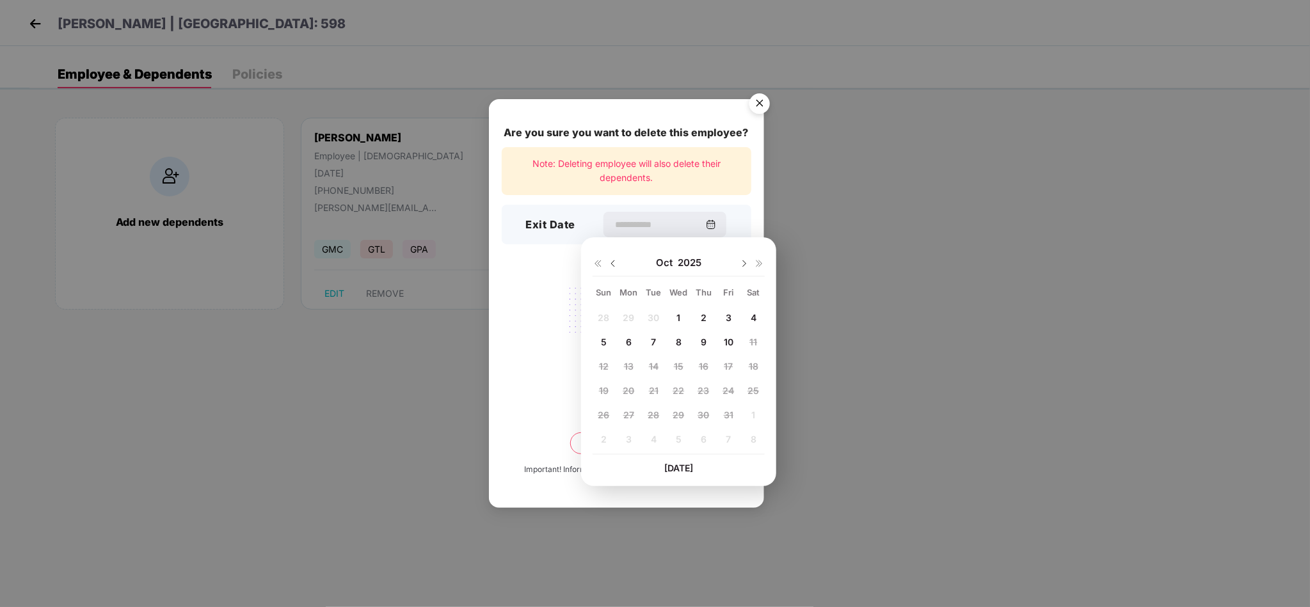
click at [611, 264] on img at bounding box center [613, 264] width 10 height 10
click at [676, 367] on span "17" at bounding box center [678, 366] width 9 height 11
type input "**********"
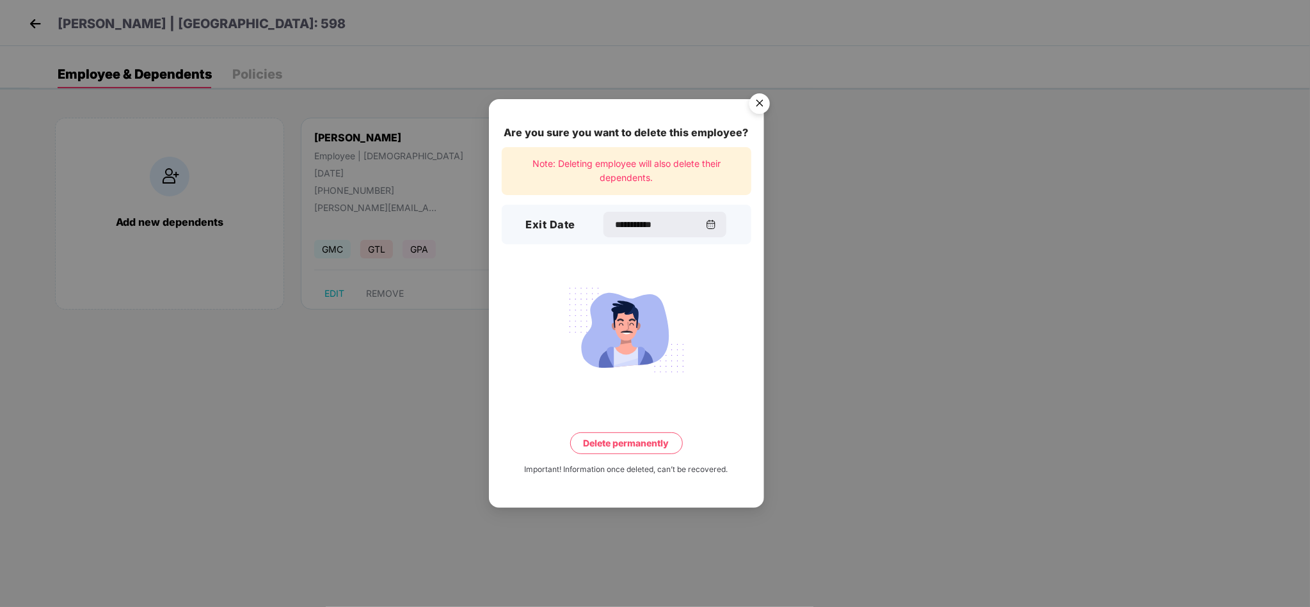
click at [636, 433] on button "Delete permanently" at bounding box center [626, 444] width 113 height 22
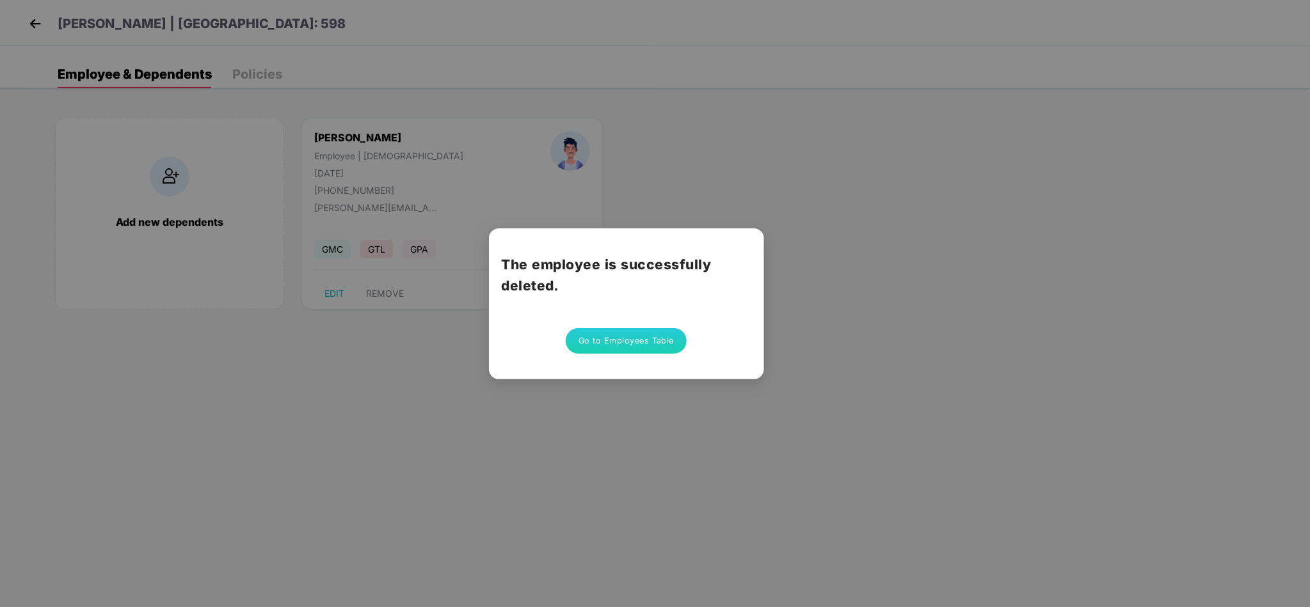
click at [659, 338] on button "Go to Employees Table" at bounding box center [627, 341] width 122 height 26
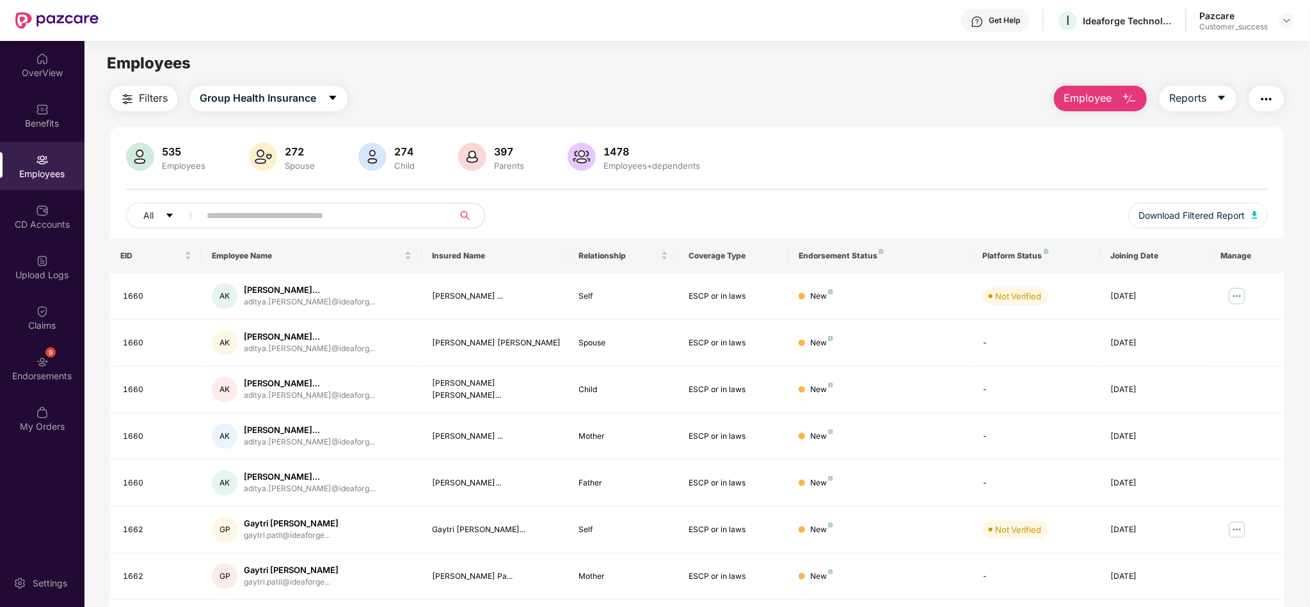
click at [418, 219] on input "text" at bounding box center [322, 215] width 230 height 19
paste input "****"
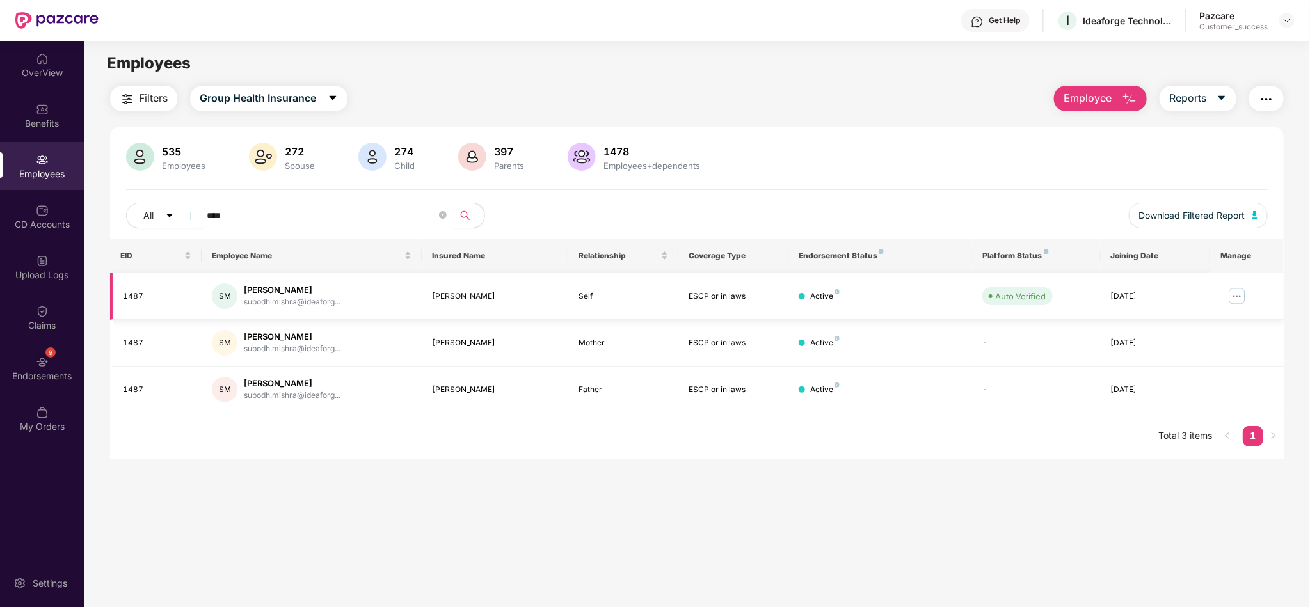
type input "****"
click at [1240, 300] on img at bounding box center [1237, 296] width 20 height 20
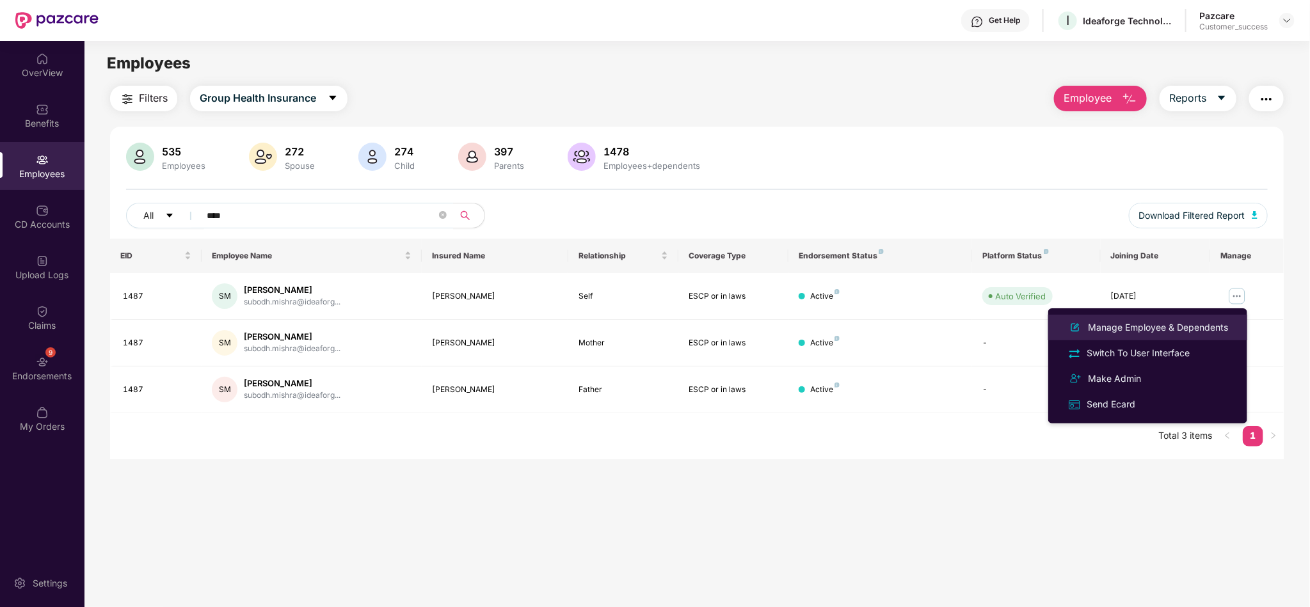
click at [1187, 330] on div "Manage Employee & Dependents" at bounding box center [1157, 328] width 145 height 14
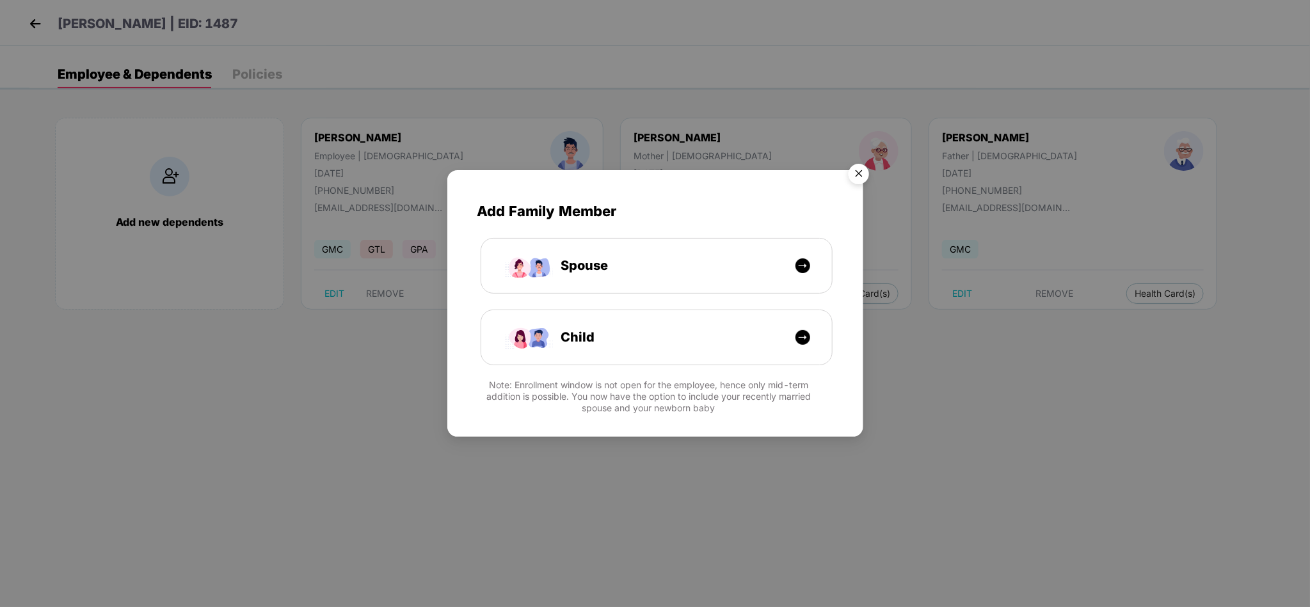
click at [862, 181] on img "Close" at bounding box center [859, 176] width 36 height 36
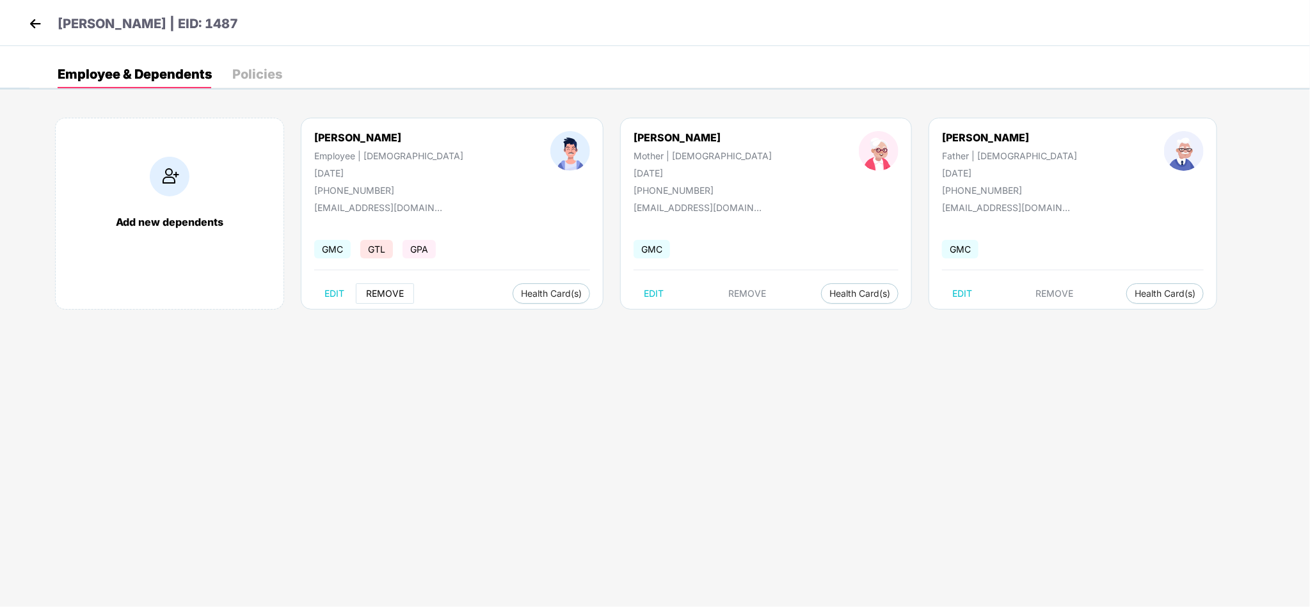
click at [404, 292] on span "REMOVE" at bounding box center [385, 294] width 38 height 10
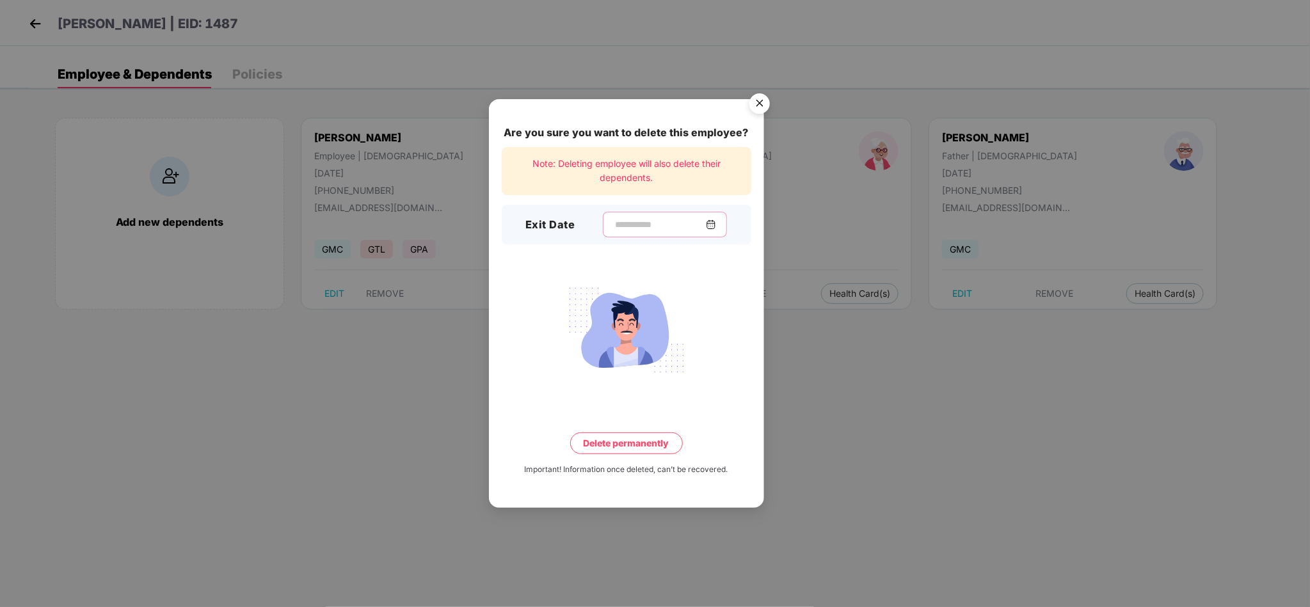
click at [614, 219] on input at bounding box center [660, 224] width 92 height 13
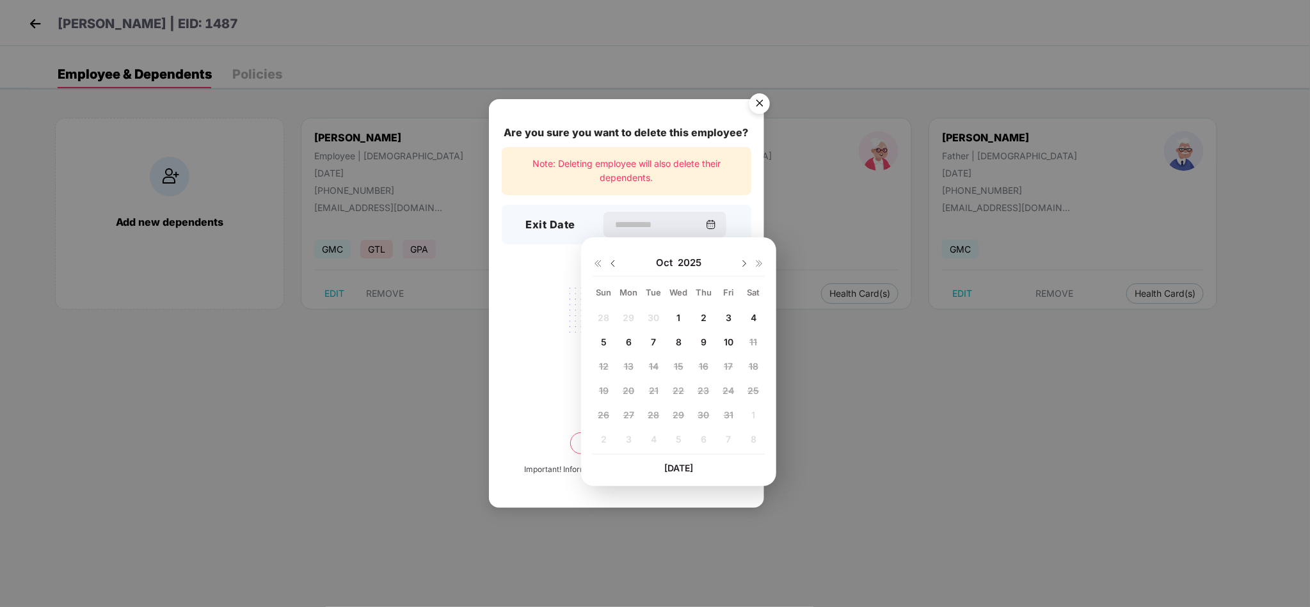
click at [611, 266] on img at bounding box center [613, 264] width 10 height 10
click at [726, 365] on span "19" at bounding box center [729, 366] width 10 height 11
type input "**********"
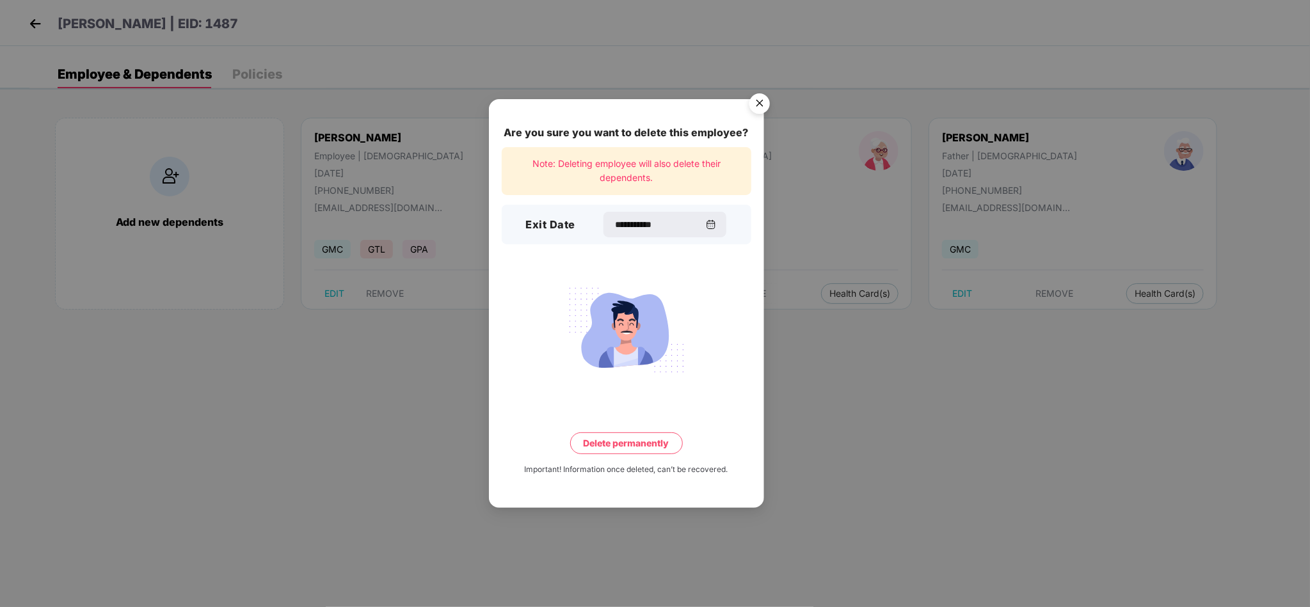
click at [632, 440] on button "Delete permanently" at bounding box center [626, 444] width 113 height 22
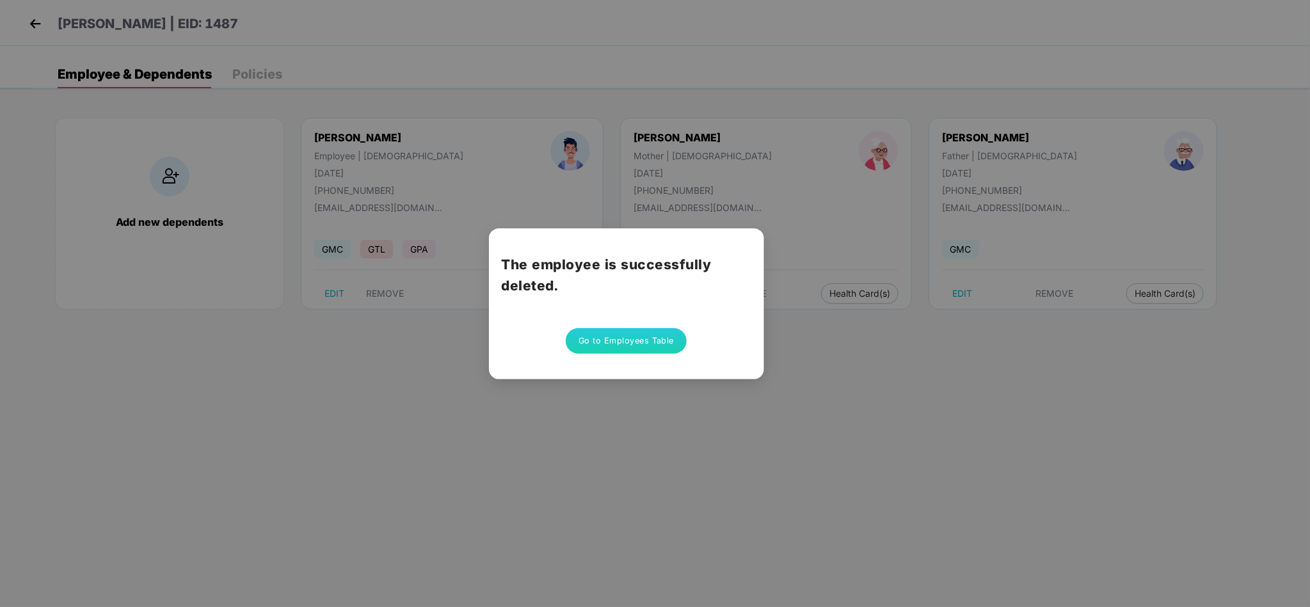
click at [651, 338] on button "Go to Employees Table" at bounding box center [627, 341] width 122 height 26
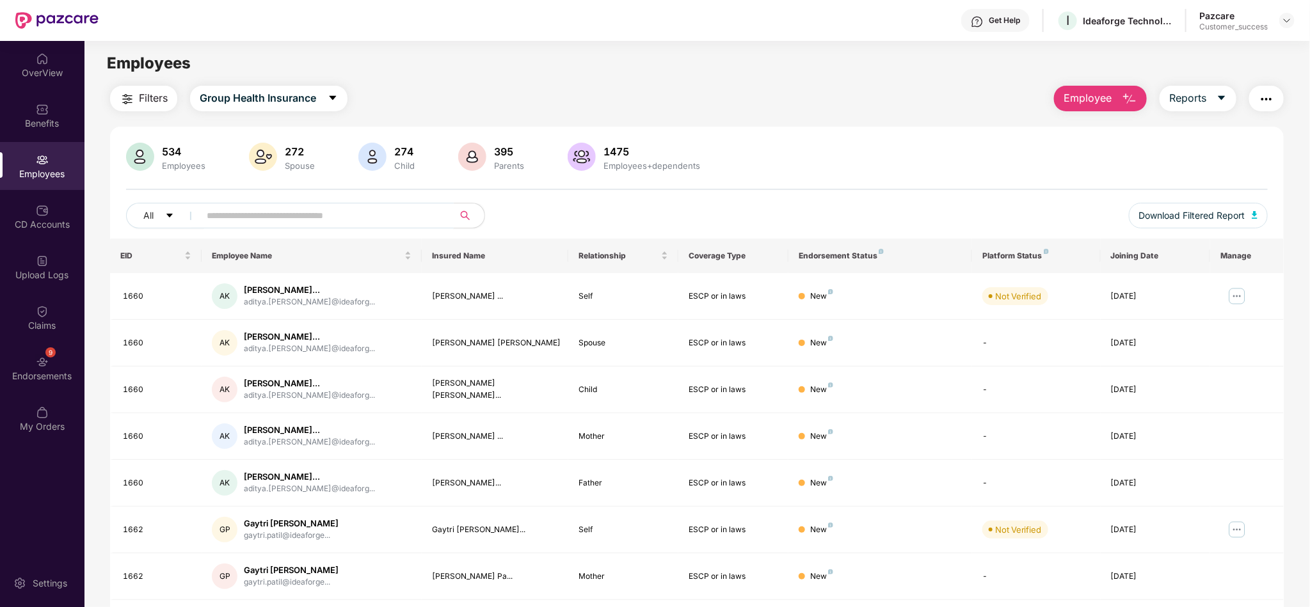
click at [411, 221] on input "text" at bounding box center [322, 215] width 230 height 19
paste input "****"
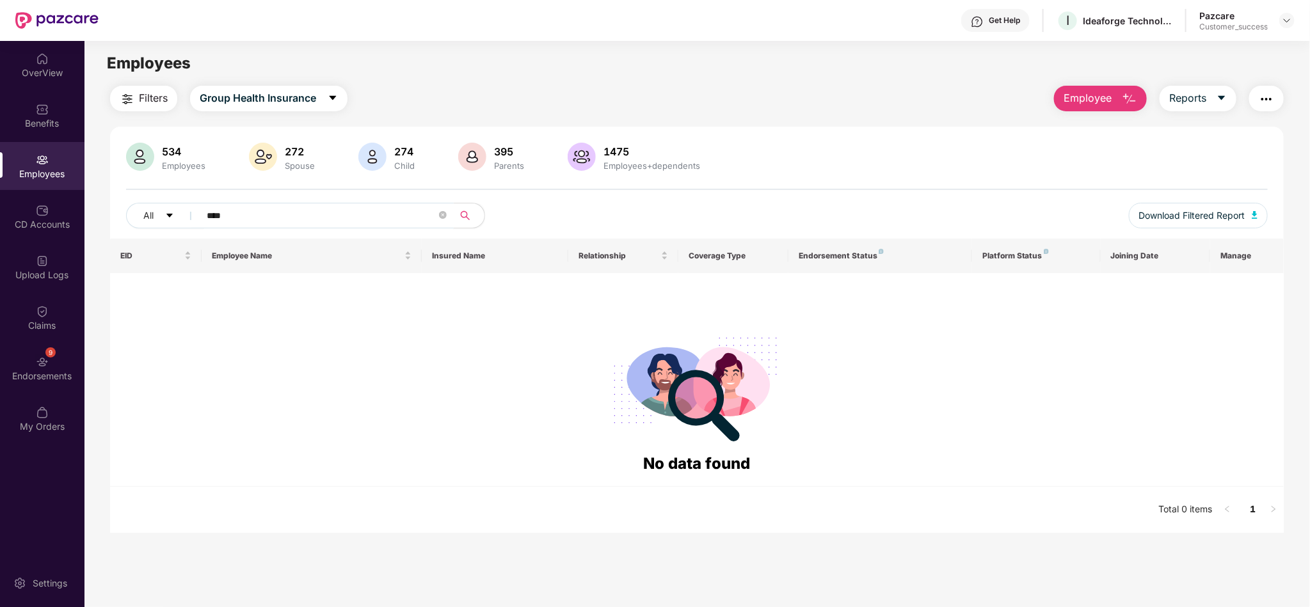
type input "****"
drag, startPoint x: 267, startPoint y: 216, endPoint x: 148, endPoint y: 209, distance: 119.8
click at [148, 209] on div "All ****" at bounding box center [459, 216] width 666 height 26
type input "*"
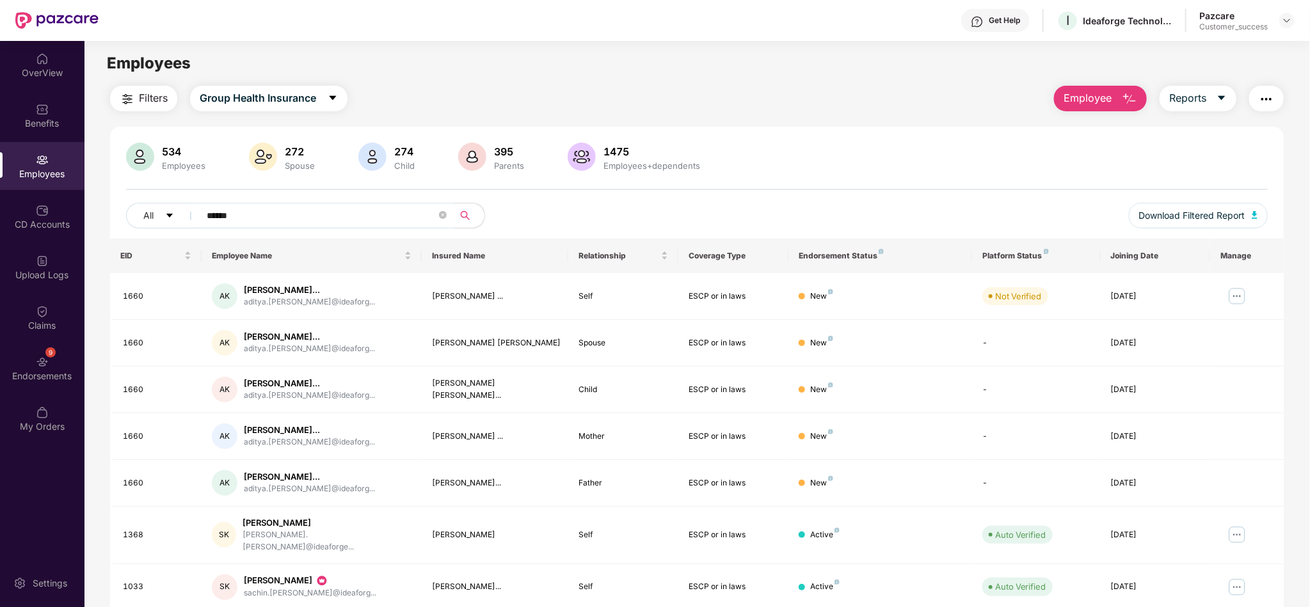
type input "******"
click at [1290, 154] on div "Filters Group Health Insurance Employee Reports 534 Employees 272 Spouse 274 Ch…" at bounding box center [696, 442] width 1225 height 712
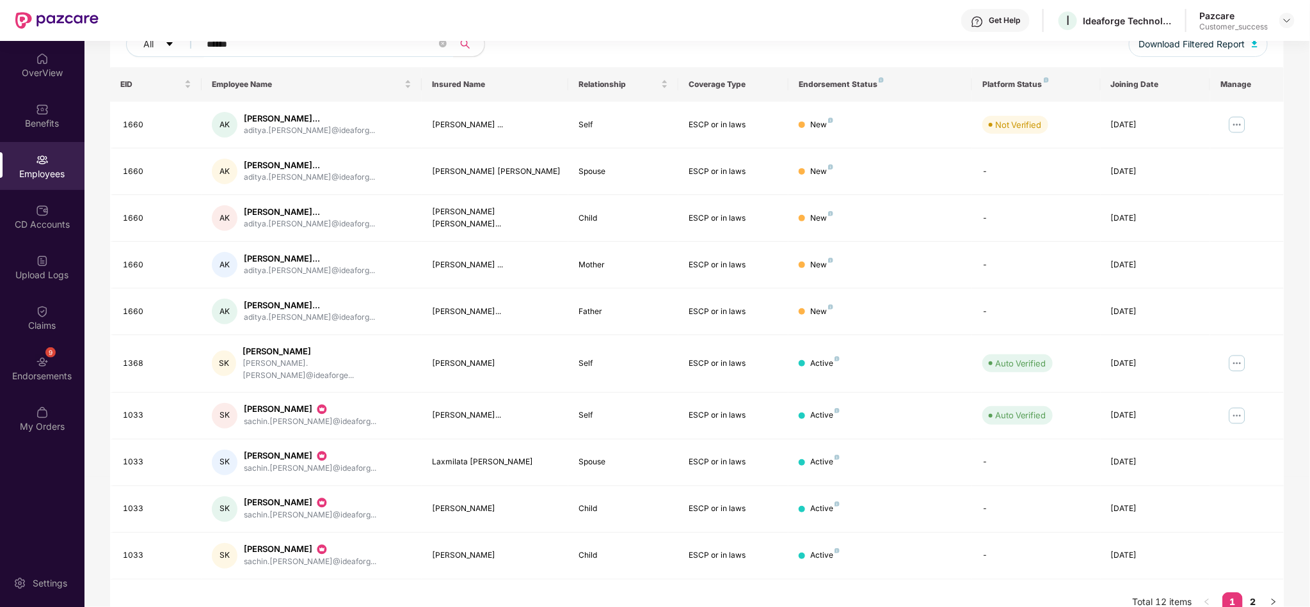
scroll to position [182, 0]
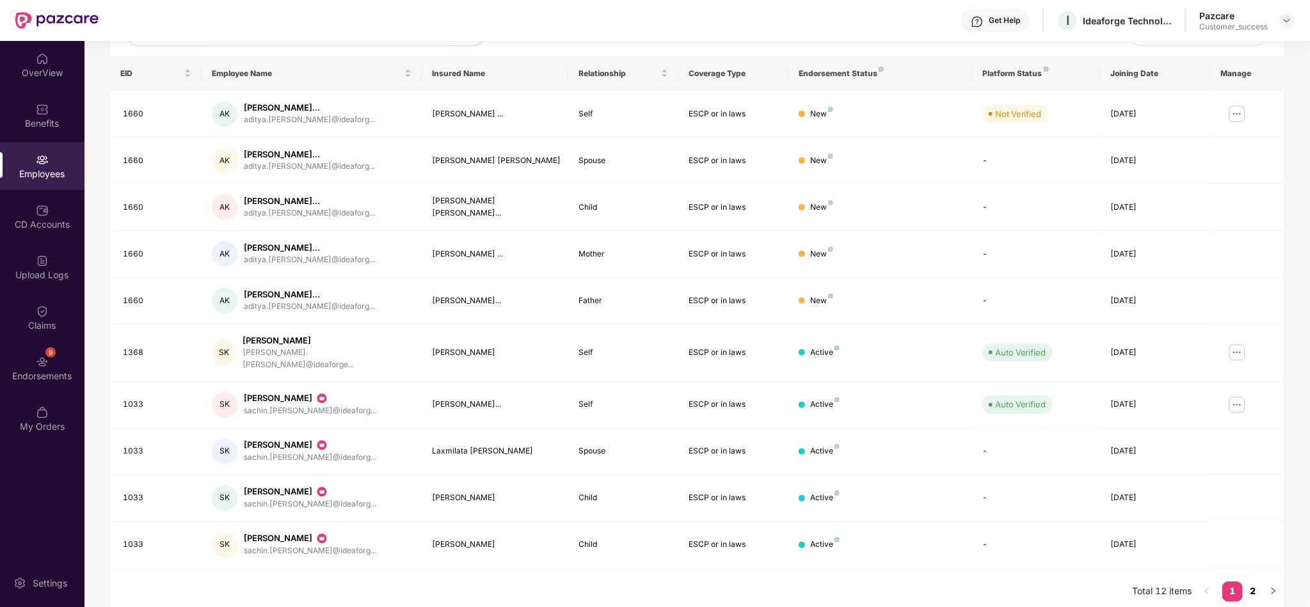
click at [1252, 582] on link "2" at bounding box center [1253, 591] width 20 height 19
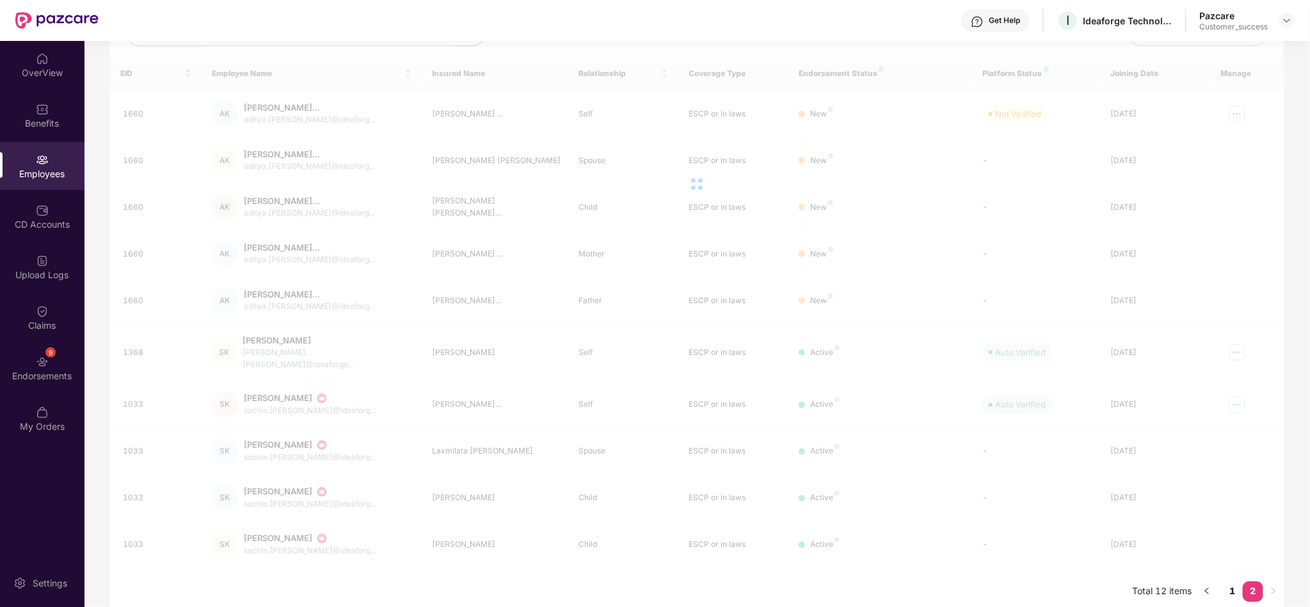
scroll to position [41, 0]
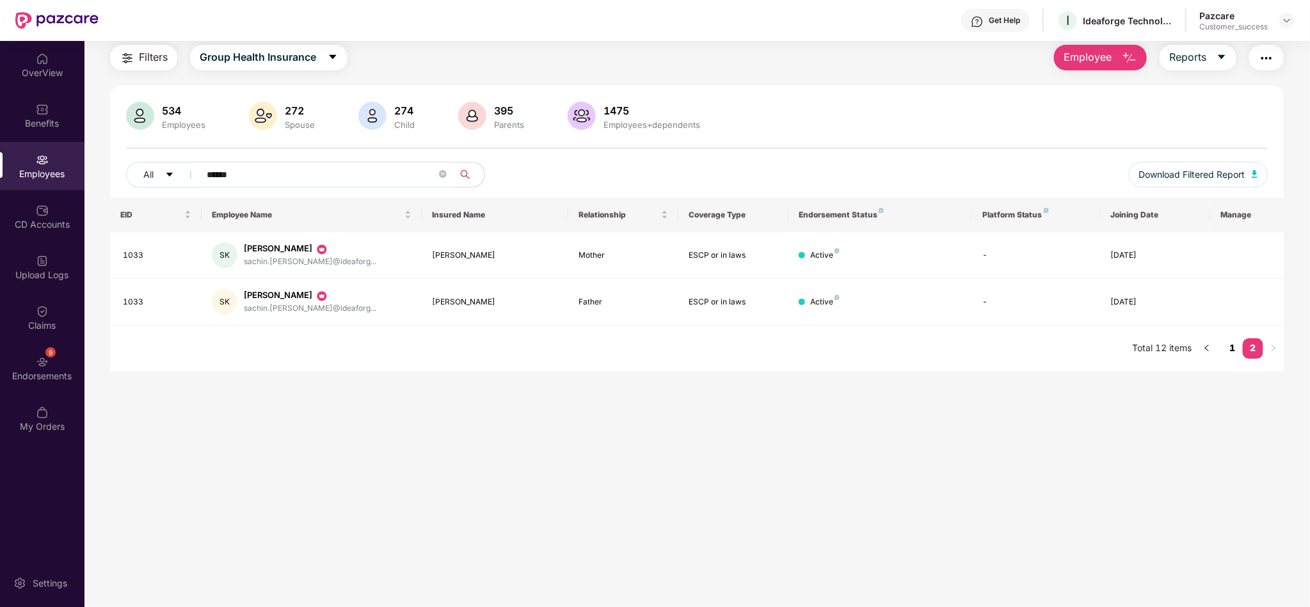
click at [1233, 351] on link "1" at bounding box center [1232, 347] width 20 height 19
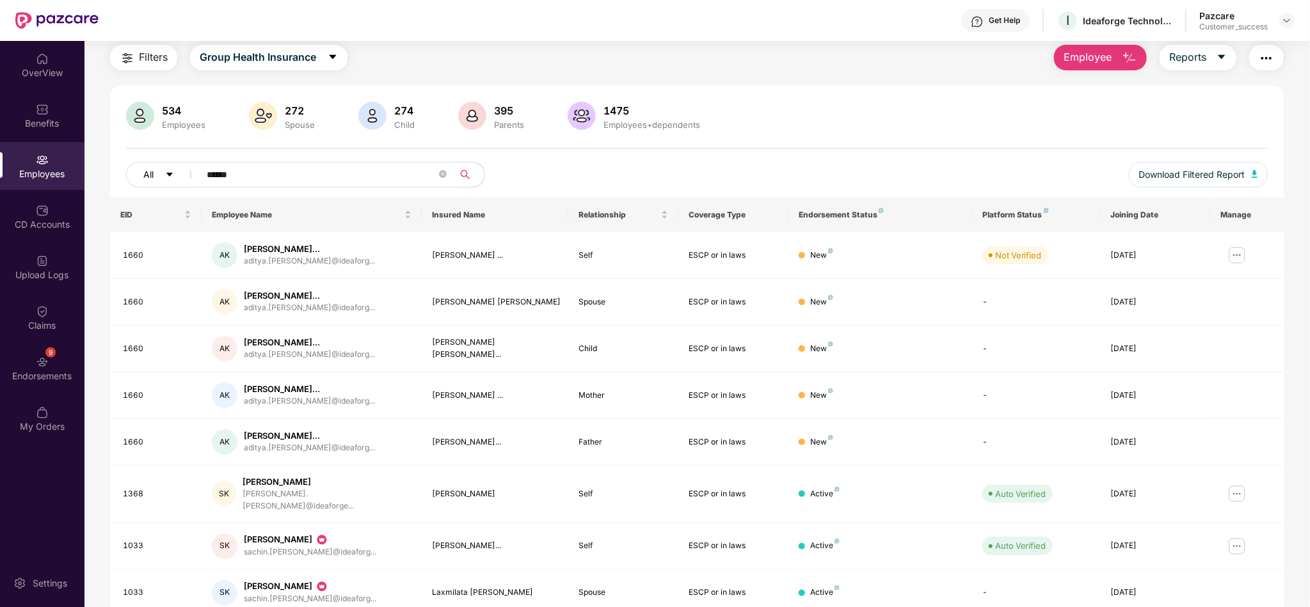
drag, startPoint x: 275, startPoint y: 177, endPoint x: 136, endPoint y: 177, distance: 138.9
click at [136, 177] on div "All ******" at bounding box center [459, 175] width 666 height 26
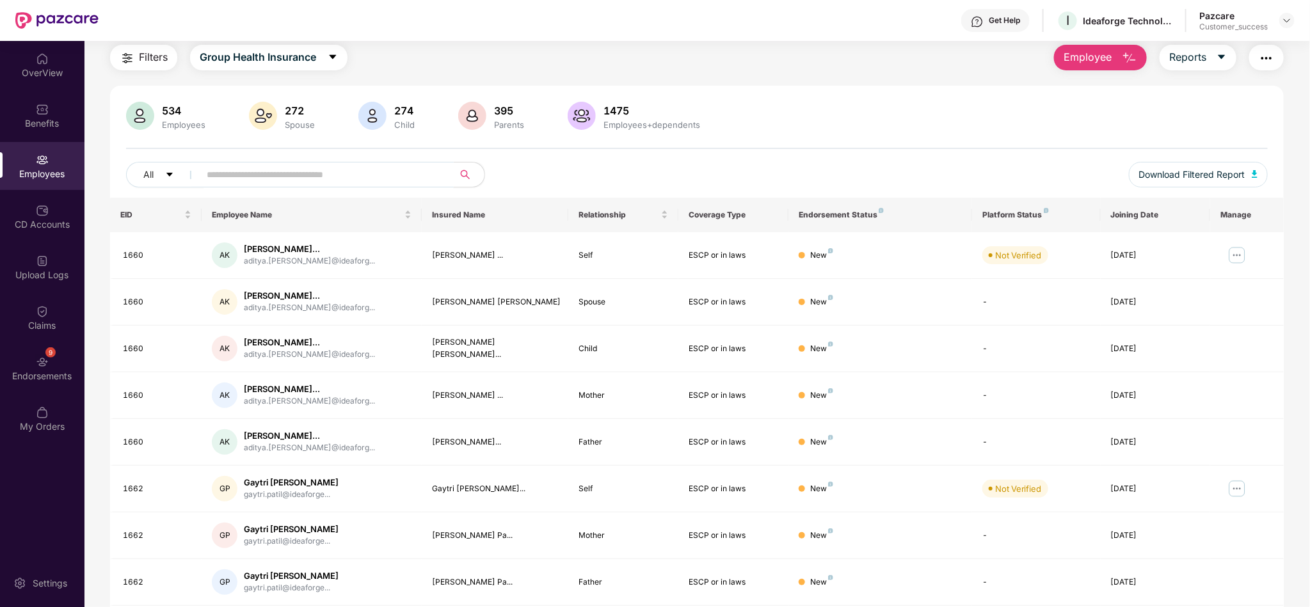
paste input "****"
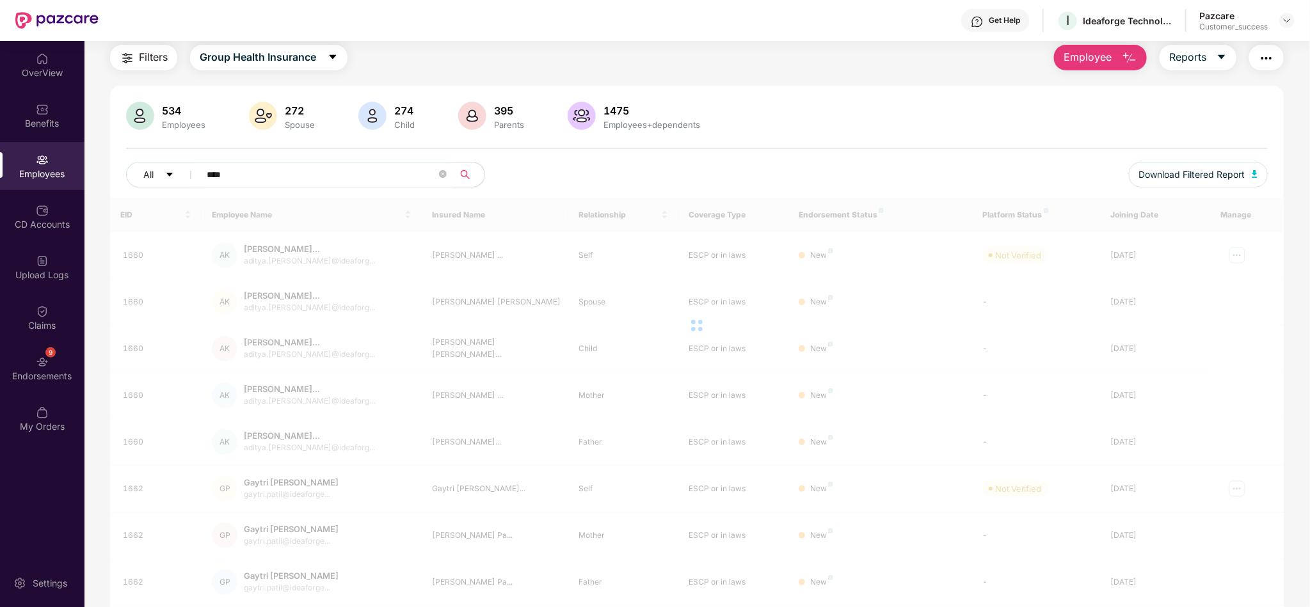
type input "****"
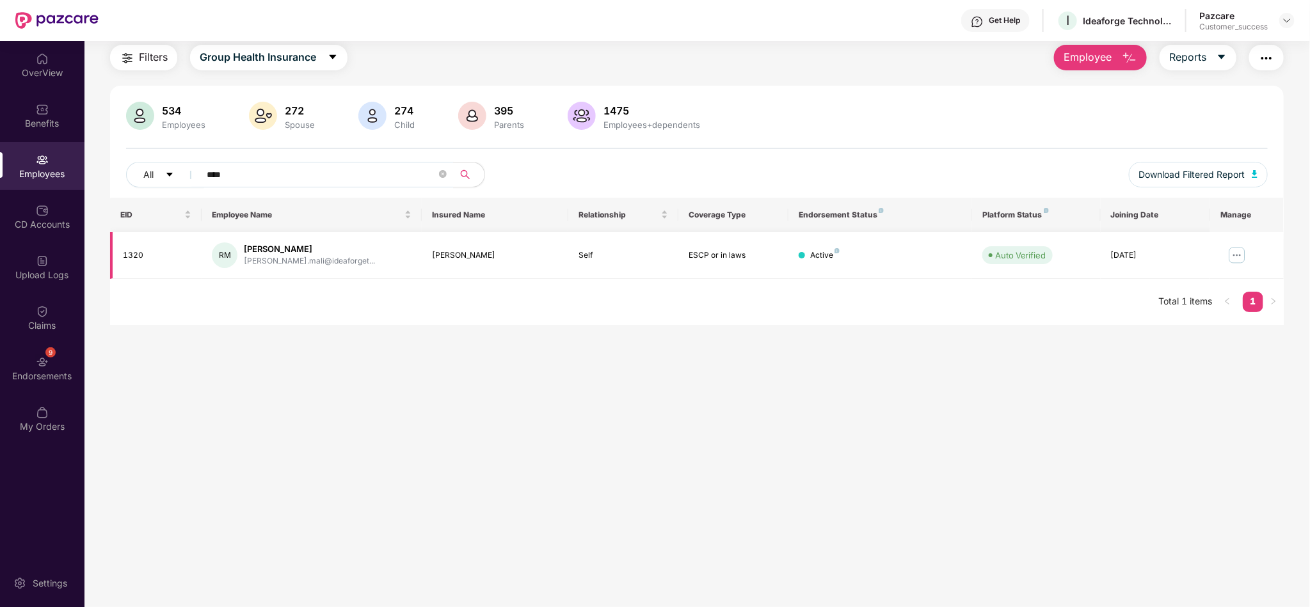
click at [1231, 263] on img at bounding box center [1237, 255] width 20 height 20
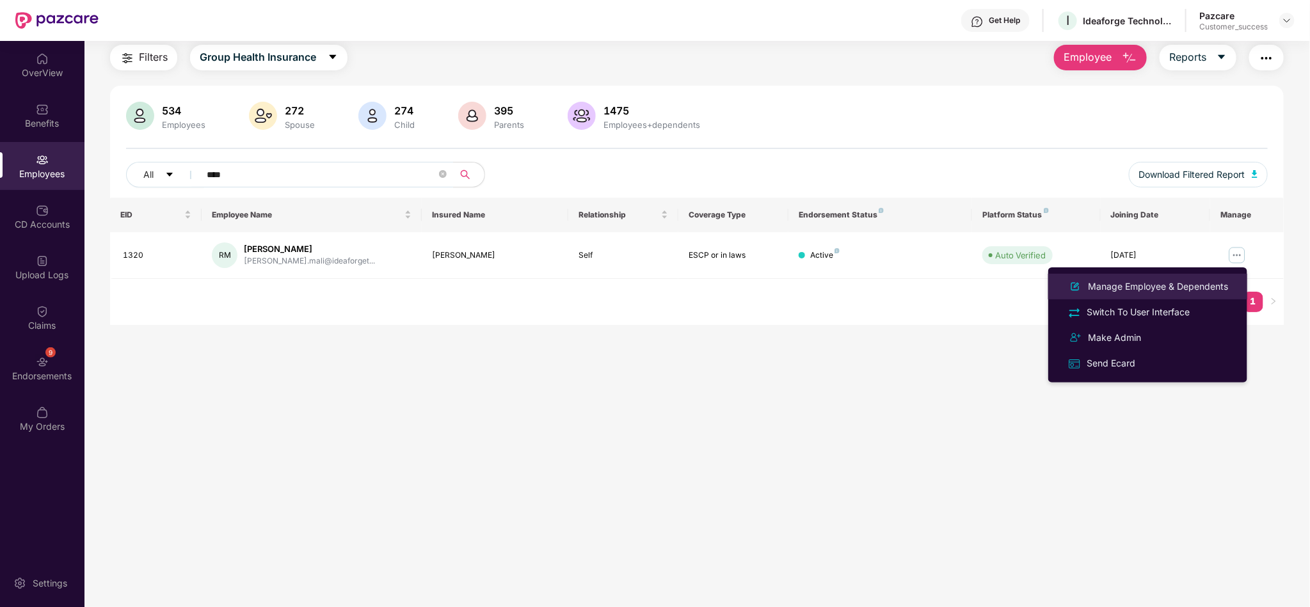
click at [1164, 285] on div "Manage Employee & Dependents" at bounding box center [1157, 287] width 145 height 14
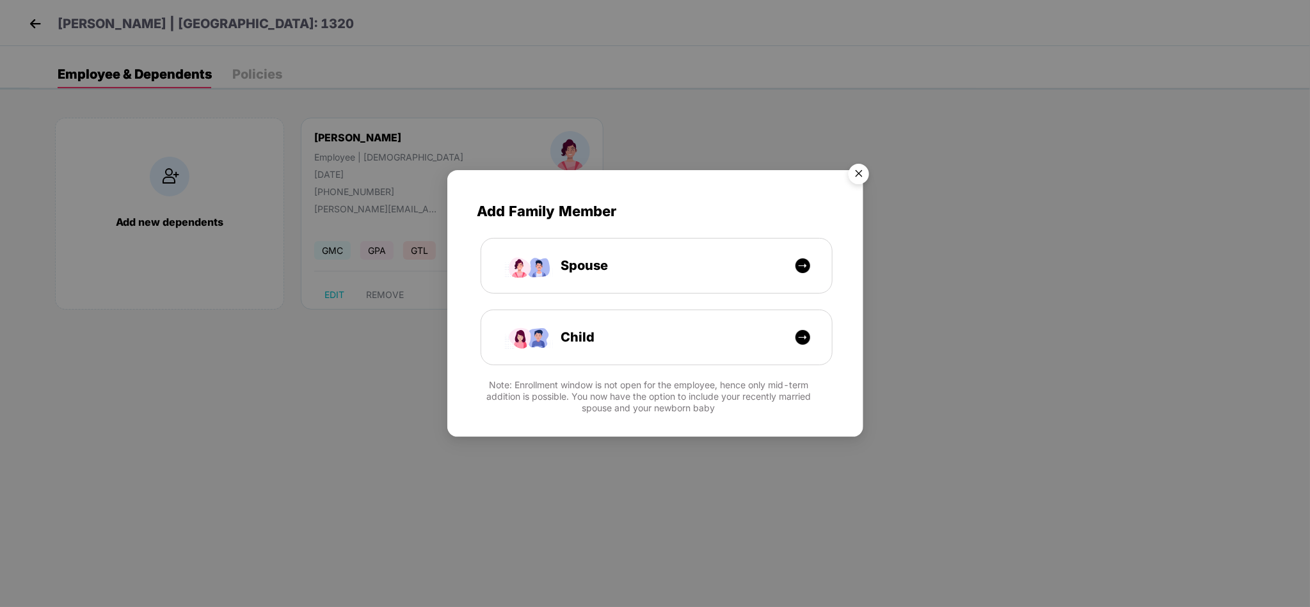
click at [855, 171] on img "Close" at bounding box center [859, 176] width 36 height 36
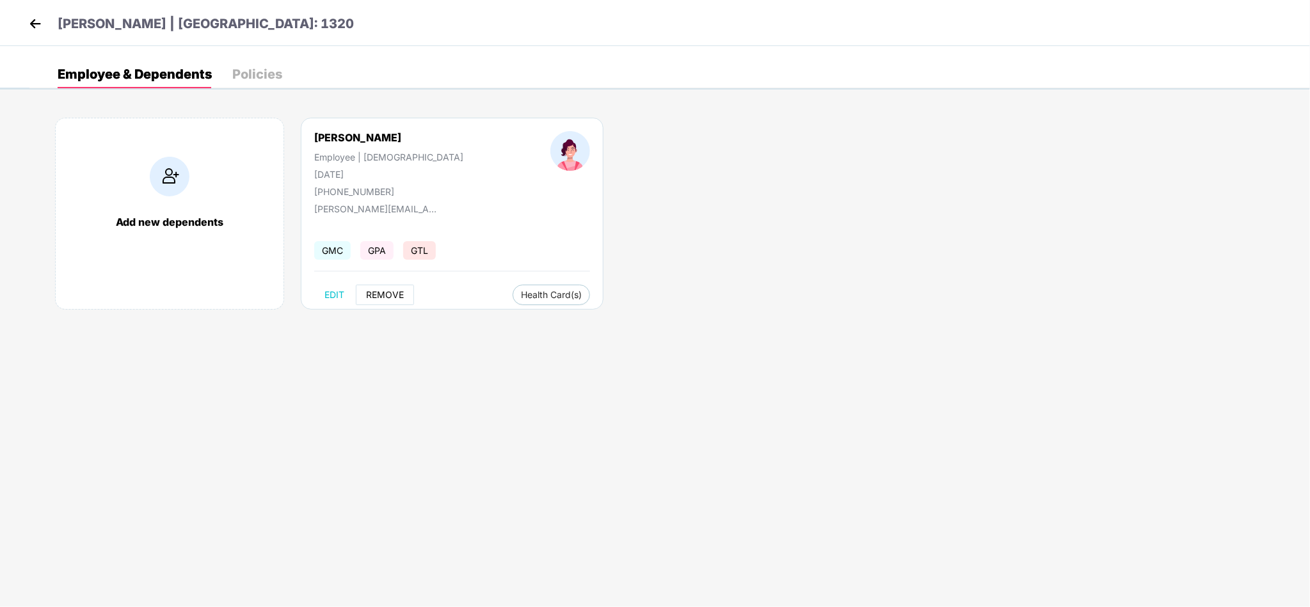
click at [390, 299] on span "REMOVE" at bounding box center [385, 295] width 38 height 10
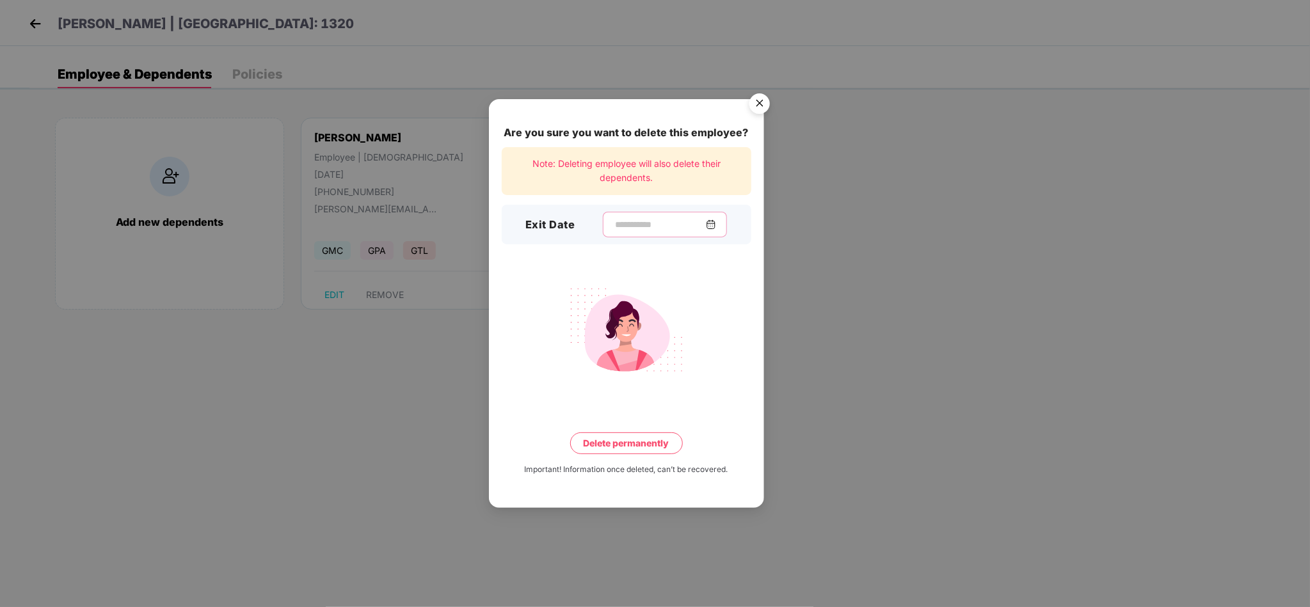
click at [642, 221] on input at bounding box center [660, 224] width 92 height 13
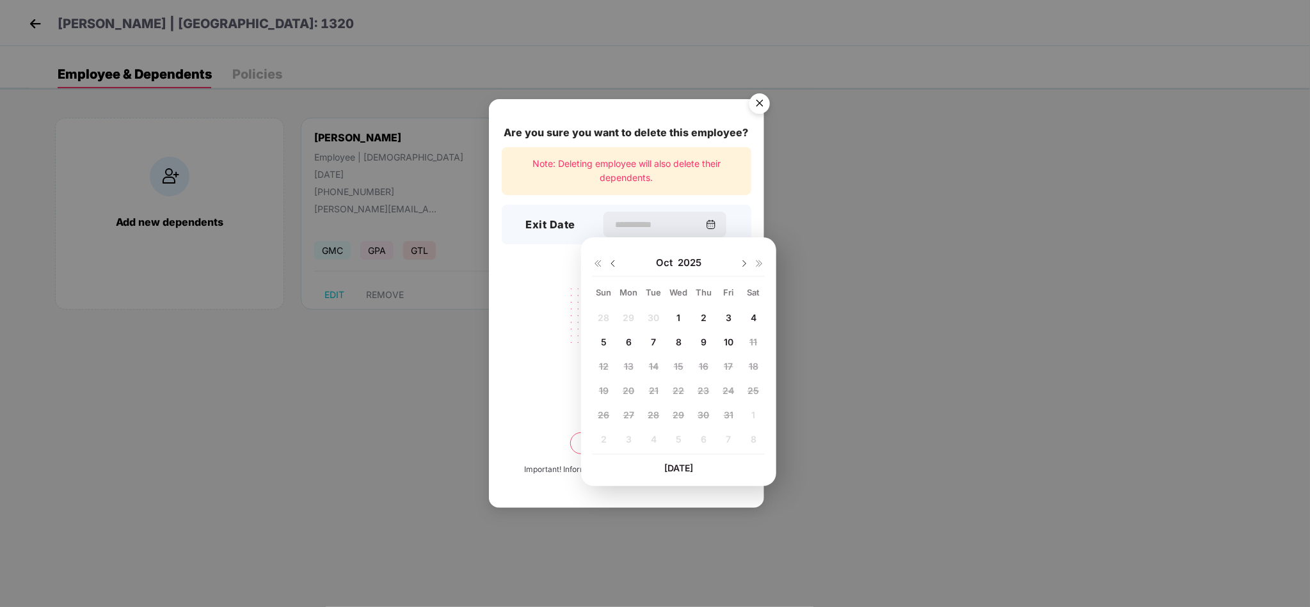
click at [613, 265] on img at bounding box center [613, 264] width 10 height 10
click at [626, 392] on span "22" at bounding box center [629, 390] width 12 height 11
type input "**********"
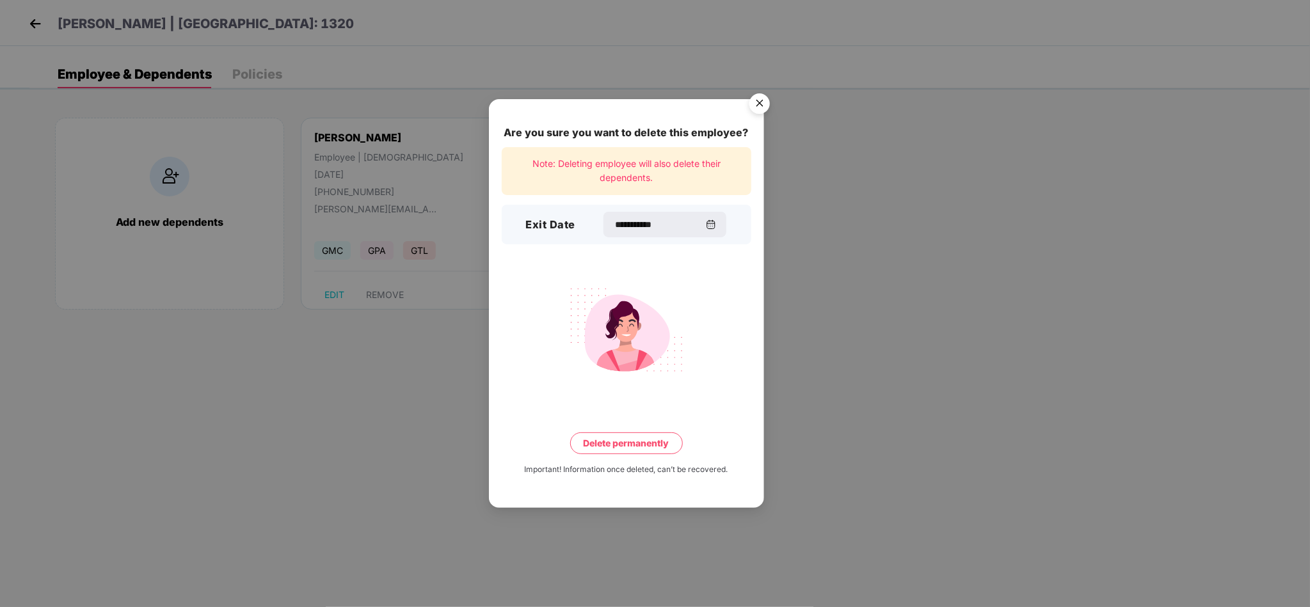
click at [596, 436] on button "Delete permanently" at bounding box center [626, 444] width 113 height 22
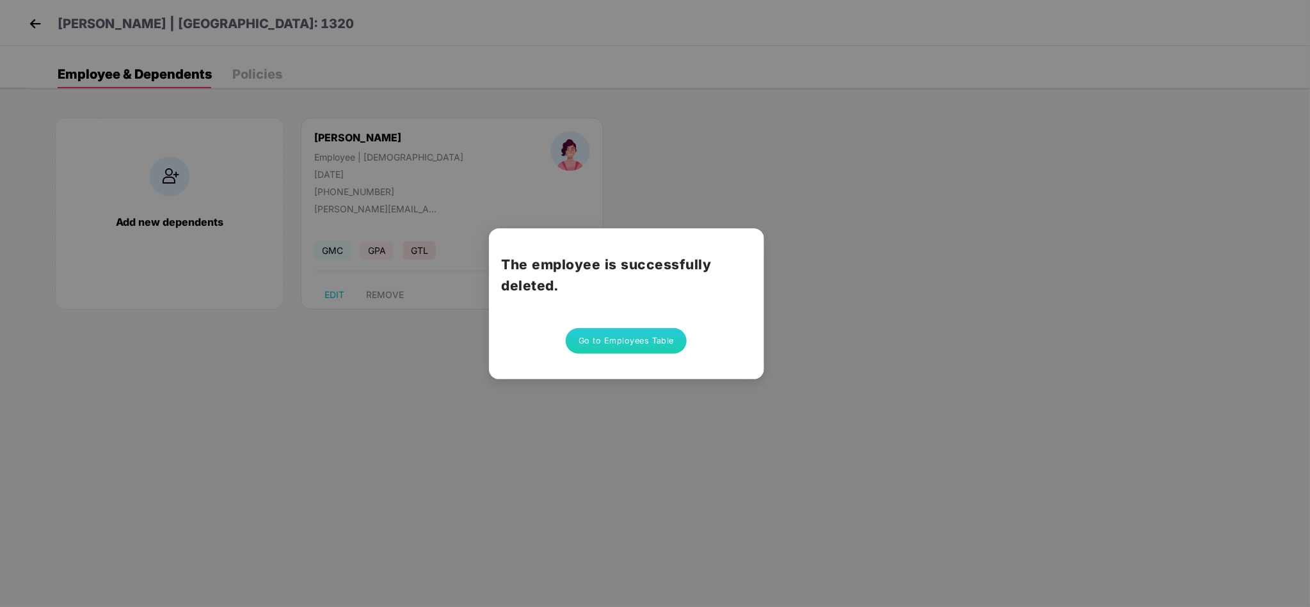
click at [611, 346] on button "Go to Employees Table" at bounding box center [627, 341] width 122 height 26
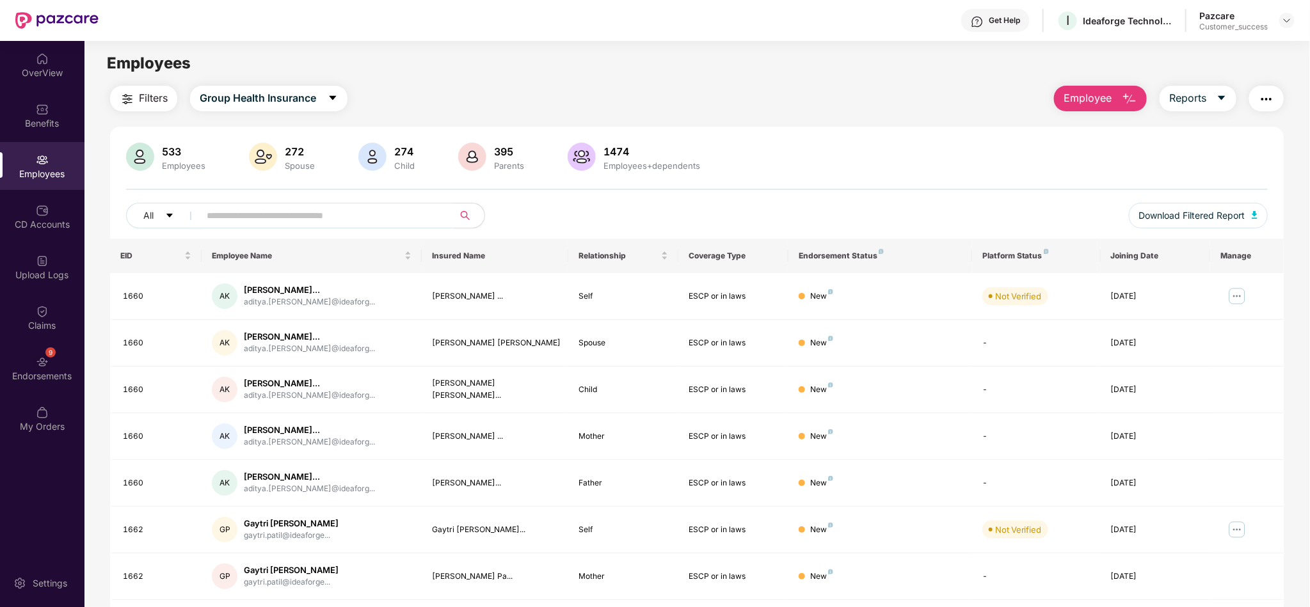
click at [406, 218] on input "text" at bounding box center [322, 215] width 230 height 19
paste input "***"
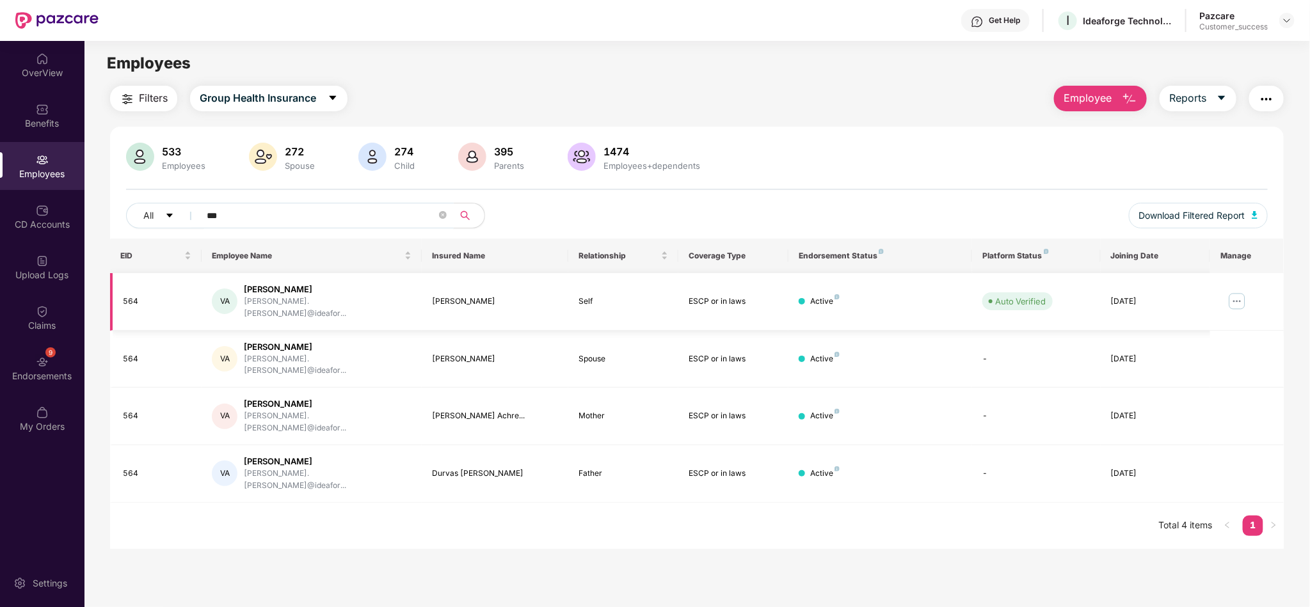
type input "***"
click at [1229, 298] on img at bounding box center [1237, 301] width 20 height 20
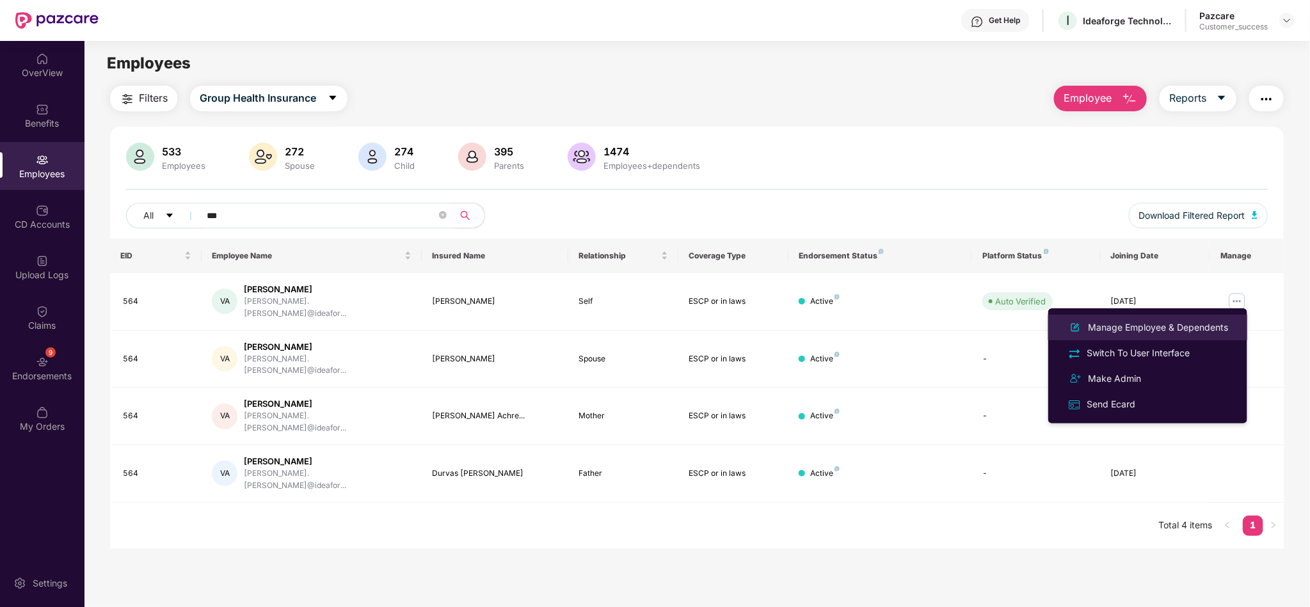
click at [1160, 331] on div "Manage Employee & Dependents" at bounding box center [1157, 328] width 145 height 14
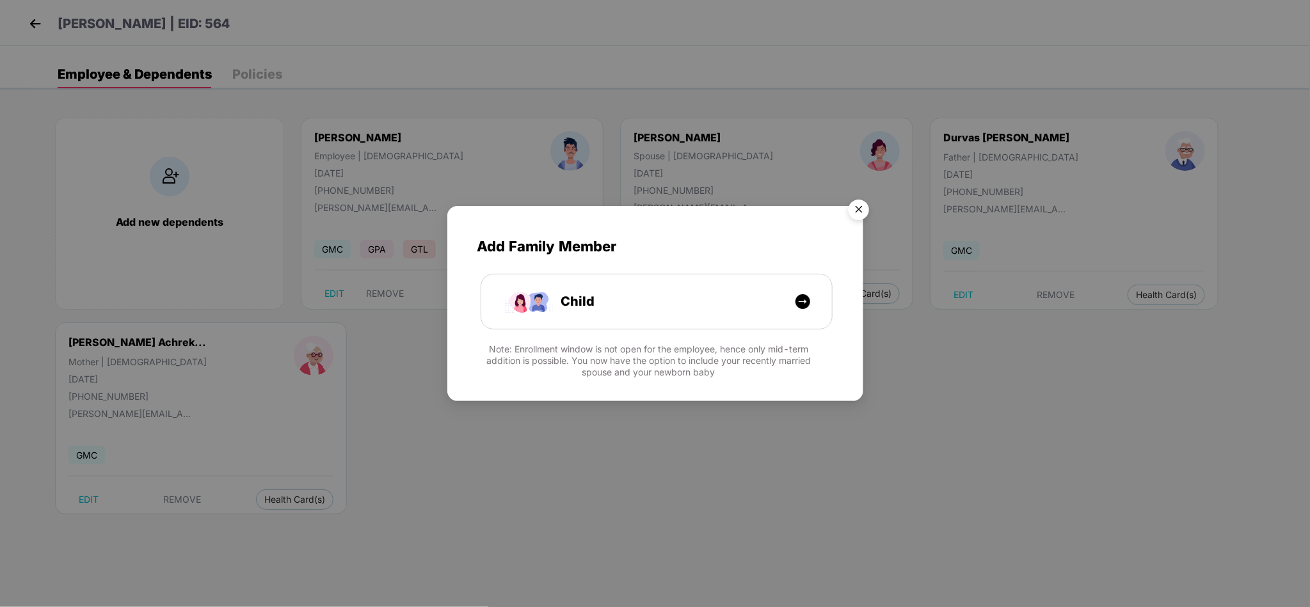
click at [854, 207] on img "Close" at bounding box center [859, 212] width 36 height 36
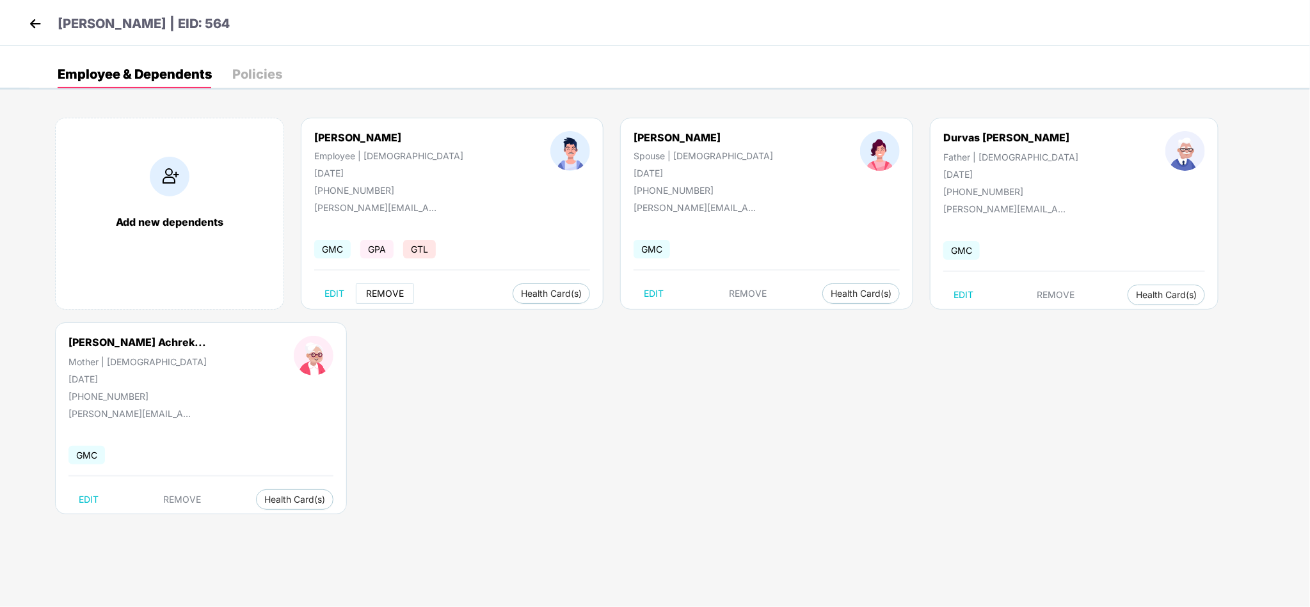
click at [383, 290] on span "REMOVE" at bounding box center [385, 294] width 38 height 10
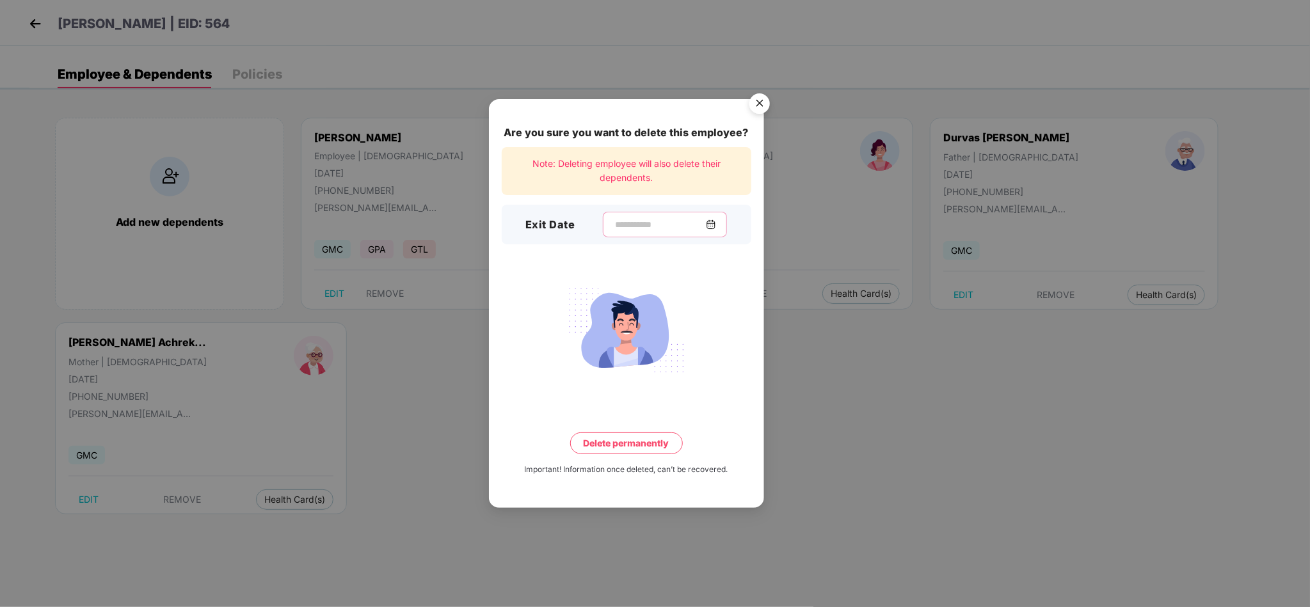
click at [614, 227] on input at bounding box center [660, 224] width 92 height 13
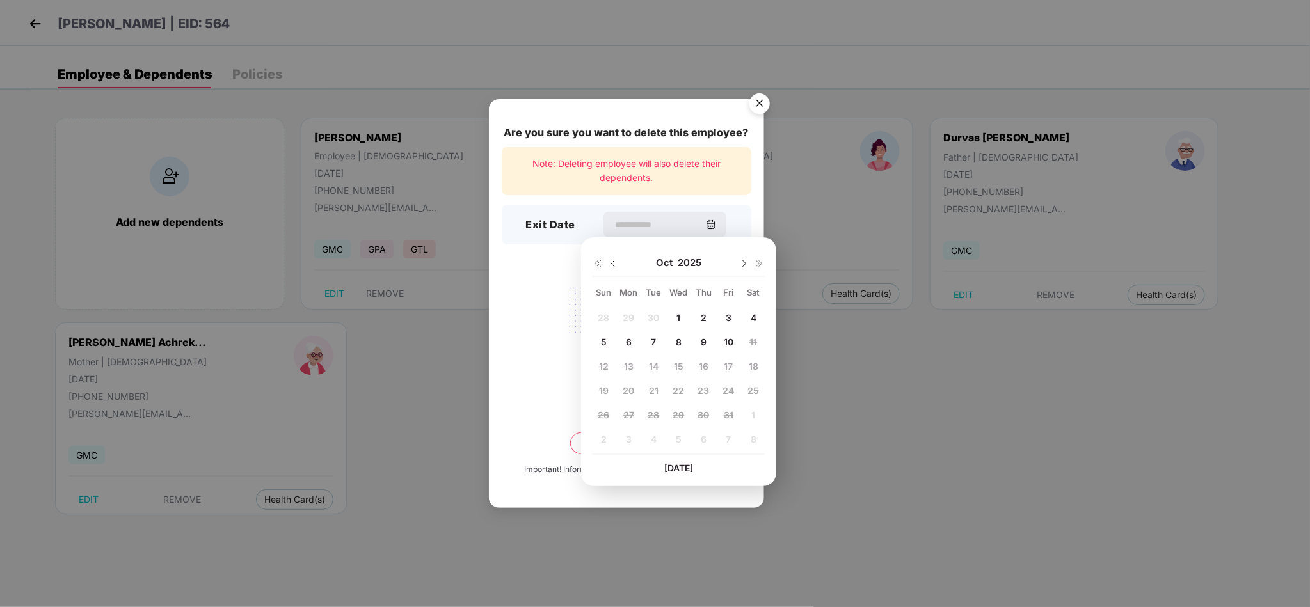
click at [613, 265] on img at bounding box center [613, 264] width 10 height 10
click at [701, 396] on span "25" at bounding box center [703, 390] width 12 height 11
type input "**********"
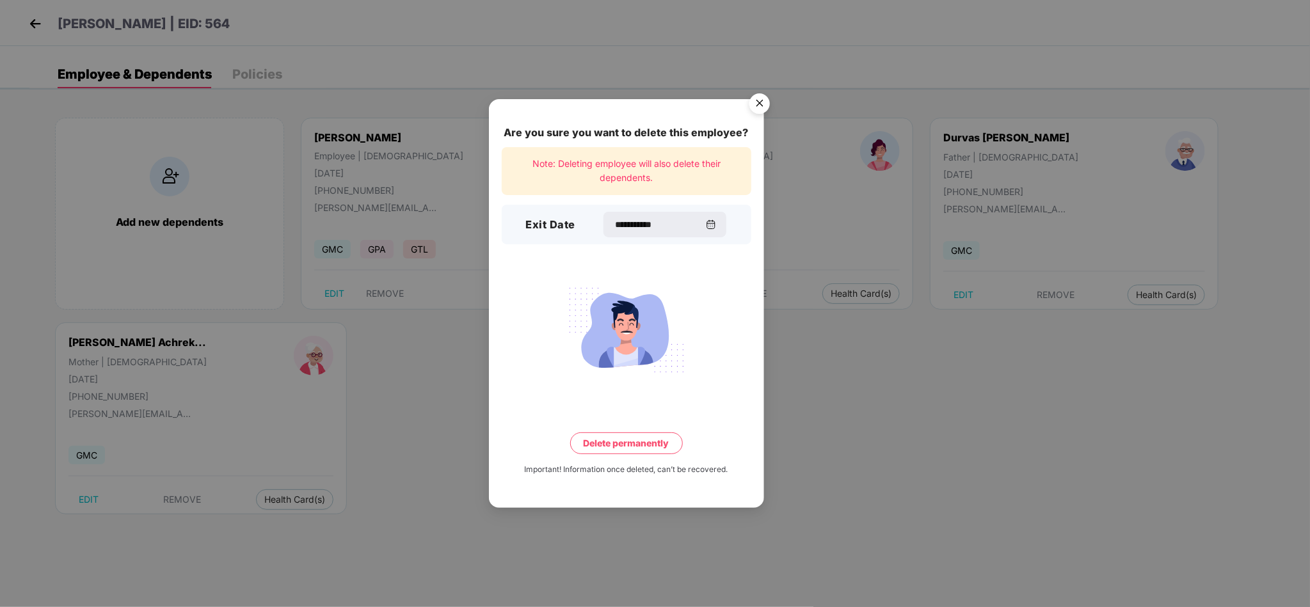
click at [633, 443] on button "Delete permanently" at bounding box center [626, 444] width 113 height 22
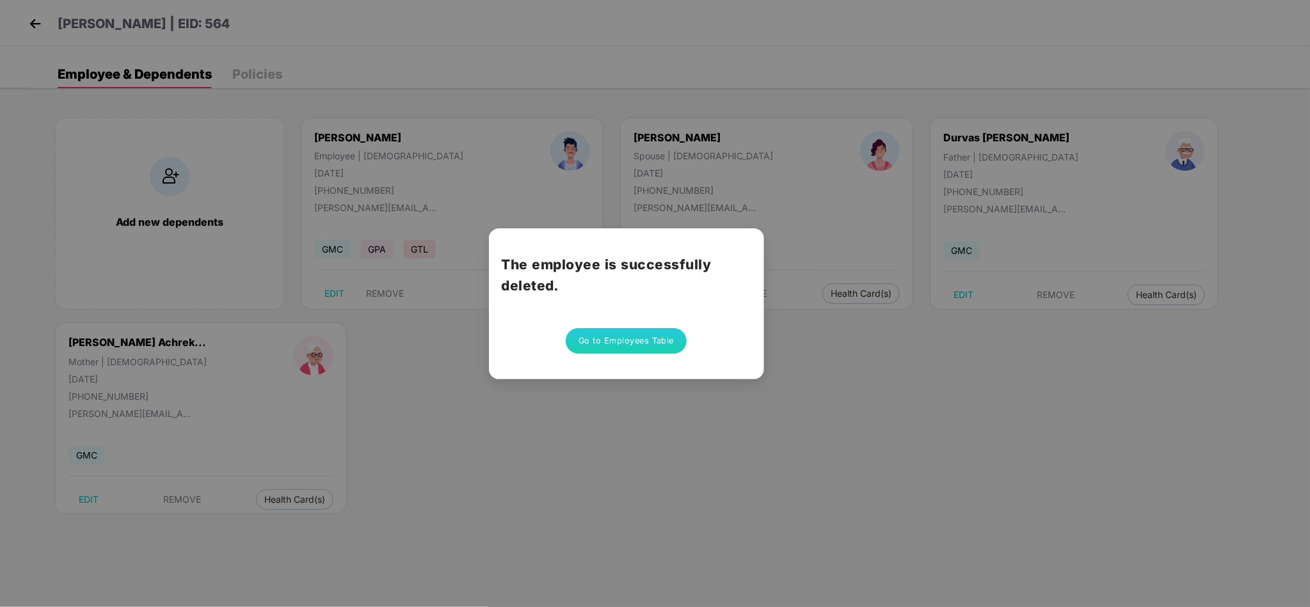
click at [609, 346] on button "Go to Employees Table" at bounding box center [627, 341] width 122 height 26
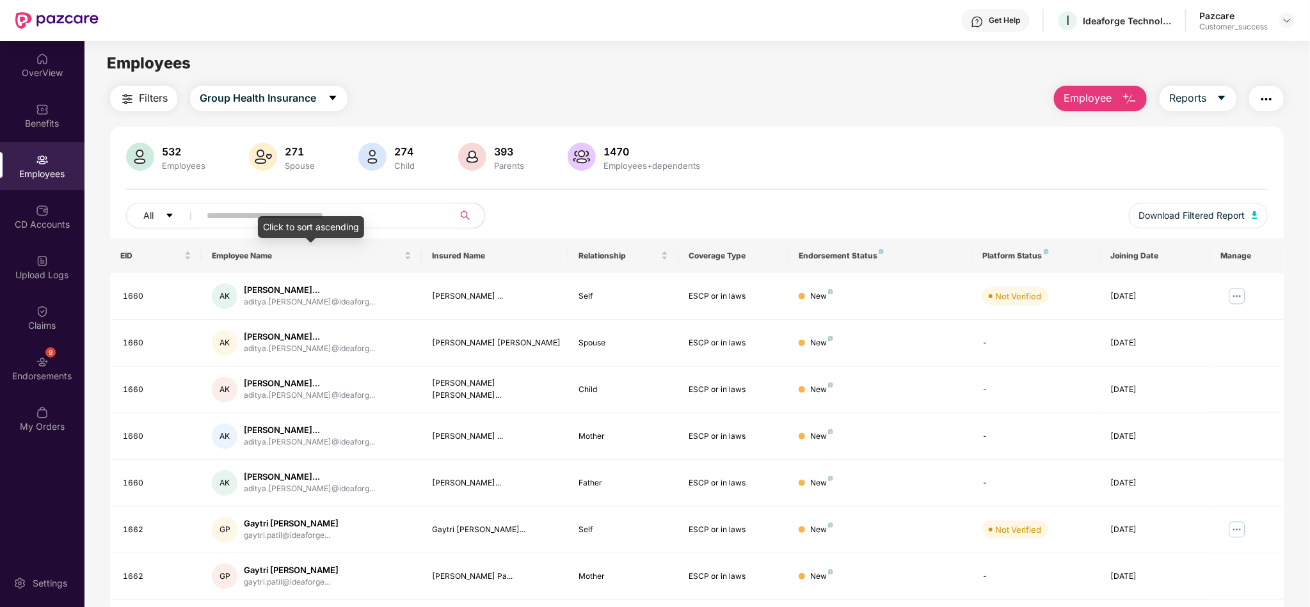
click at [290, 219] on div "Click to sort ascending" at bounding box center [311, 227] width 106 height 22
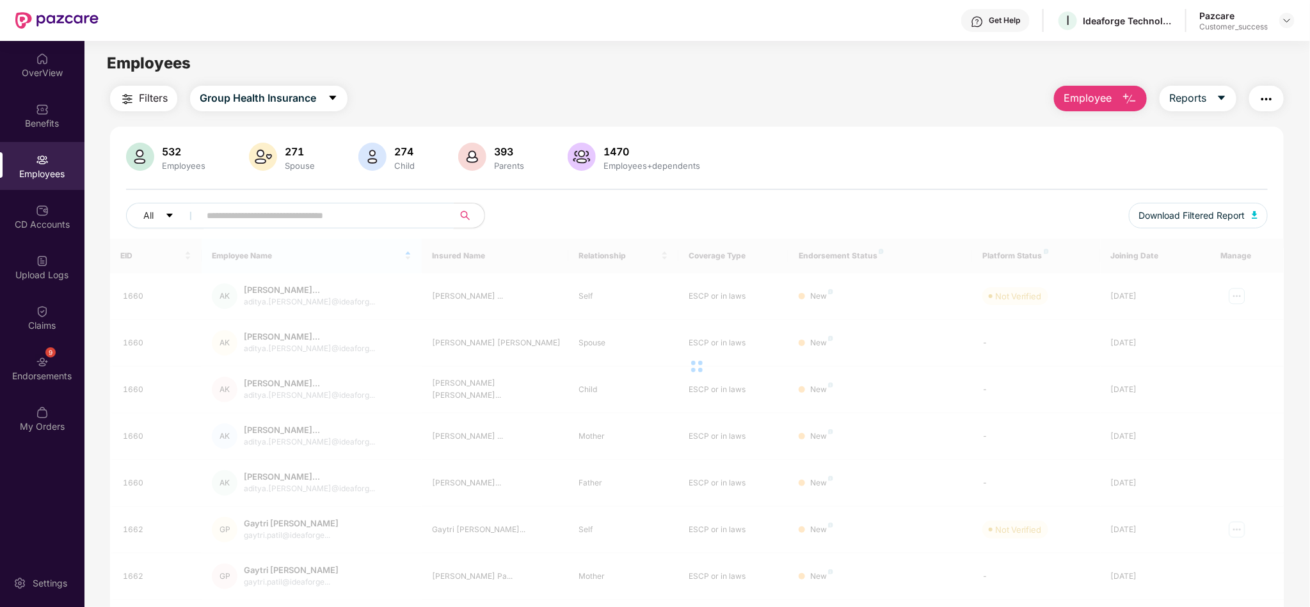
click at [241, 215] on input "text" at bounding box center [322, 215] width 230 height 19
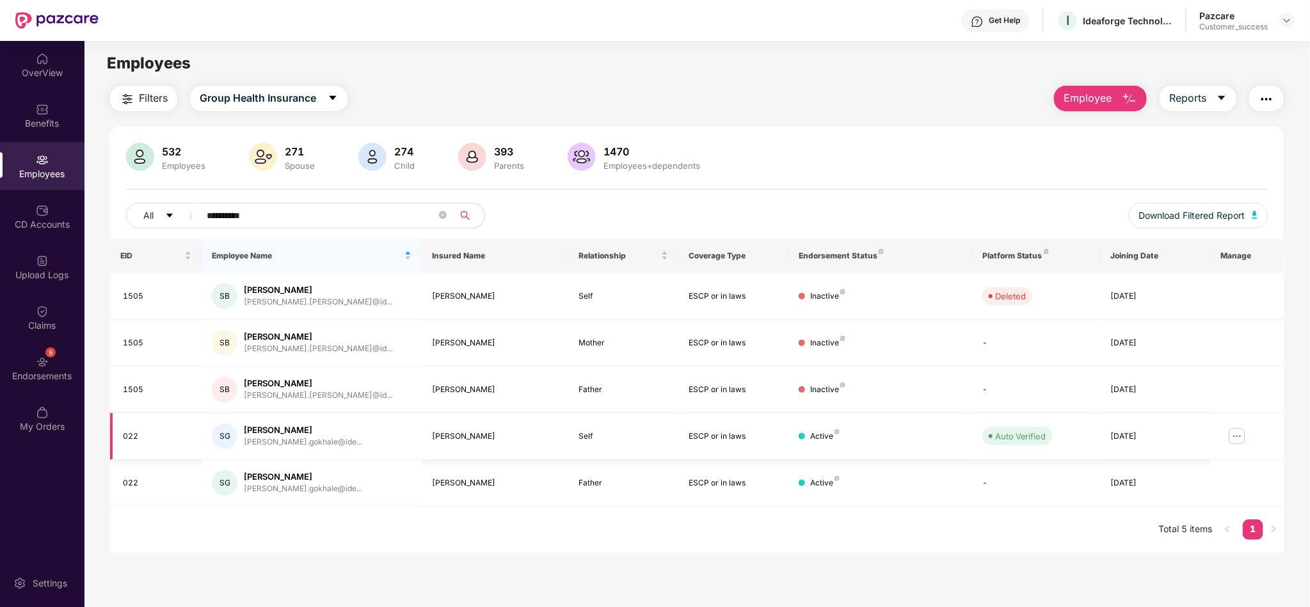
type input "**********"
click at [1236, 436] on img at bounding box center [1237, 436] width 20 height 20
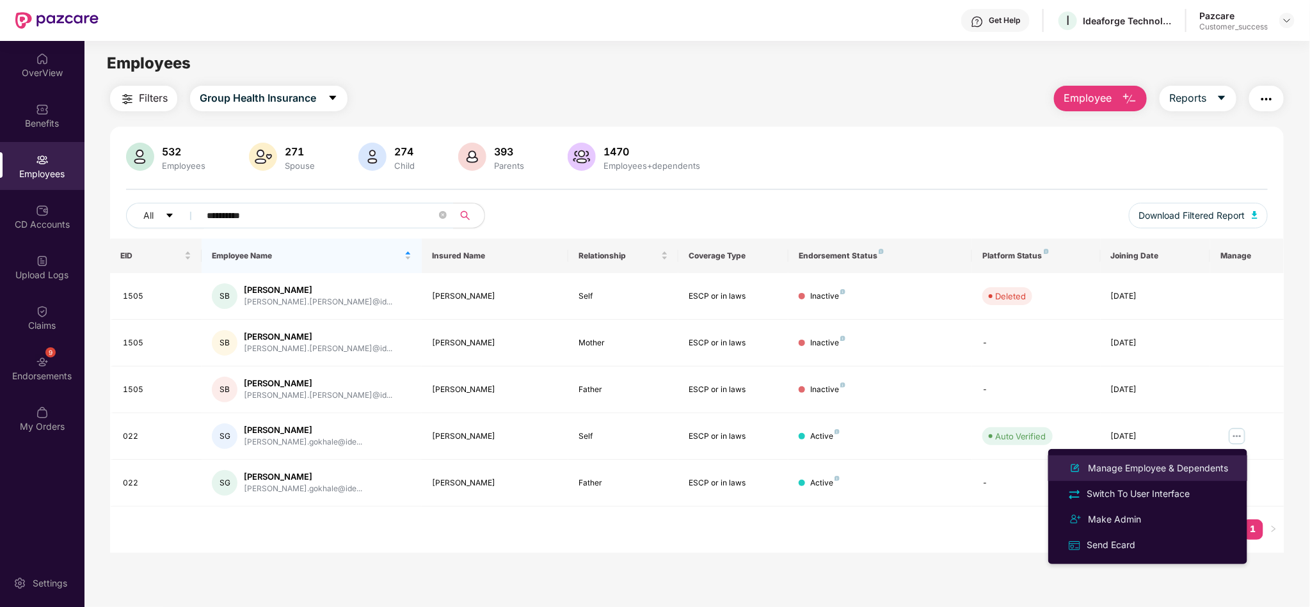
click at [1175, 466] on div "Manage Employee & Dependents" at bounding box center [1157, 468] width 145 height 14
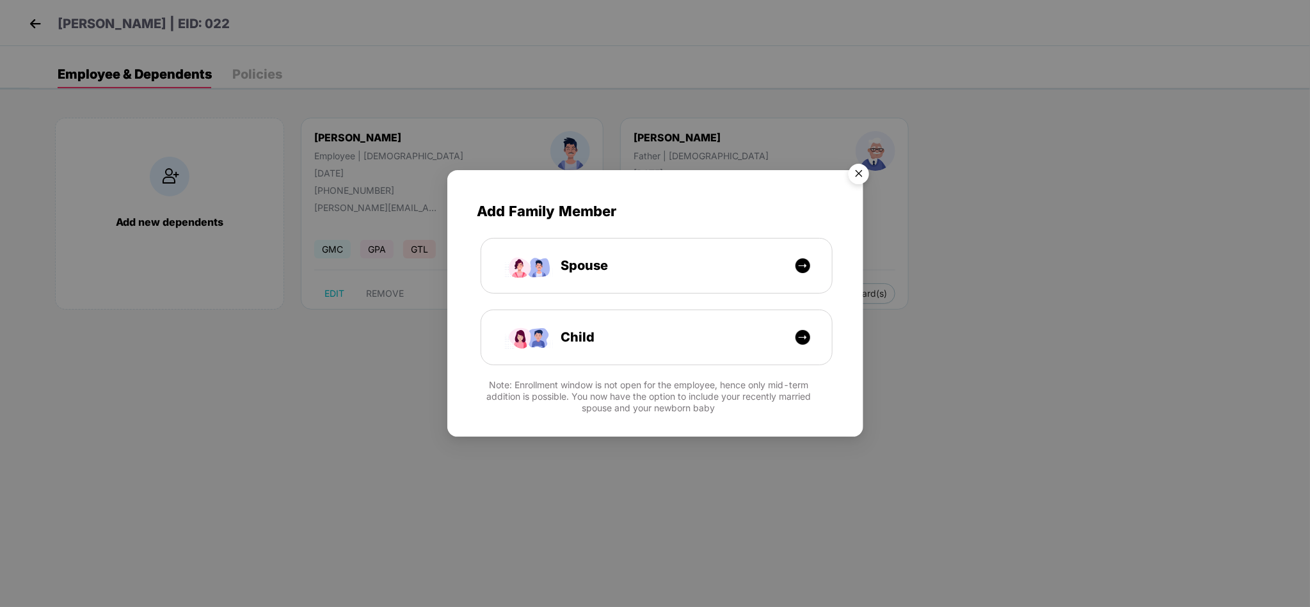
click at [859, 179] on img "Close" at bounding box center [859, 176] width 36 height 36
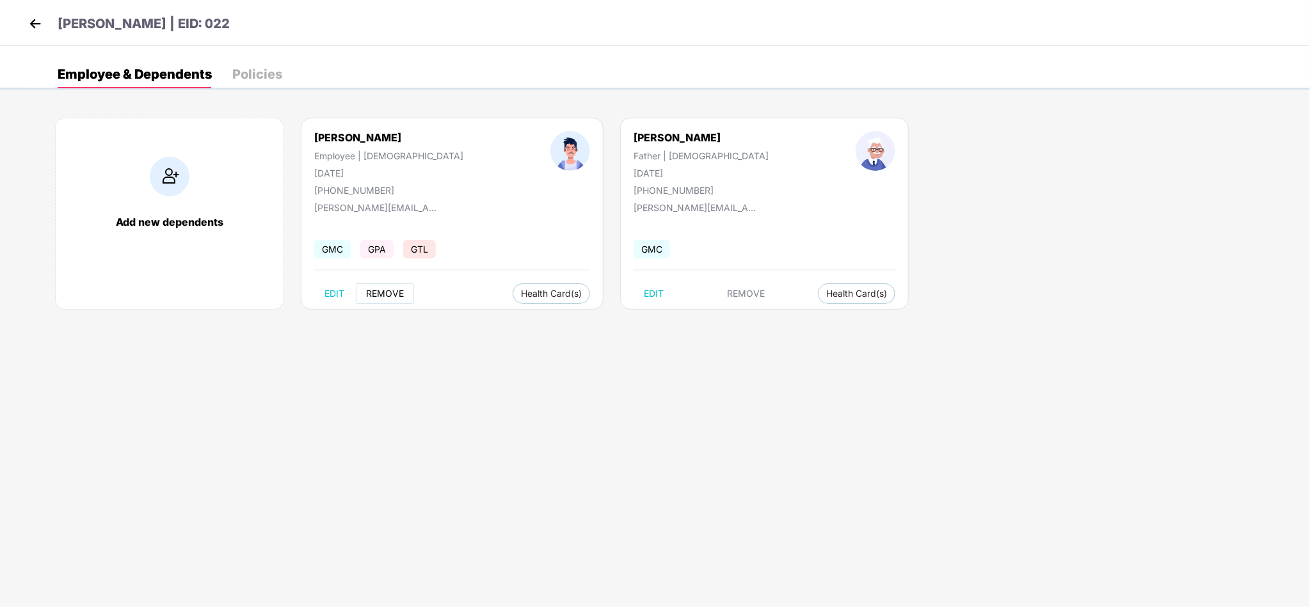
click at [378, 299] on span "REMOVE" at bounding box center [385, 294] width 38 height 10
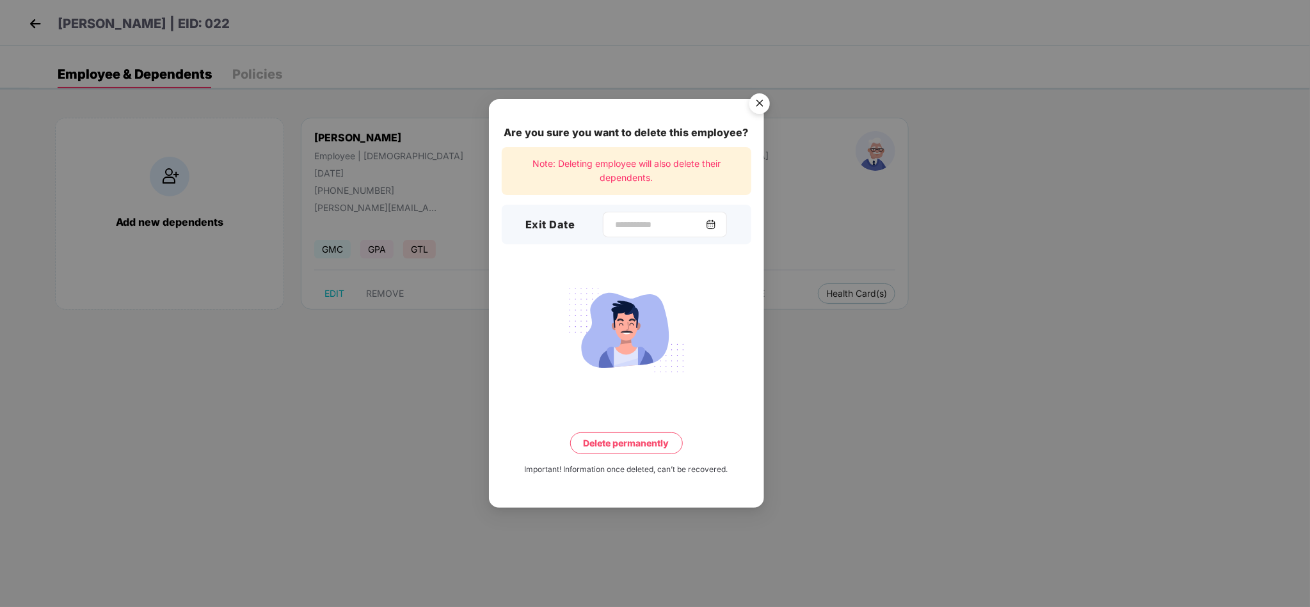
click at [625, 215] on div at bounding box center [665, 225] width 124 height 26
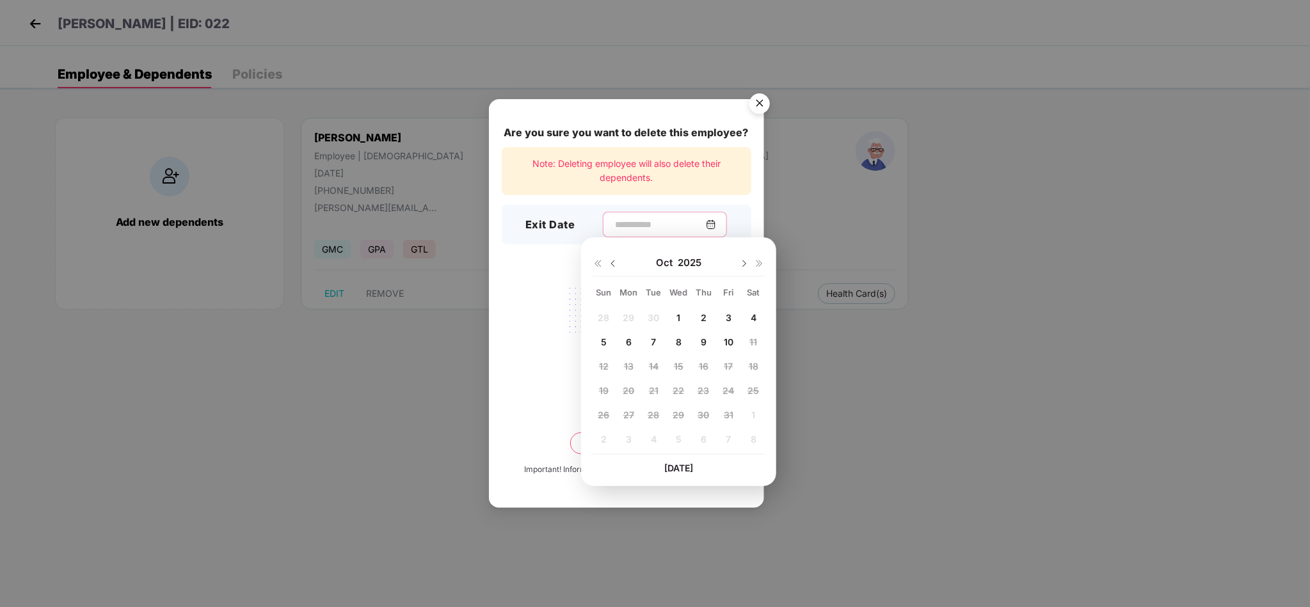
click at [617, 219] on input at bounding box center [660, 224] width 92 height 13
click at [611, 261] on img at bounding box center [613, 264] width 10 height 10
click at [731, 397] on div "26" at bounding box center [728, 390] width 19 height 19
type input "**********"
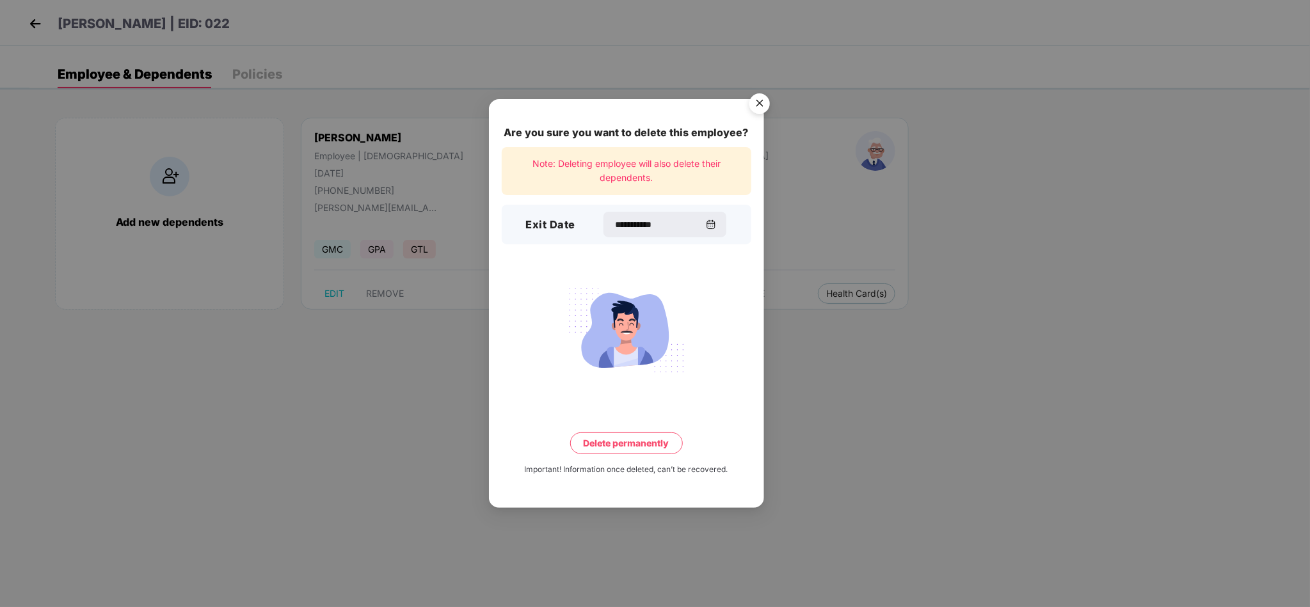
click at [659, 442] on button "Delete permanently" at bounding box center [626, 444] width 113 height 22
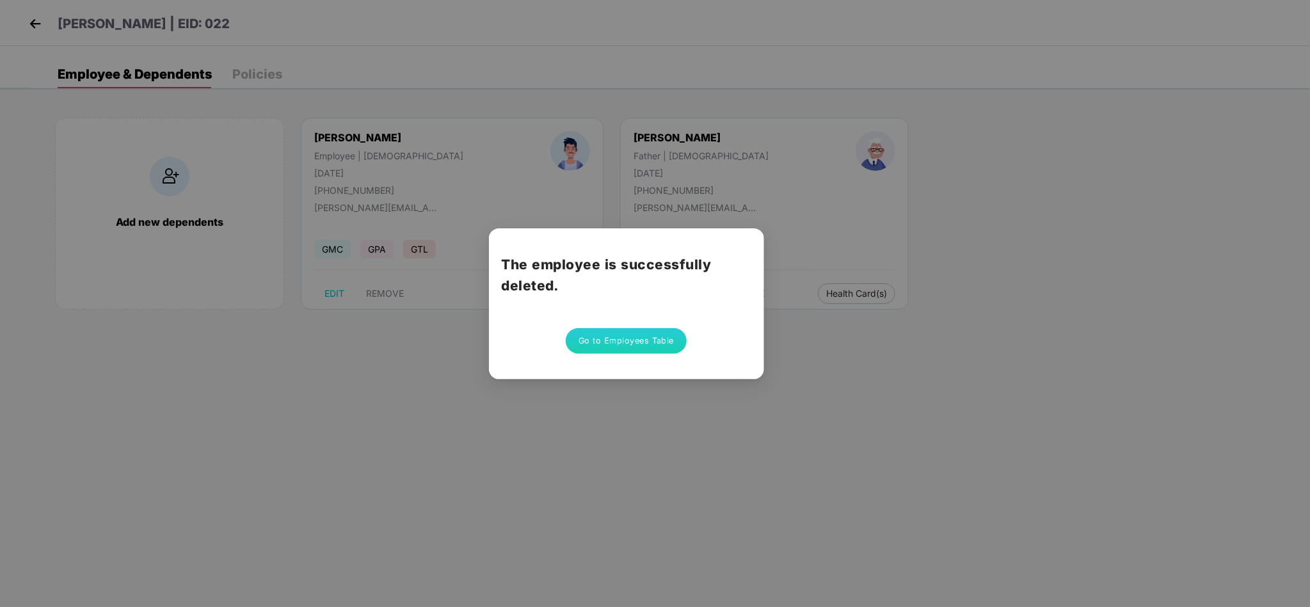
click at [595, 338] on button "Go to Employees Table" at bounding box center [627, 341] width 122 height 26
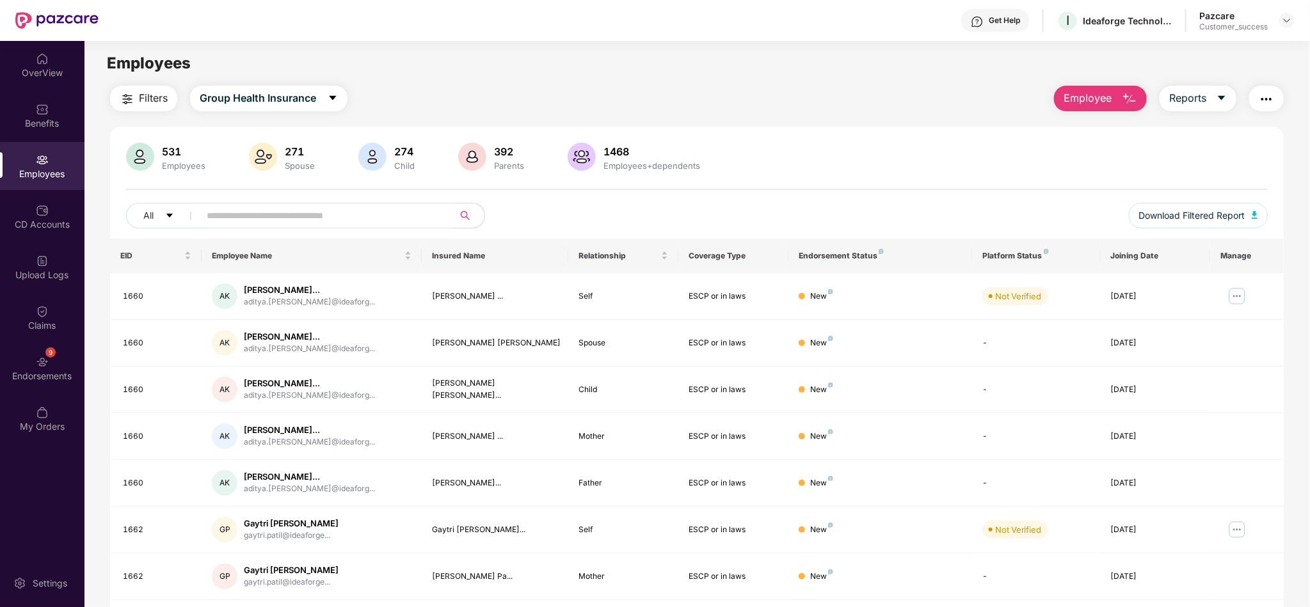
click at [395, 221] on input "text" at bounding box center [322, 215] width 230 height 19
paste input "****"
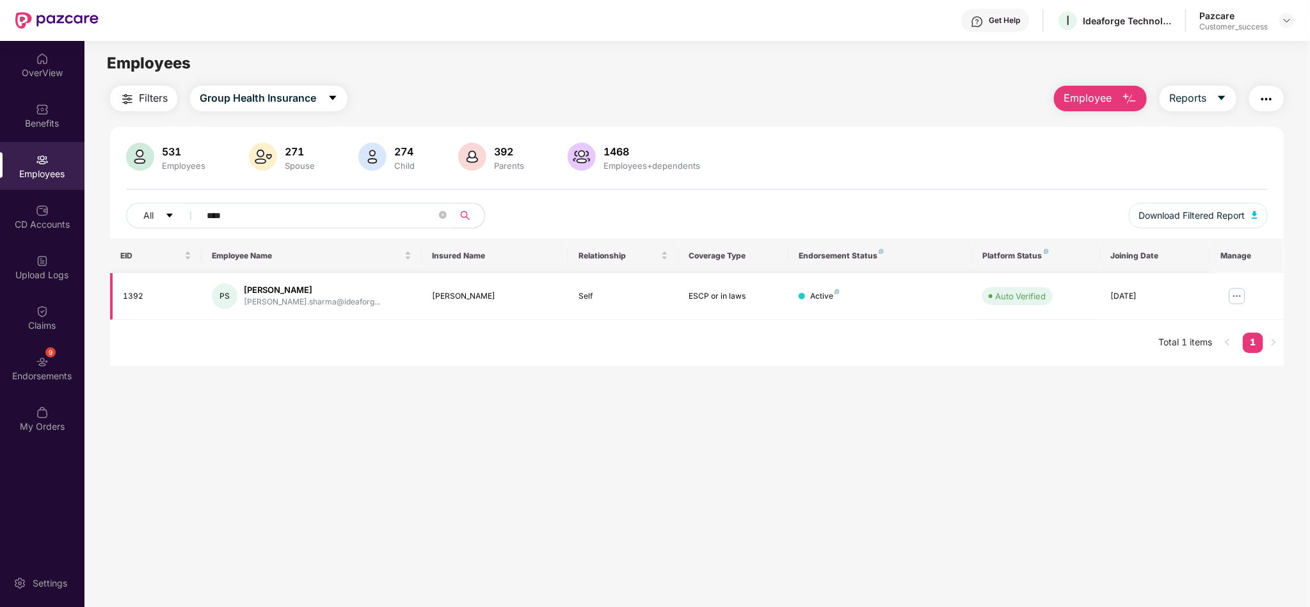
type input "****"
click at [1233, 294] on img at bounding box center [1237, 296] width 20 height 20
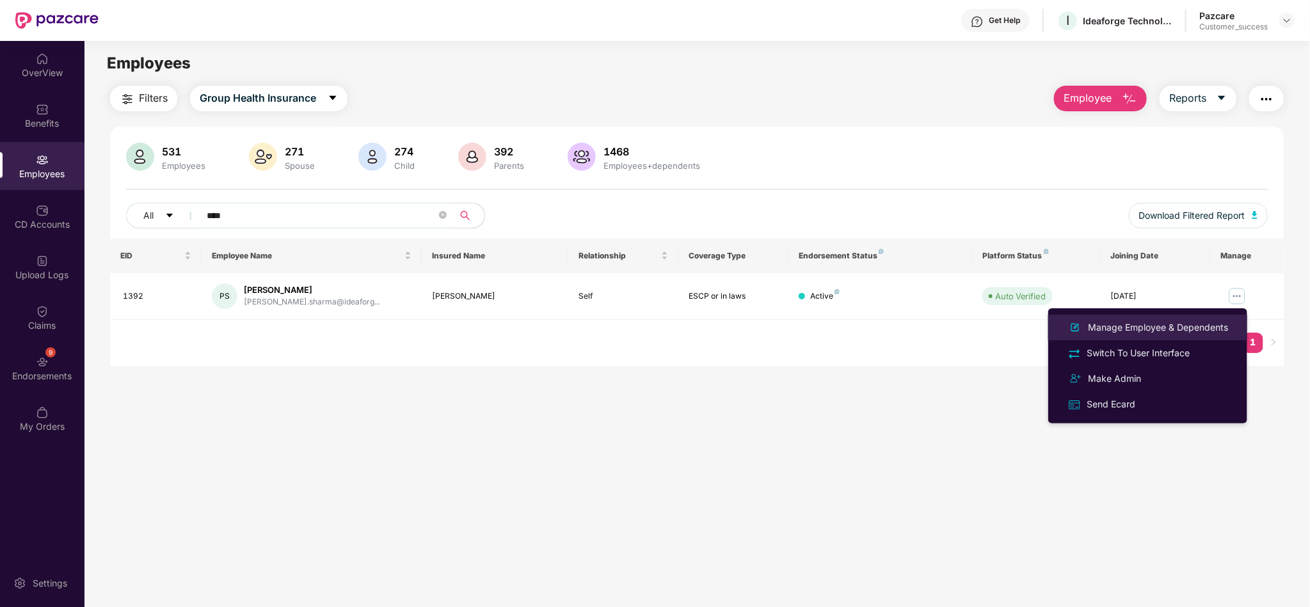
click at [1193, 326] on div "Manage Employee & Dependents" at bounding box center [1157, 328] width 145 height 14
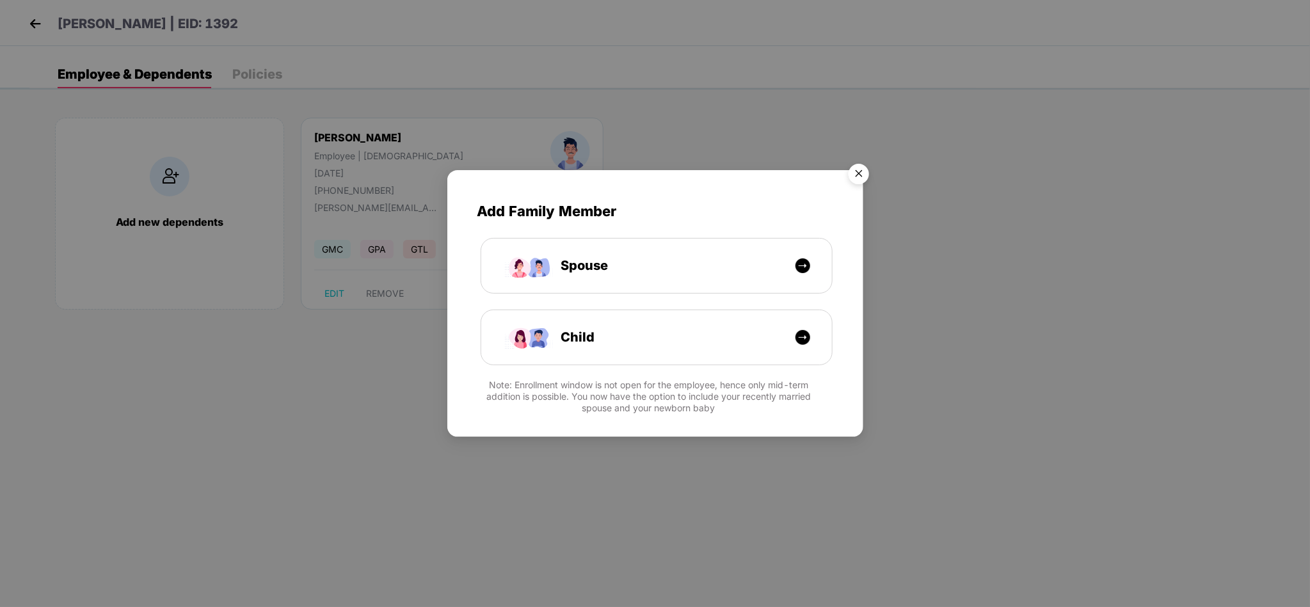
click at [857, 171] on img "Close" at bounding box center [859, 176] width 36 height 36
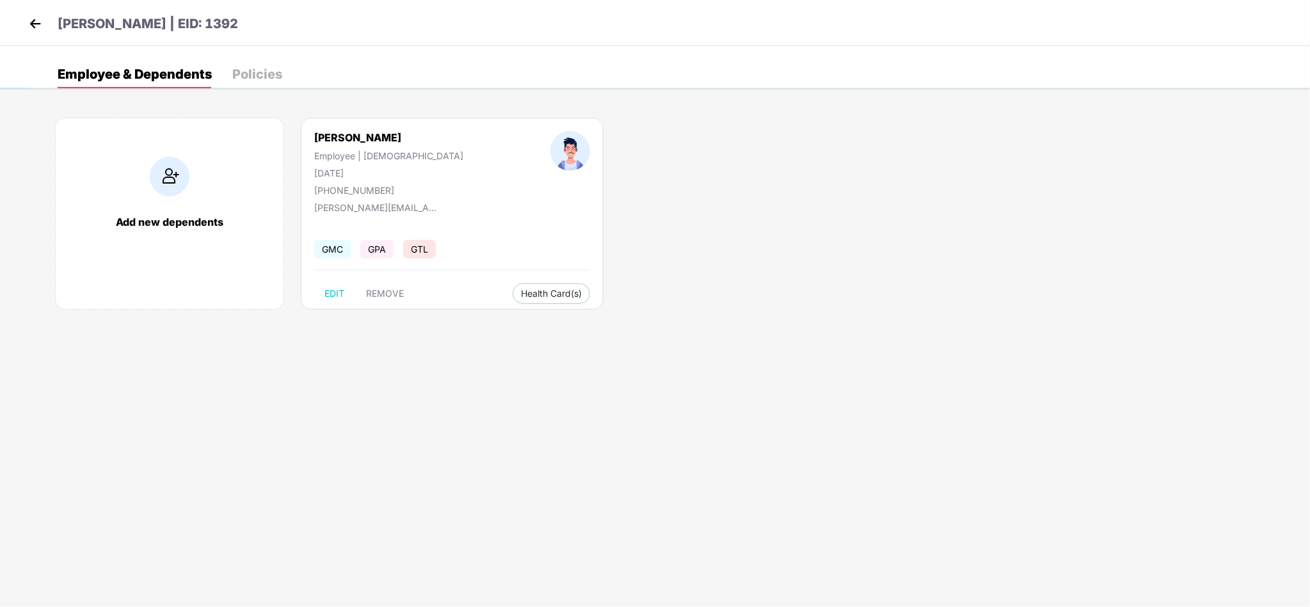
click at [392, 282] on div "[PERSON_NAME] Employee | [DEMOGRAPHIC_DATA] [DATE] [PHONE_NUMBER] [PERSON_NAME]…" at bounding box center [452, 214] width 303 height 192
click at [383, 289] on span "REMOVE" at bounding box center [385, 294] width 38 height 10
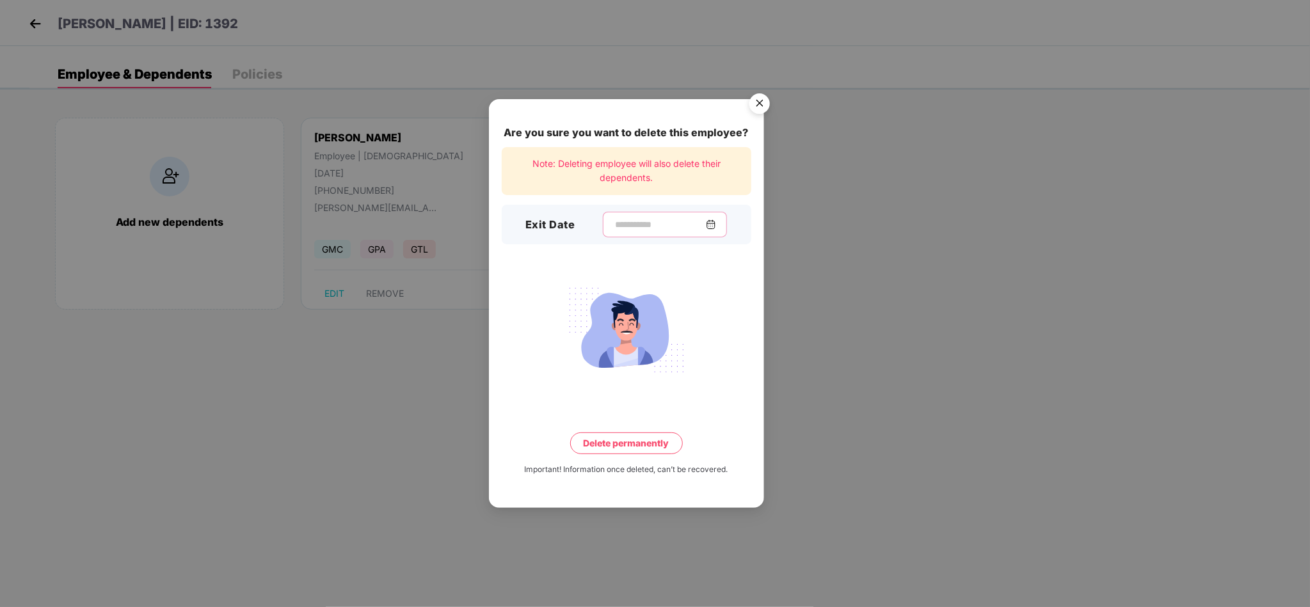
click at [649, 219] on input at bounding box center [660, 224] width 92 height 13
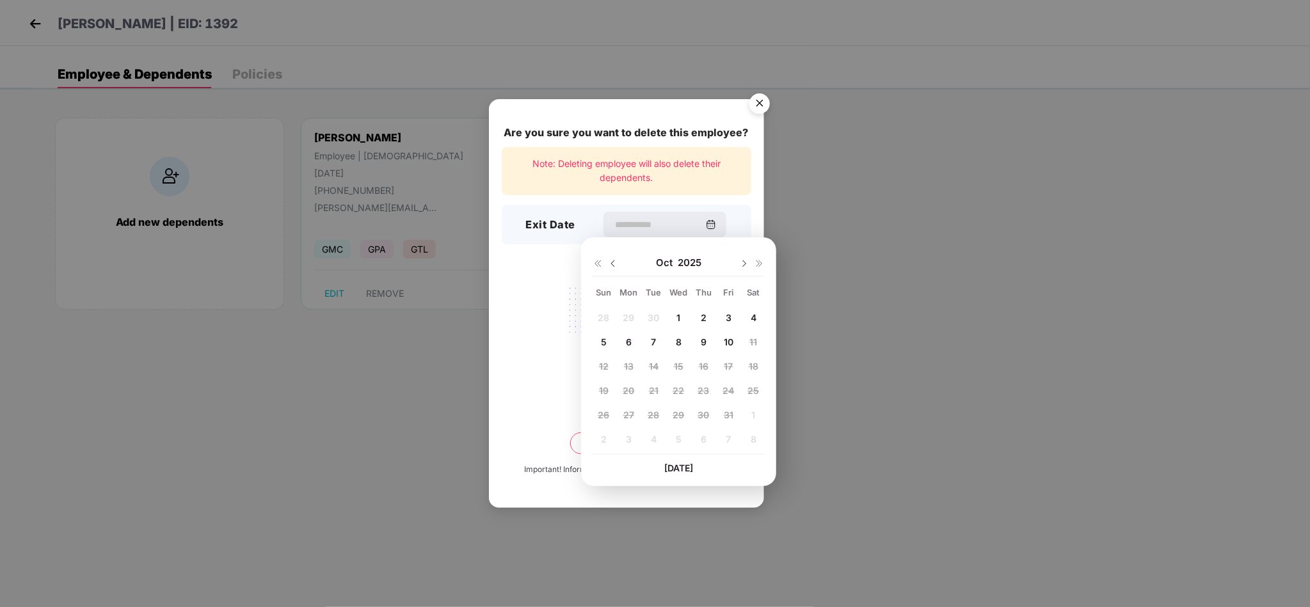
click at [612, 264] on img at bounding box center [613, 264] width 10 height 10
click at [630, 411] on span "29" at bounding box center [629, 415] width 12 height 11
type input "**********"
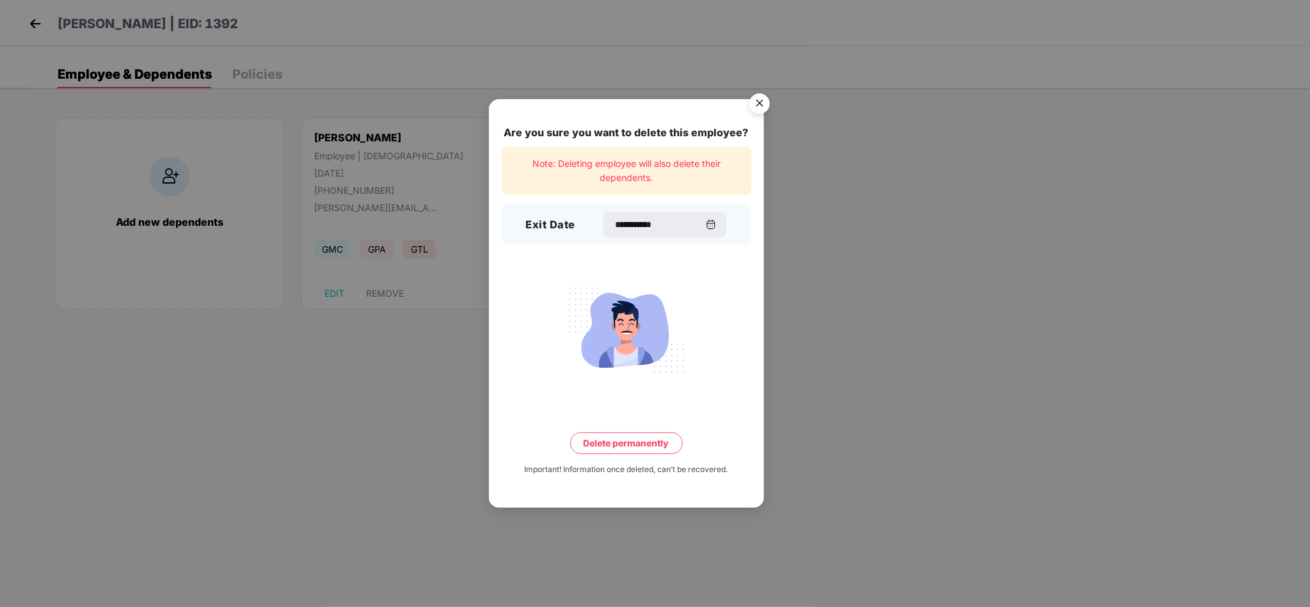
click at [616, 442] on button "Delete permanently" at bounding box center [626, 444] width 113 height 22
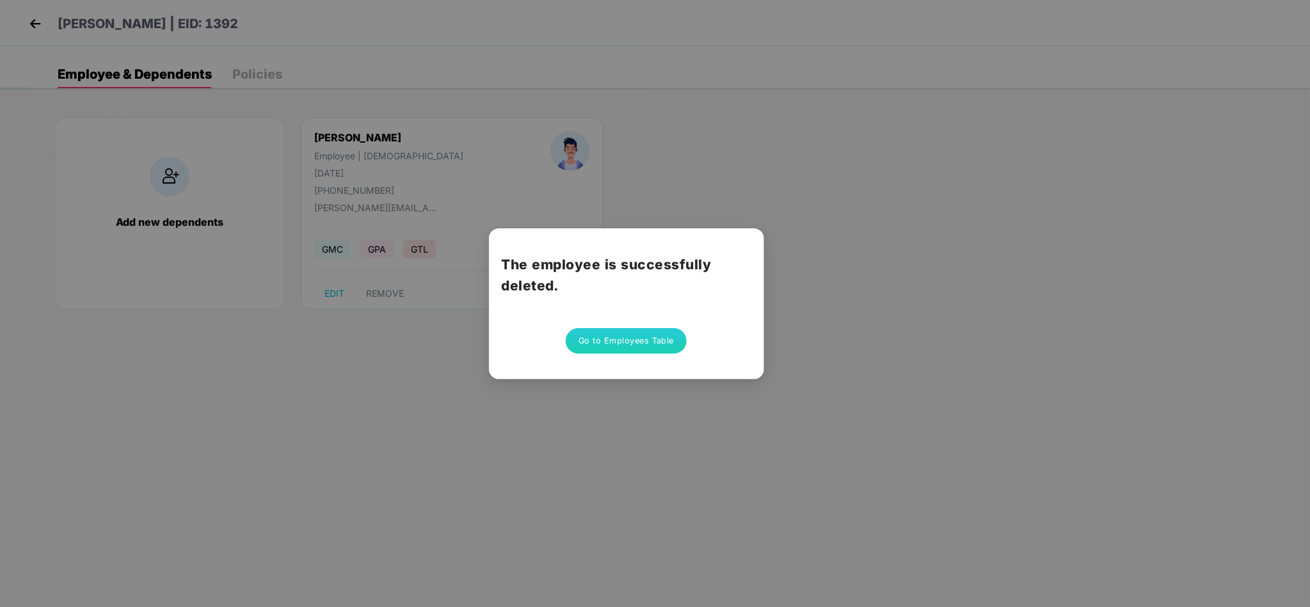
click at [582, 340] on button "Go to Employees Table" at bounding box center [627, 341] width 122 height 26
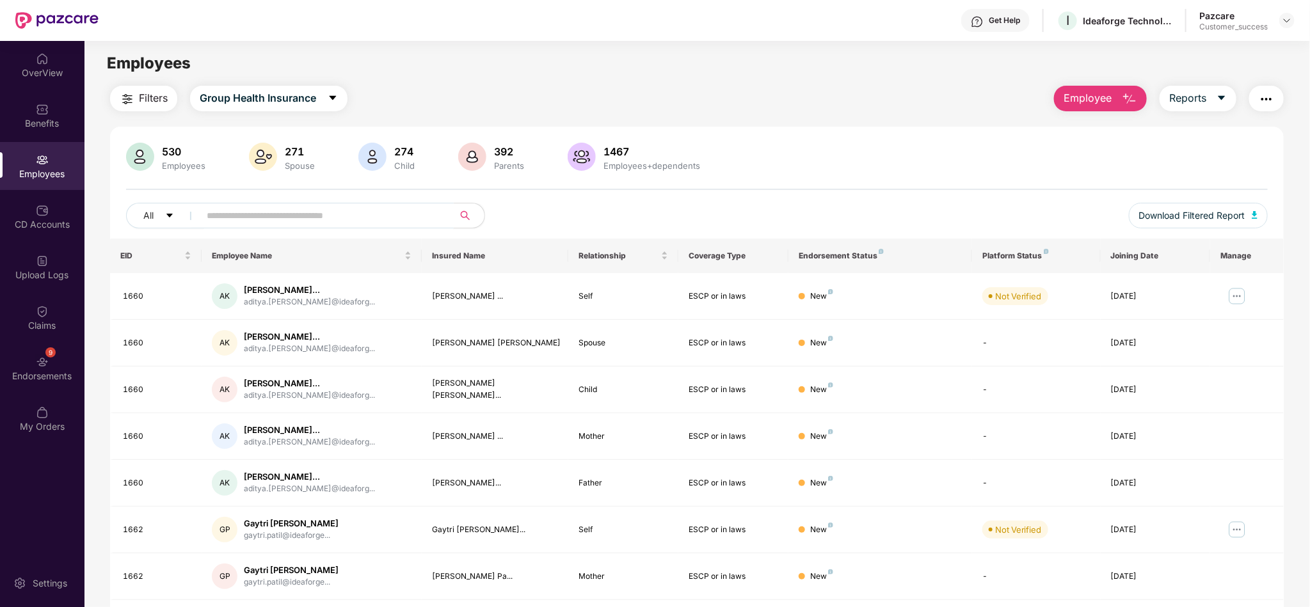
click at [394, 215] on input "text" at bounding box center [322, 215] width 230 height 19
paste input "****"
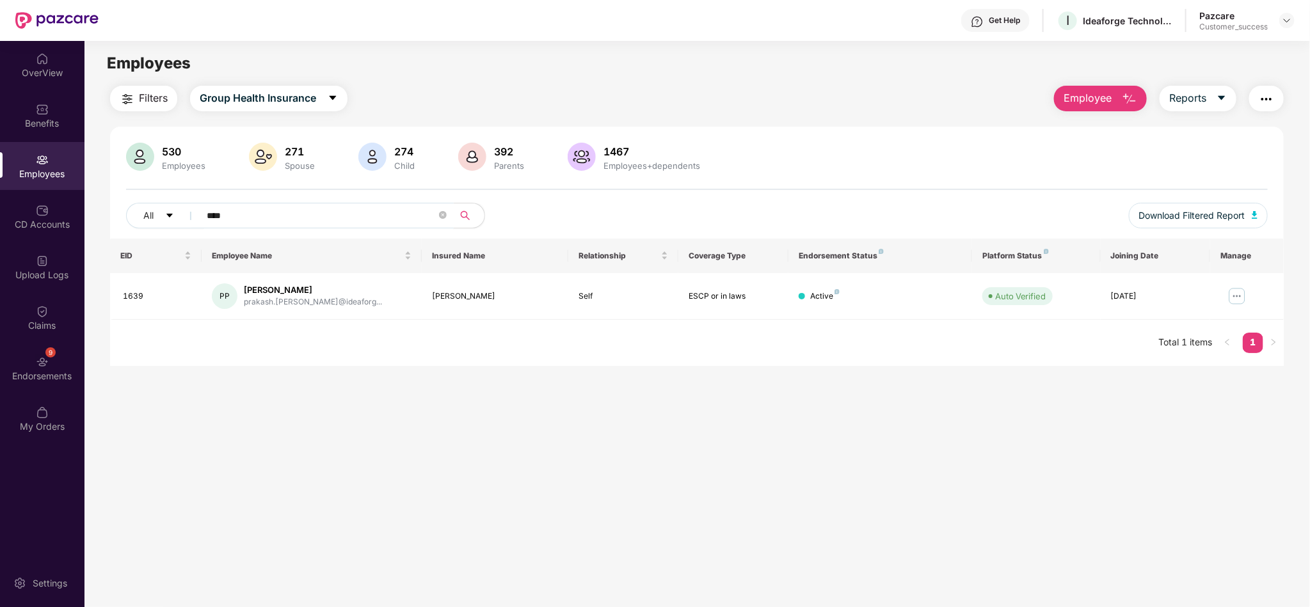
type input "****"
click at [1237, 289] on img at bounding box center [1237, 296] width 20 height 20
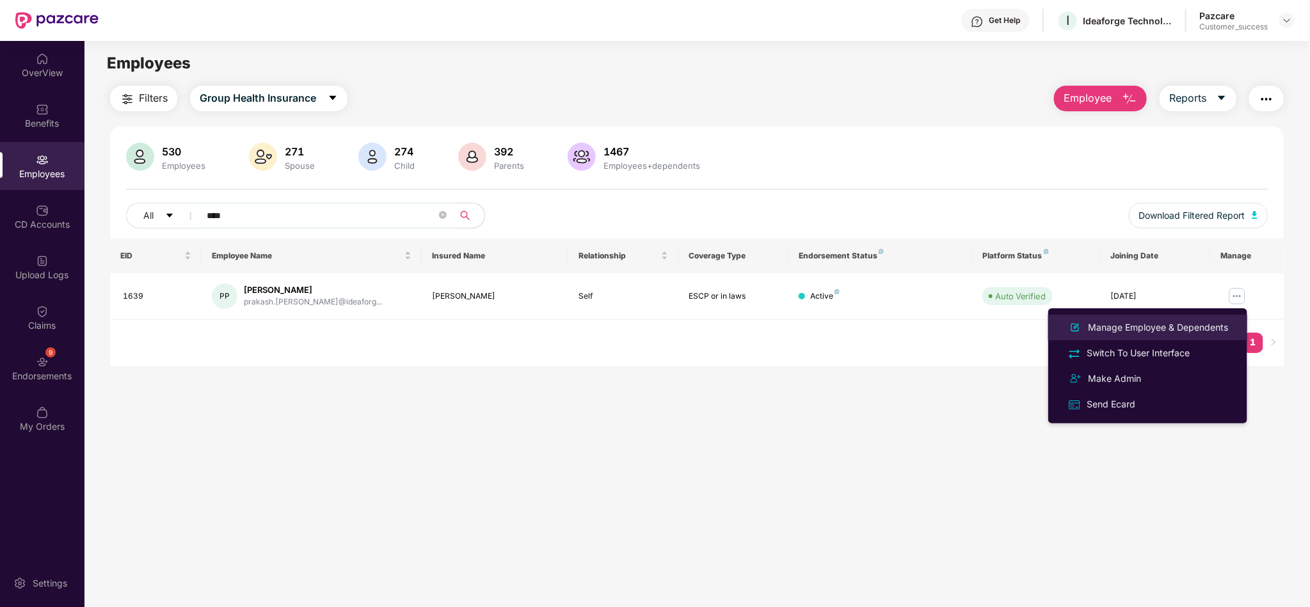
click at [1183, 327] on div "Manage Employee & Dependents" at bounding box center [1157, 328] width 145 height 14
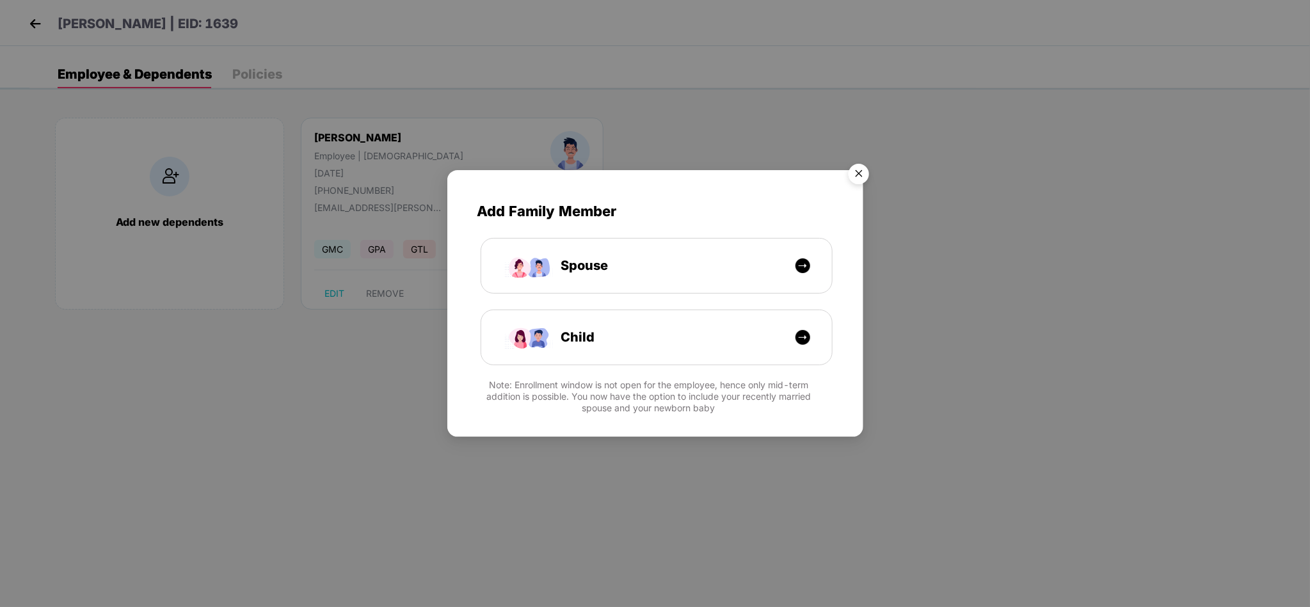
click at [866, 177] on img "Close" at bounding box center [859, 176] width 36 height 36
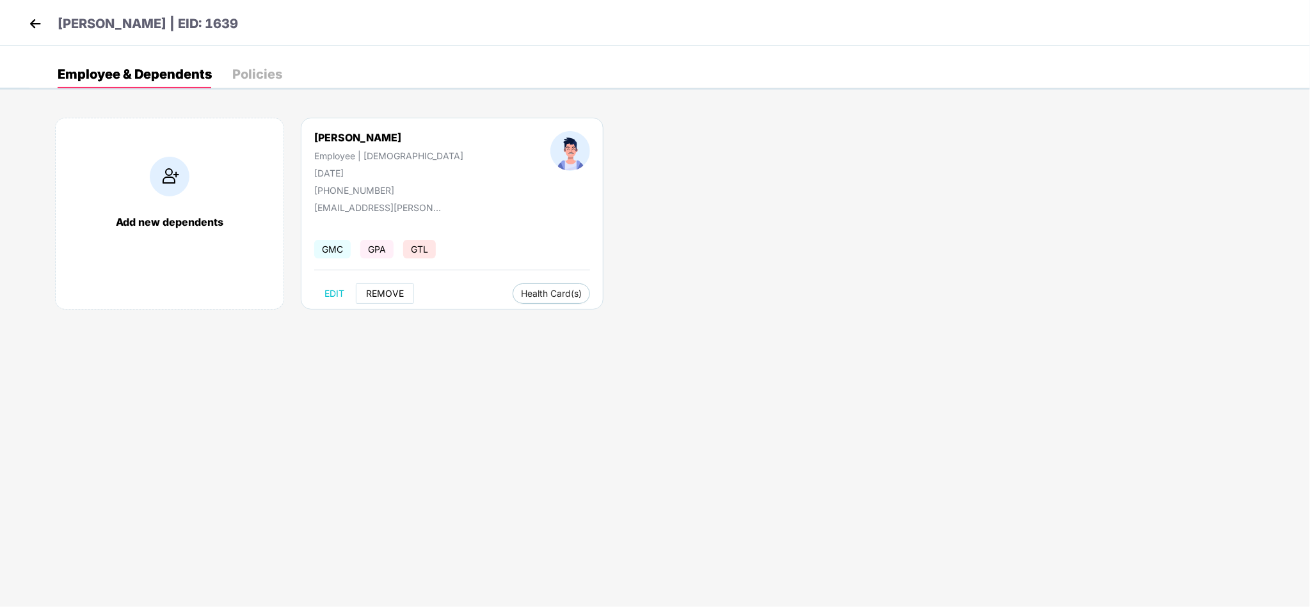
click at [388, 291] on span "REMOVE" at bounding box center [385, 294] width 38 height 10
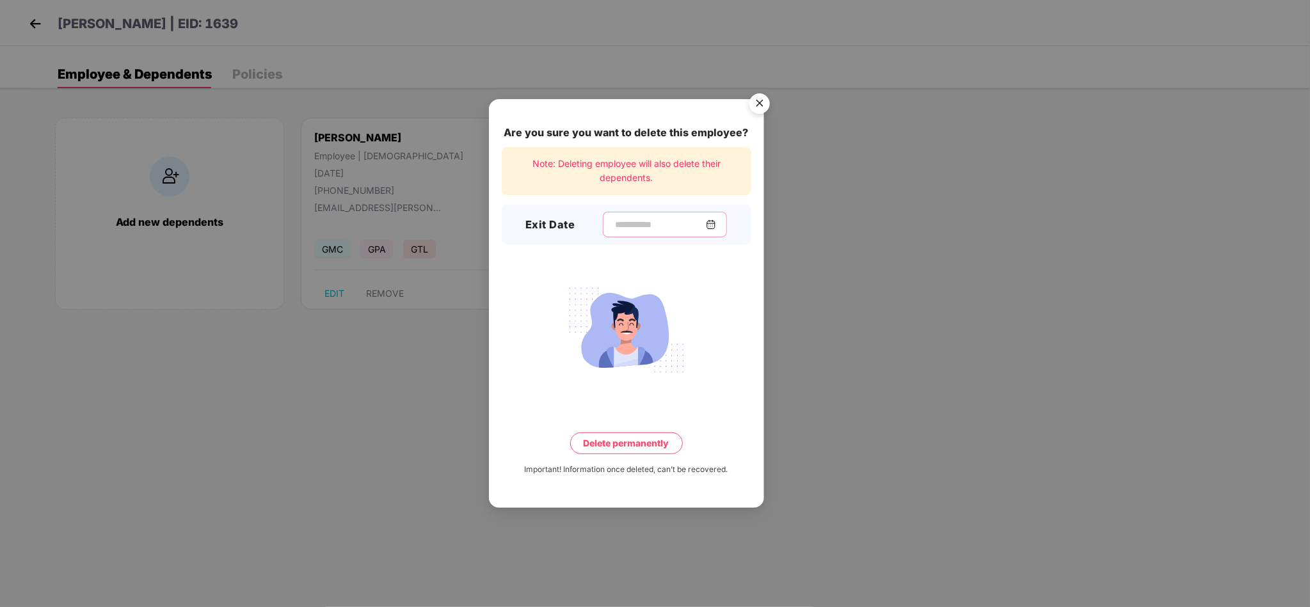
click at [622, 221] on input at bounding box center [660, 224] width 92 height 13
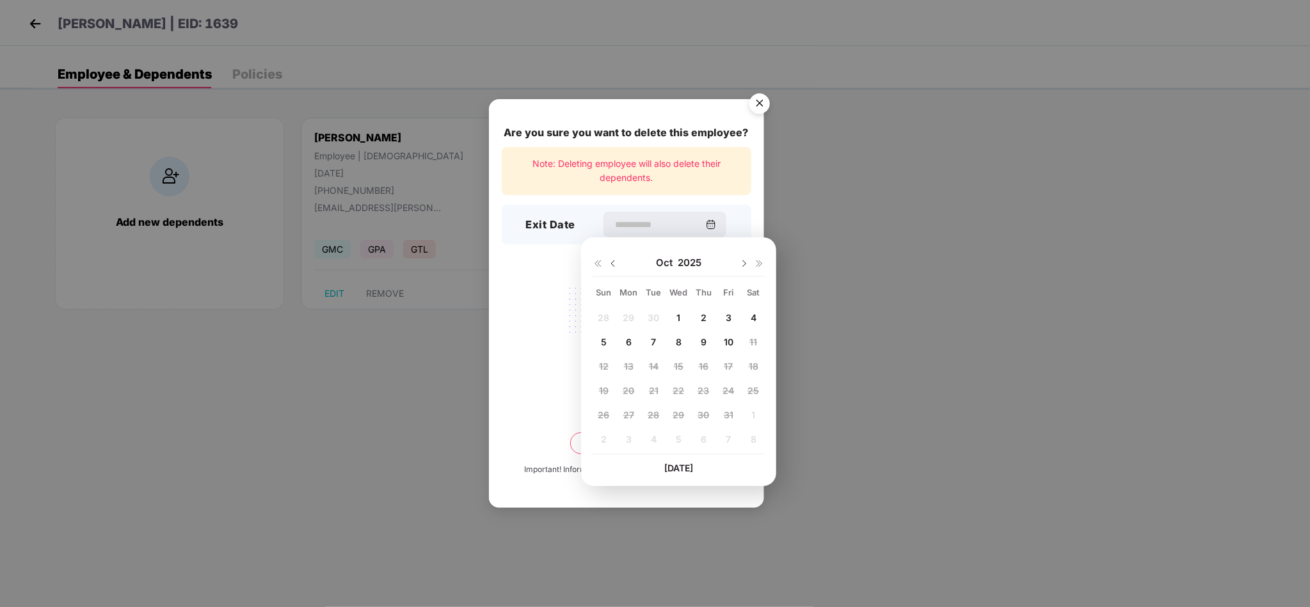
click at [613, 263] on img at bounding box center [613, 264] width 10 height 10
click at [655, 419] on span "30" at bounding box center [654, 415] width 12 height 11
type input "**********"
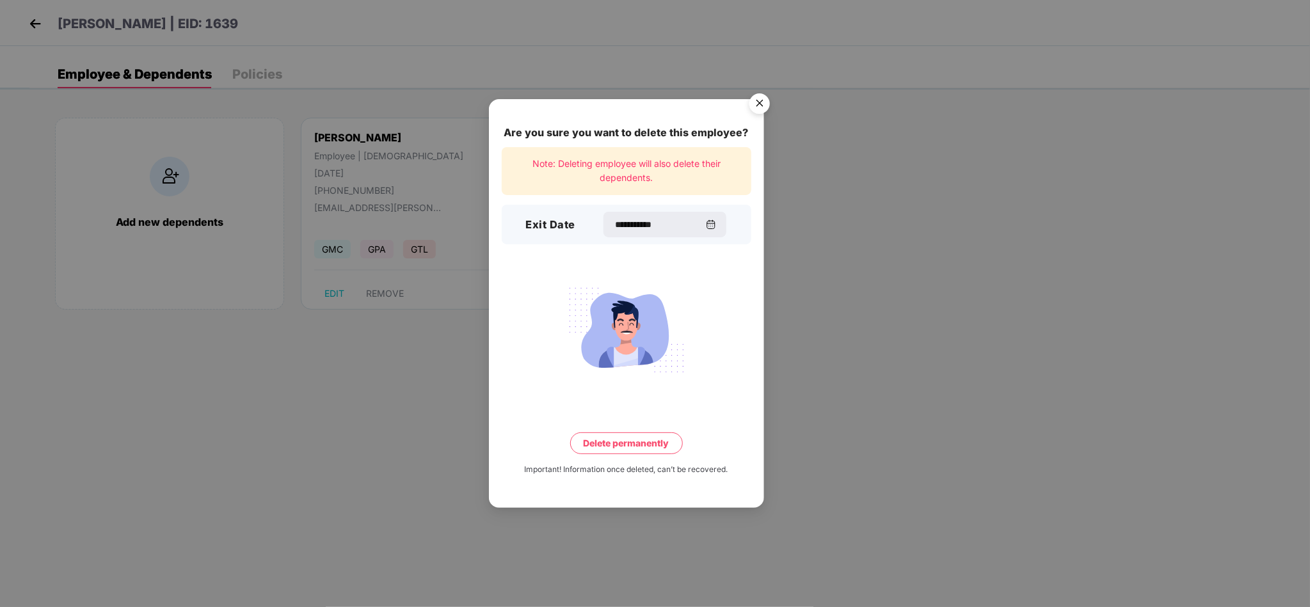
click at [645, 443] on button "Delete permanently" at bounding box center [626, 444] width 113 height 22
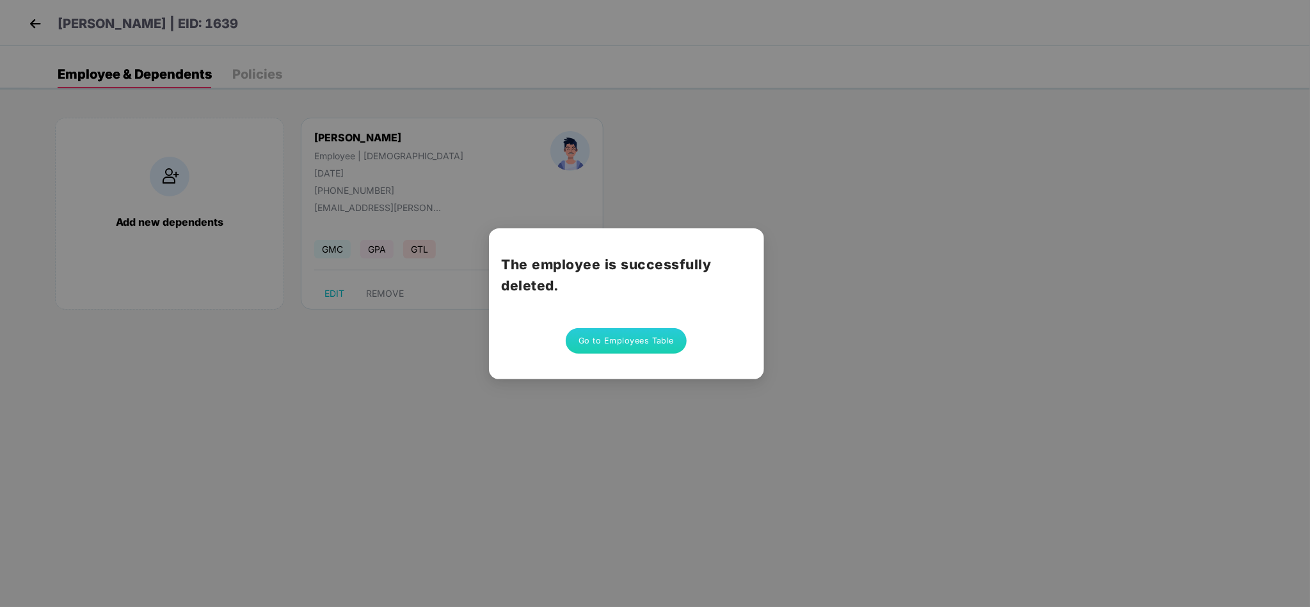
click at [611, 334] on button "Go to Employees Table" at bounding box center [627, 341] width 122 height 26
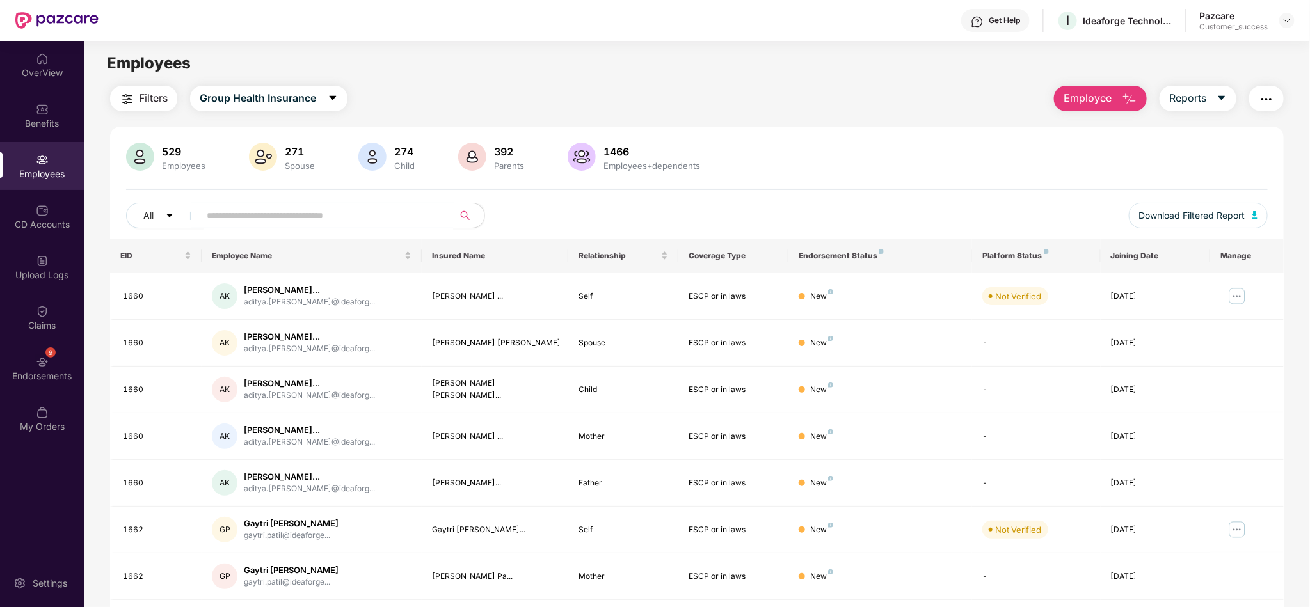
click at [415, 51] on div "Employees" at bounding box center [696, 63] width 1225 height 24
click at [413, 206] on input "text" at bounding box center [322, 215] width 230 height 19
paste input "****"
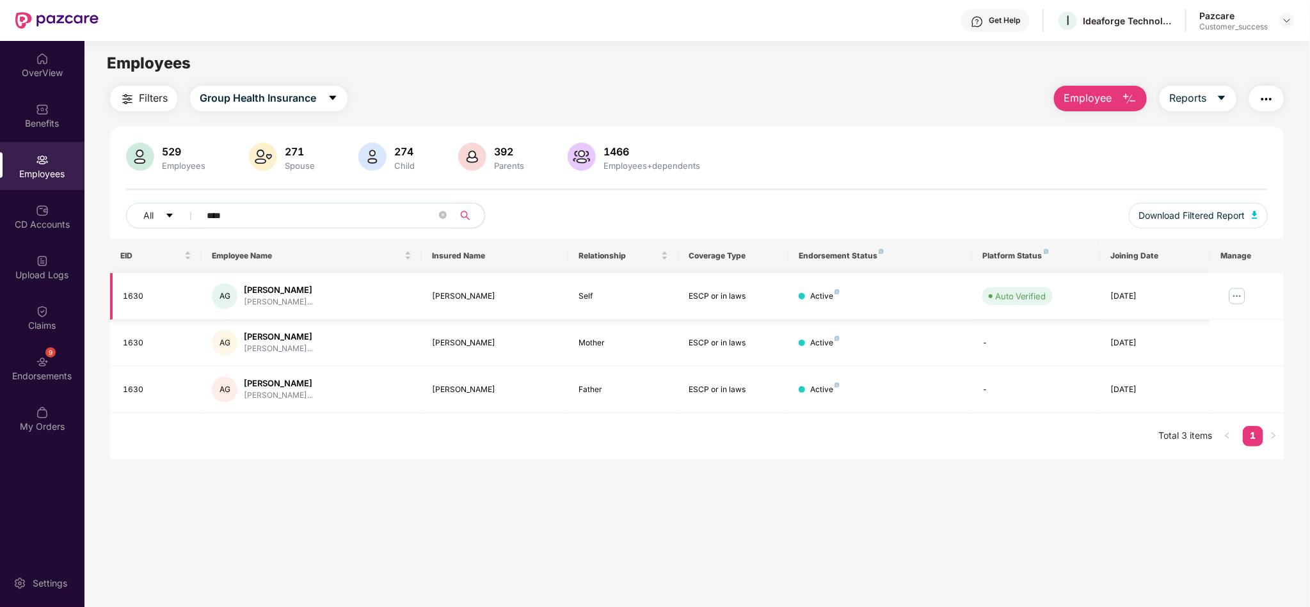
type input "****"
click at [1227, 291] on img at bounding box center [1237, 296] width 20 height 20
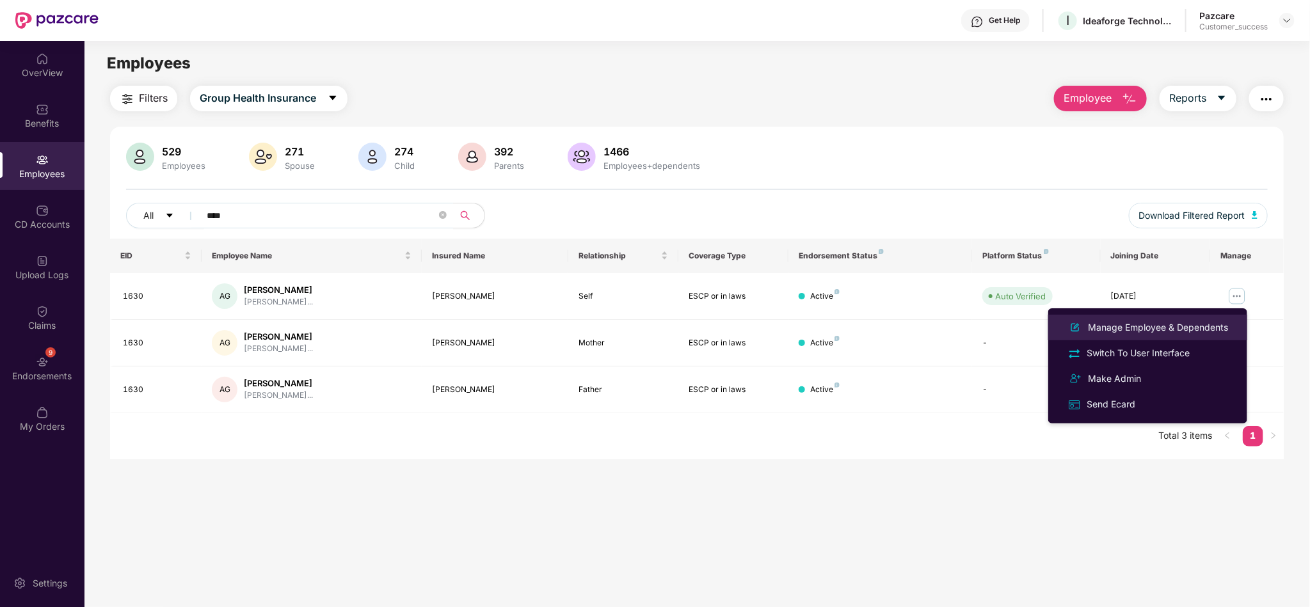
click at [1158, 330] on div "Manage Employee & Dependents" at bounding box center [1157, 328] width 145 height 14
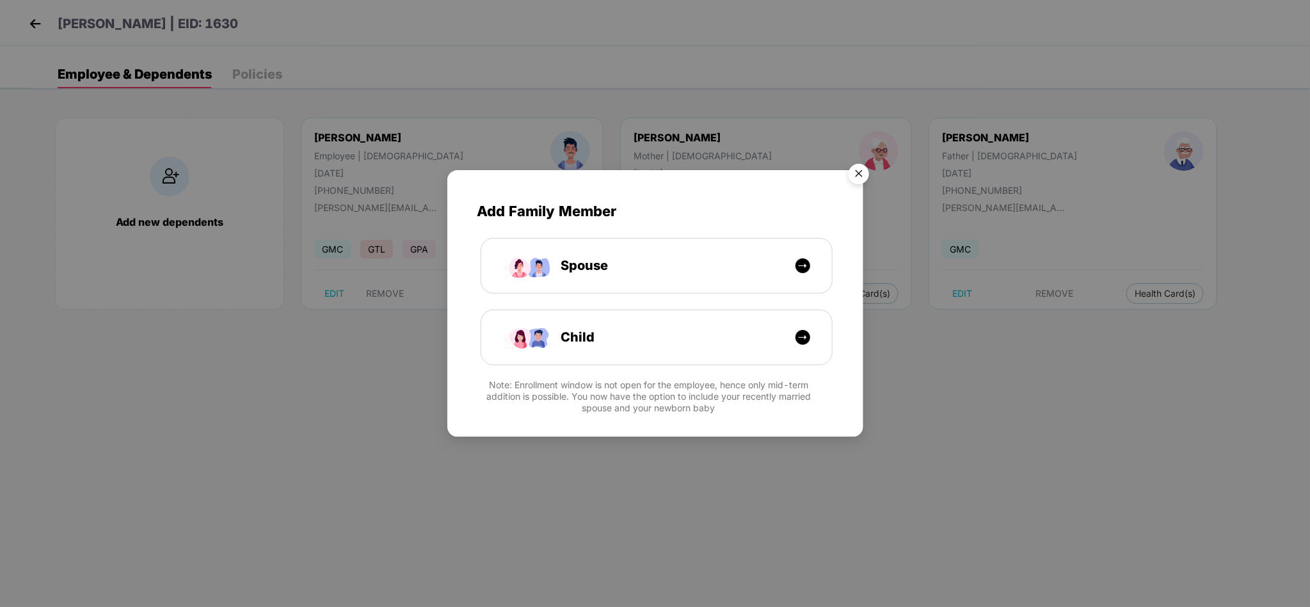
click at [856, 166] on img "Close" at bounding box center [859, 176] width 36 height 36
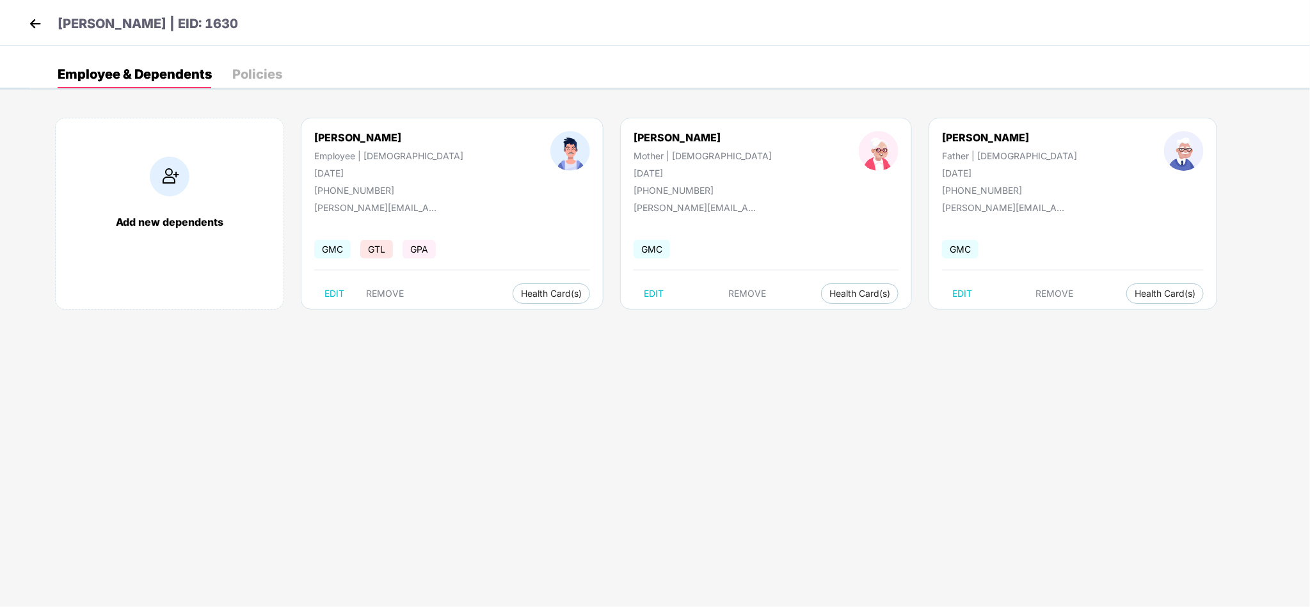
click at [23, 18] on div "[PERSON_NAME] | EID: 1630" at bounding box center [655, 23] width 1310 height 46
click at [28, 22] on img at bounding box center [35, 23] width 19 height 19
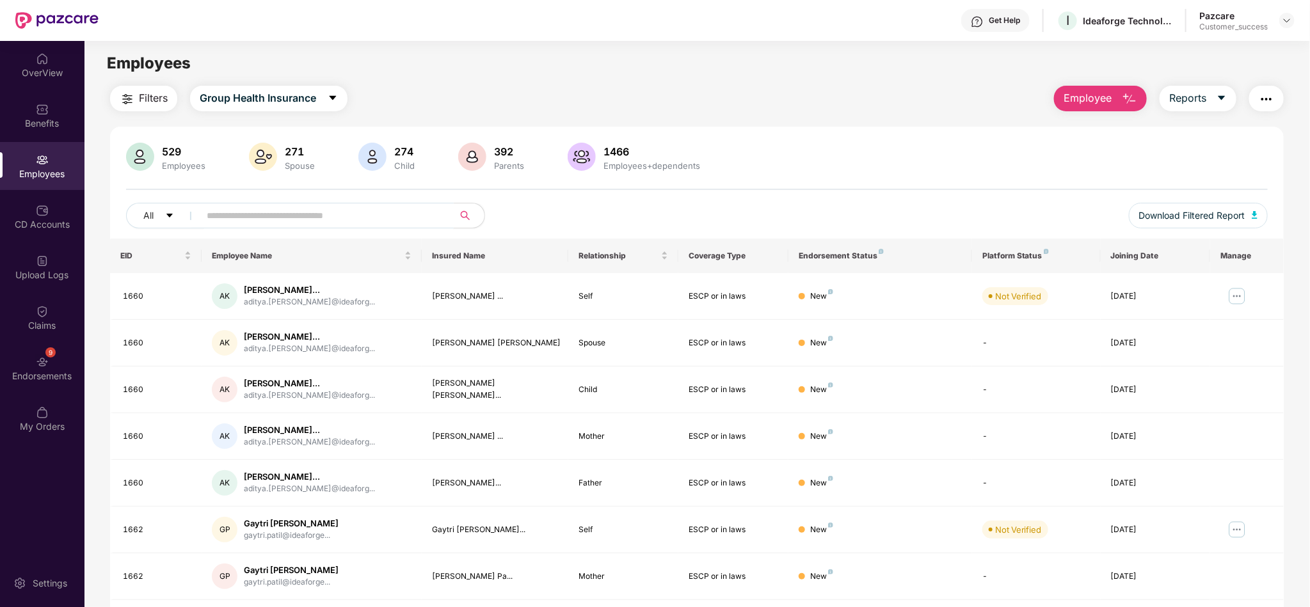
click at [296, 221] on input "text" at bounding box center [322, 215] width 230 height 19
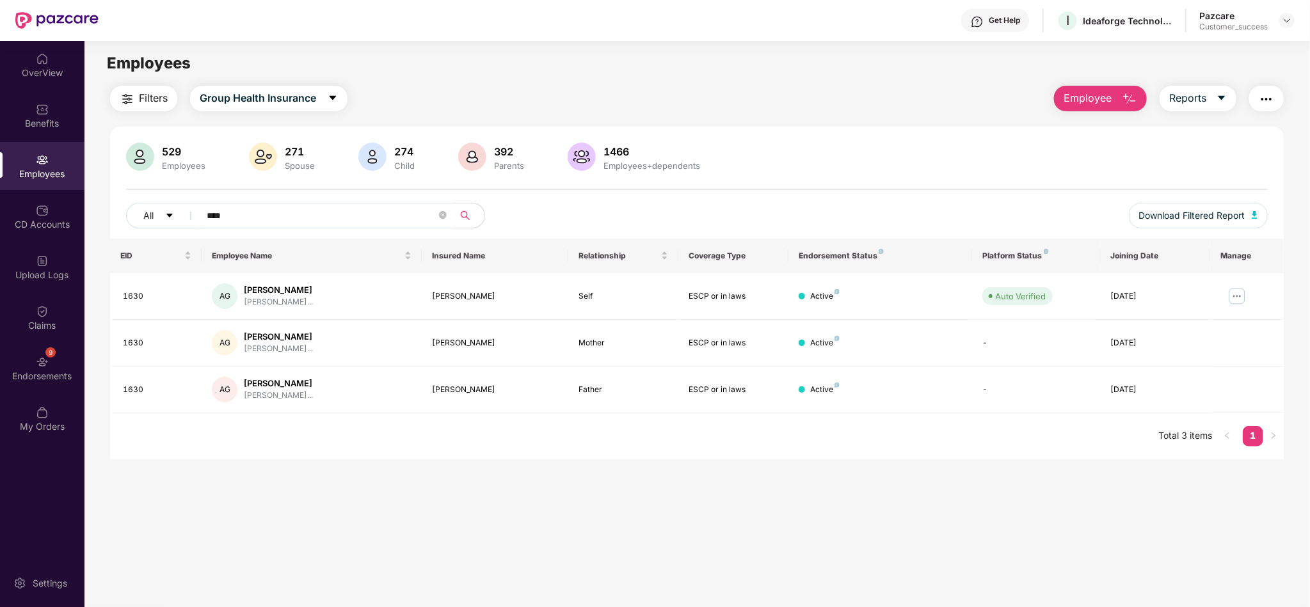
type input "****"
drag, startPoint x: 279, startPoint y: 223, endPoint x: 143, endPoint y: 207, distance: 137.2
click at [143, 207] on div "All ****" at bounding box center [459, 216] width 666 height 26
